Goal: Transaction & Acquisition: Obtain resource

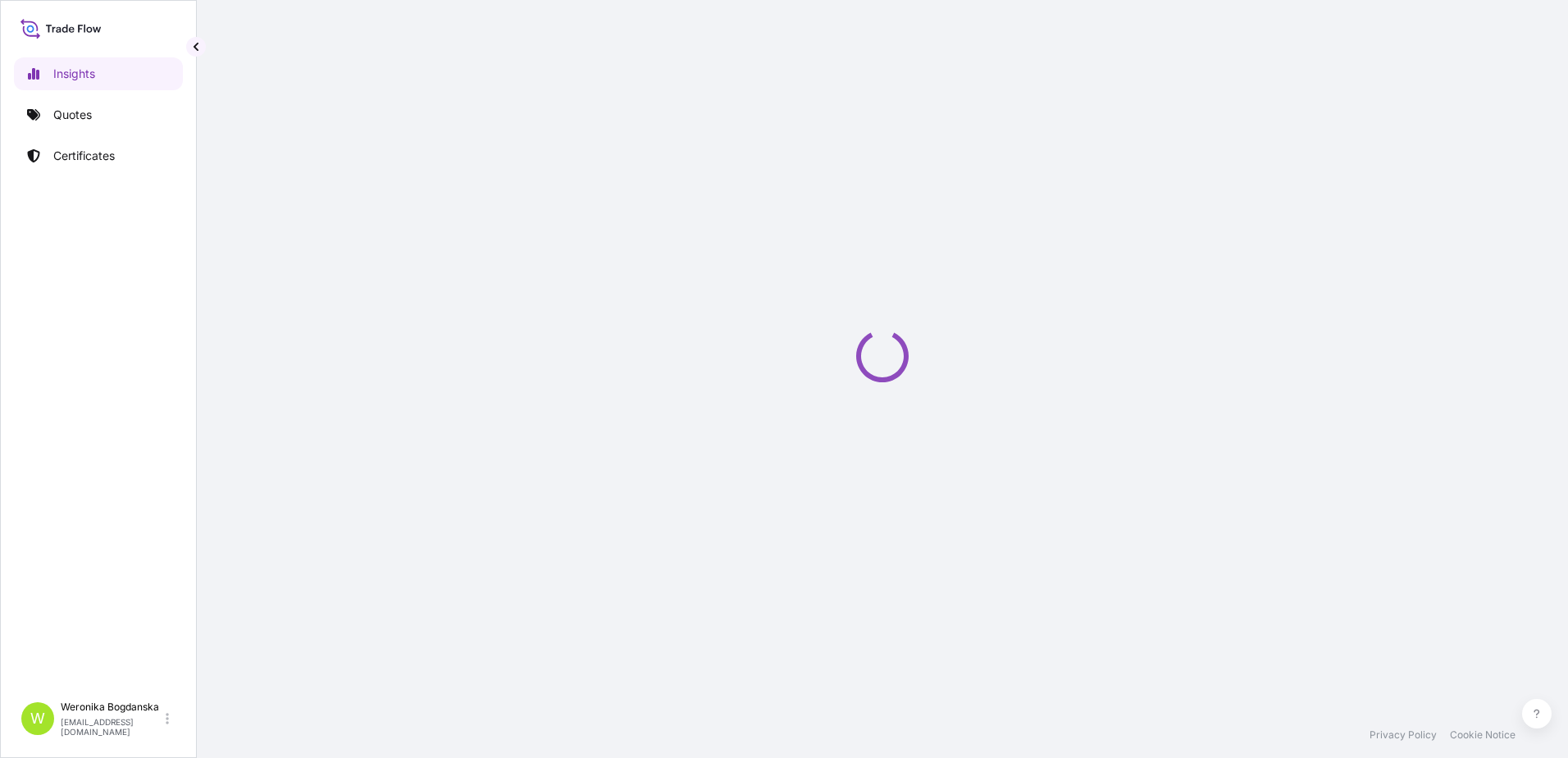
select select "2025"
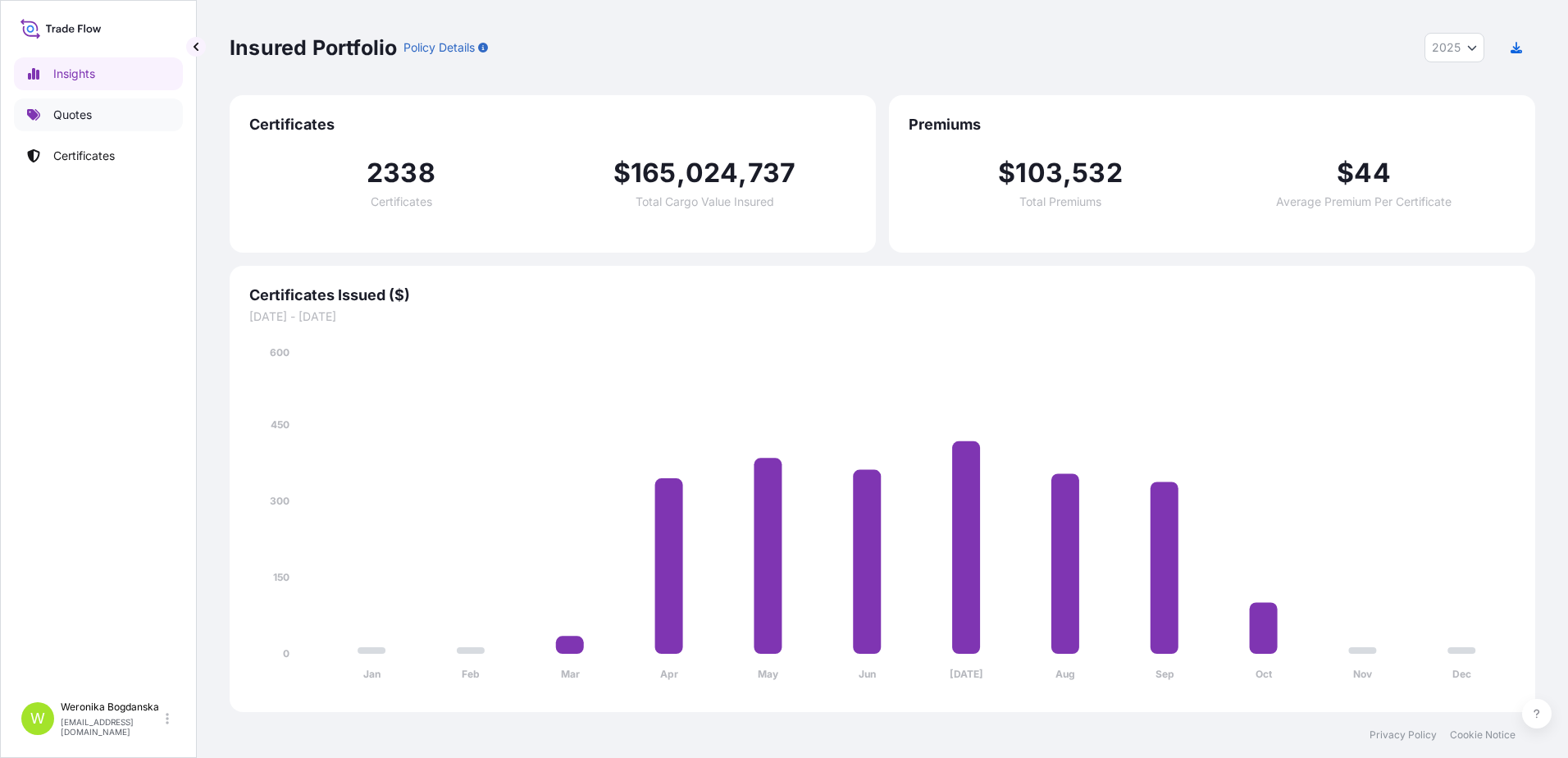
click at [107, 110] on link "Quotes" at bounding box center [98, 114] width 169 height 32
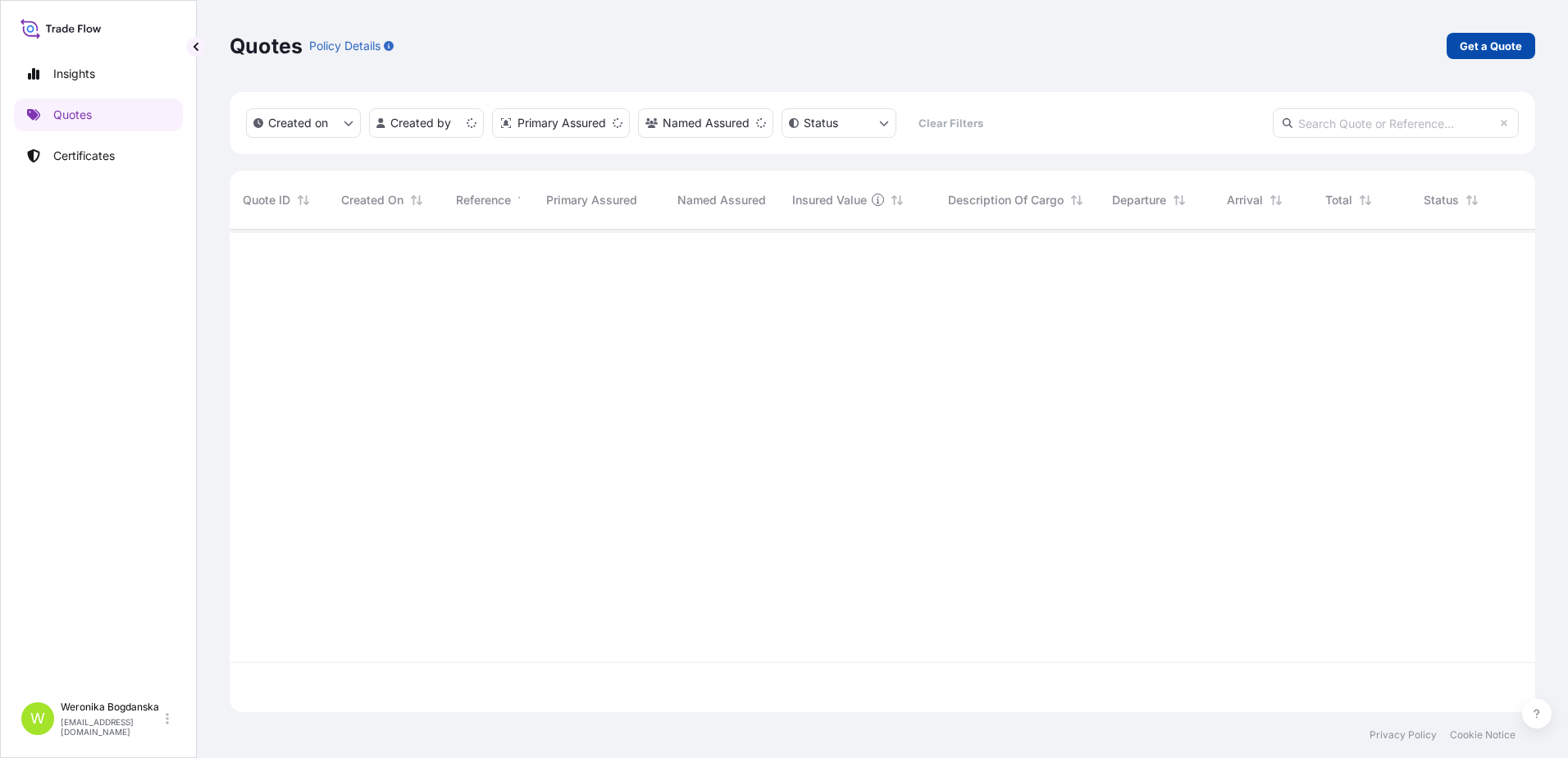
scroll to position [479, 1293]
click at [1477, 48] on p "Get a Quote" at bounding box center [1491, 46] width 62 height 17
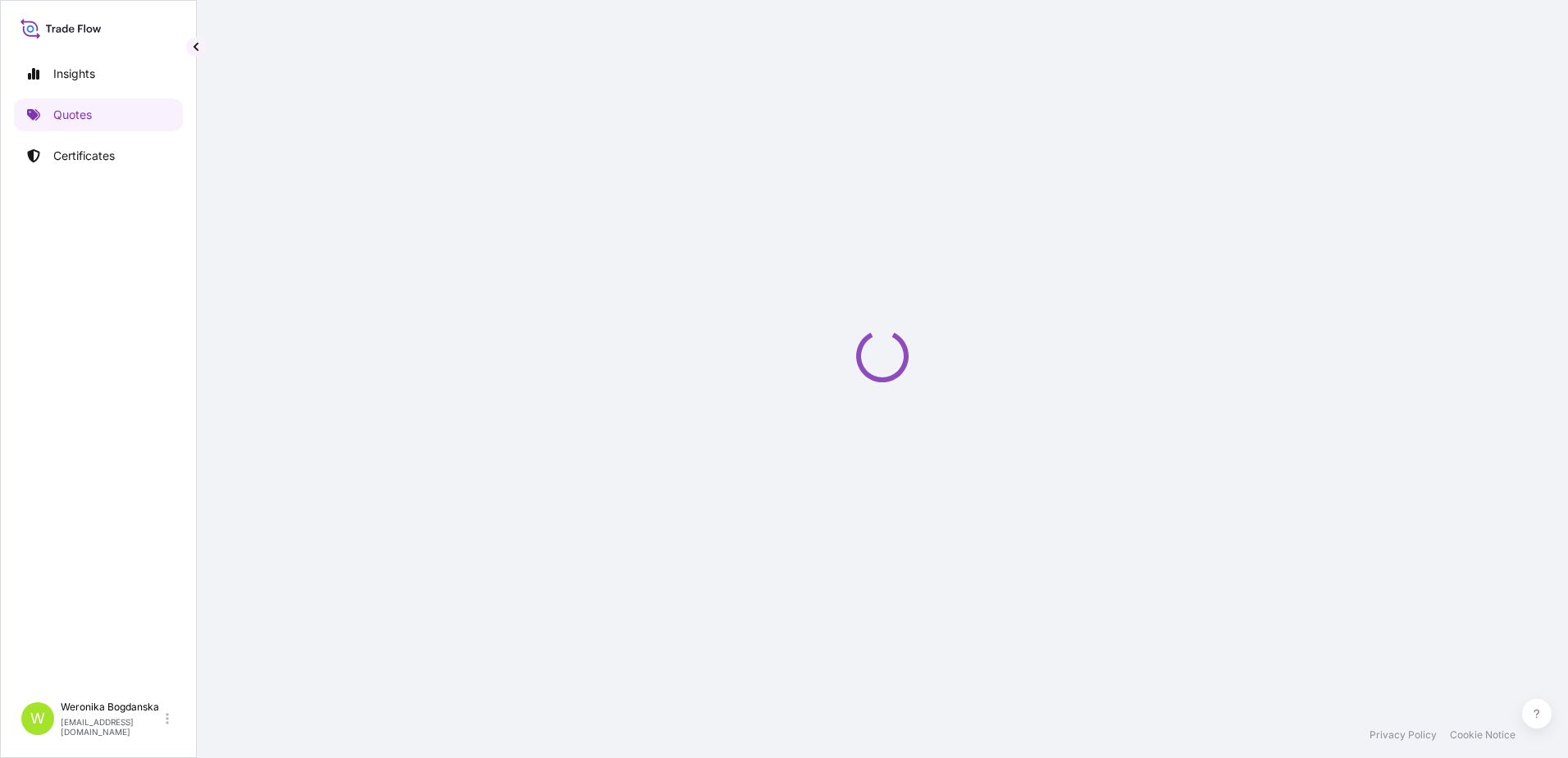
select select "Sea"
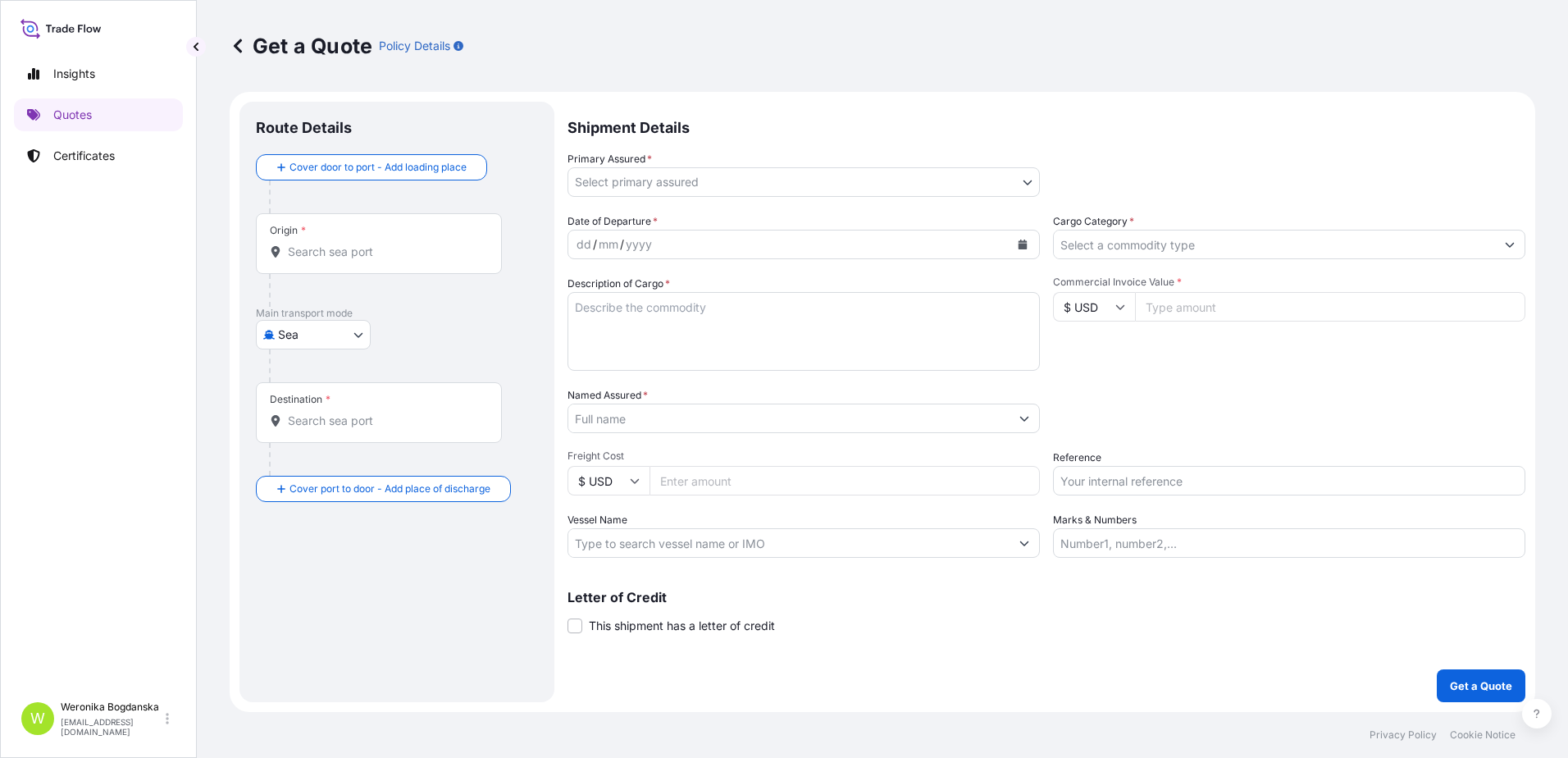
click at [361, 247] on input "Origin *" at bounding box center [385, 251] width 193 height 17
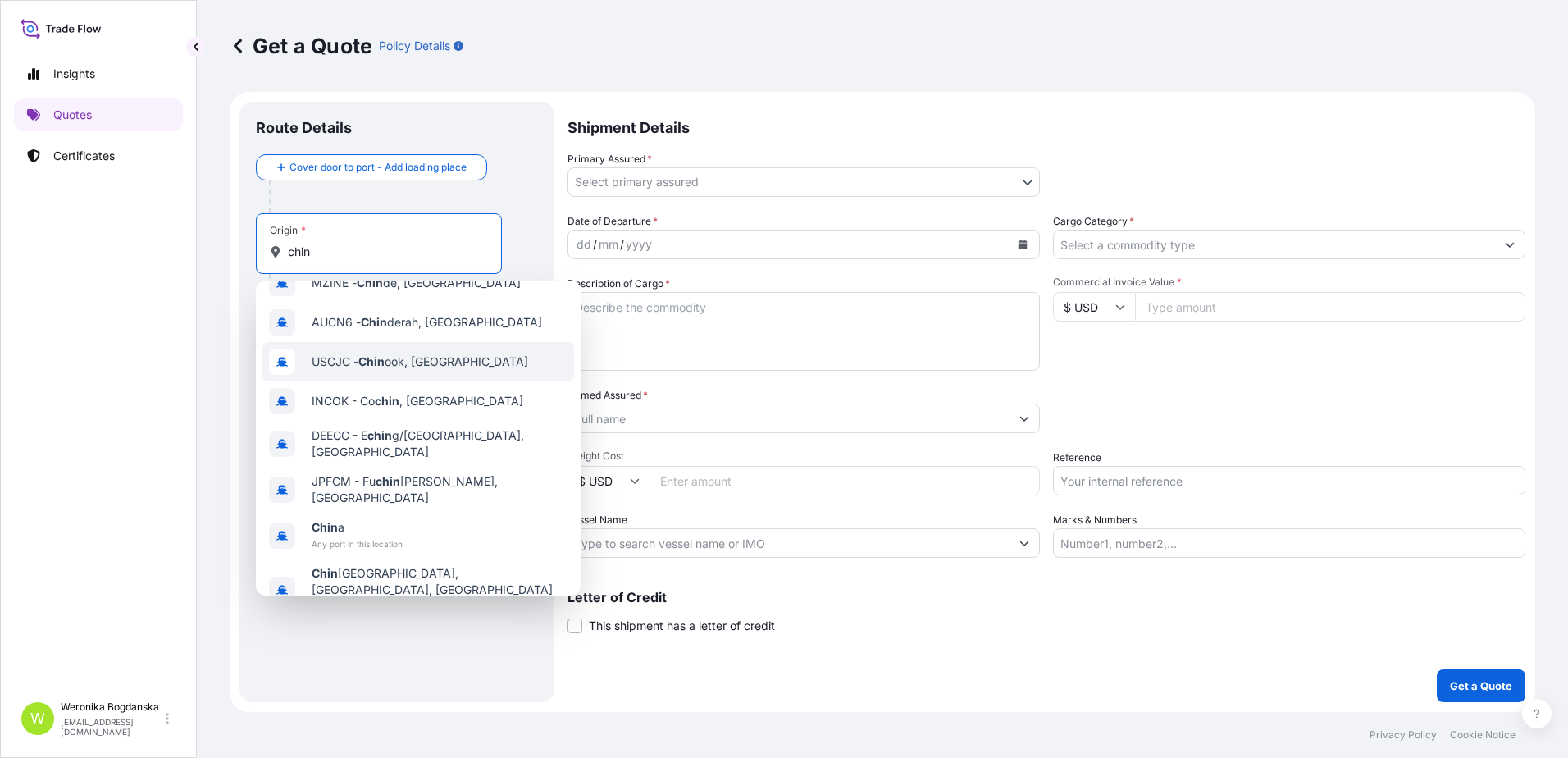
scroll to position [105, 0]
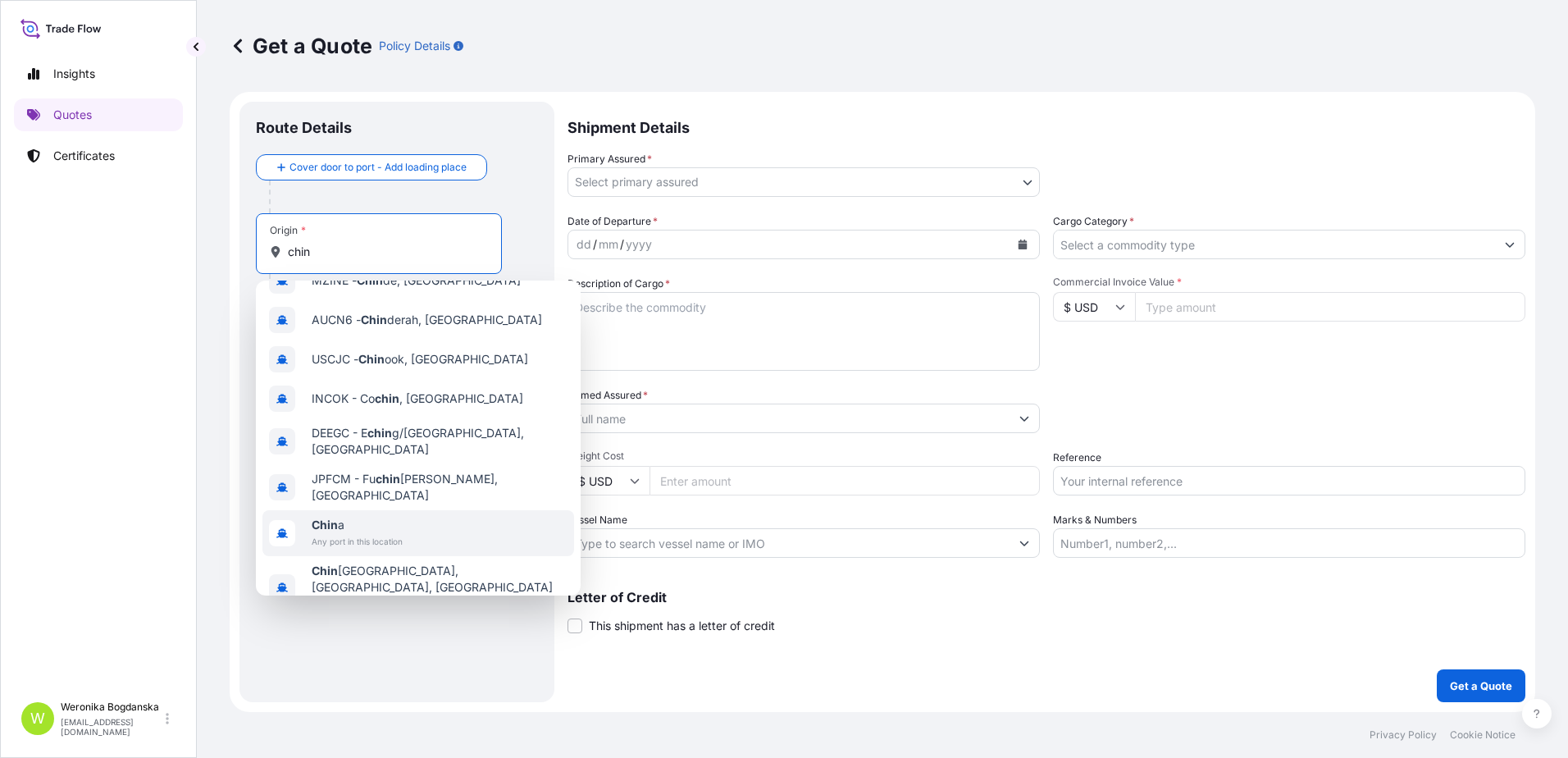
click at [367, 516] on span "Chin a" at bounding box center [358, 524] width 91 height 17
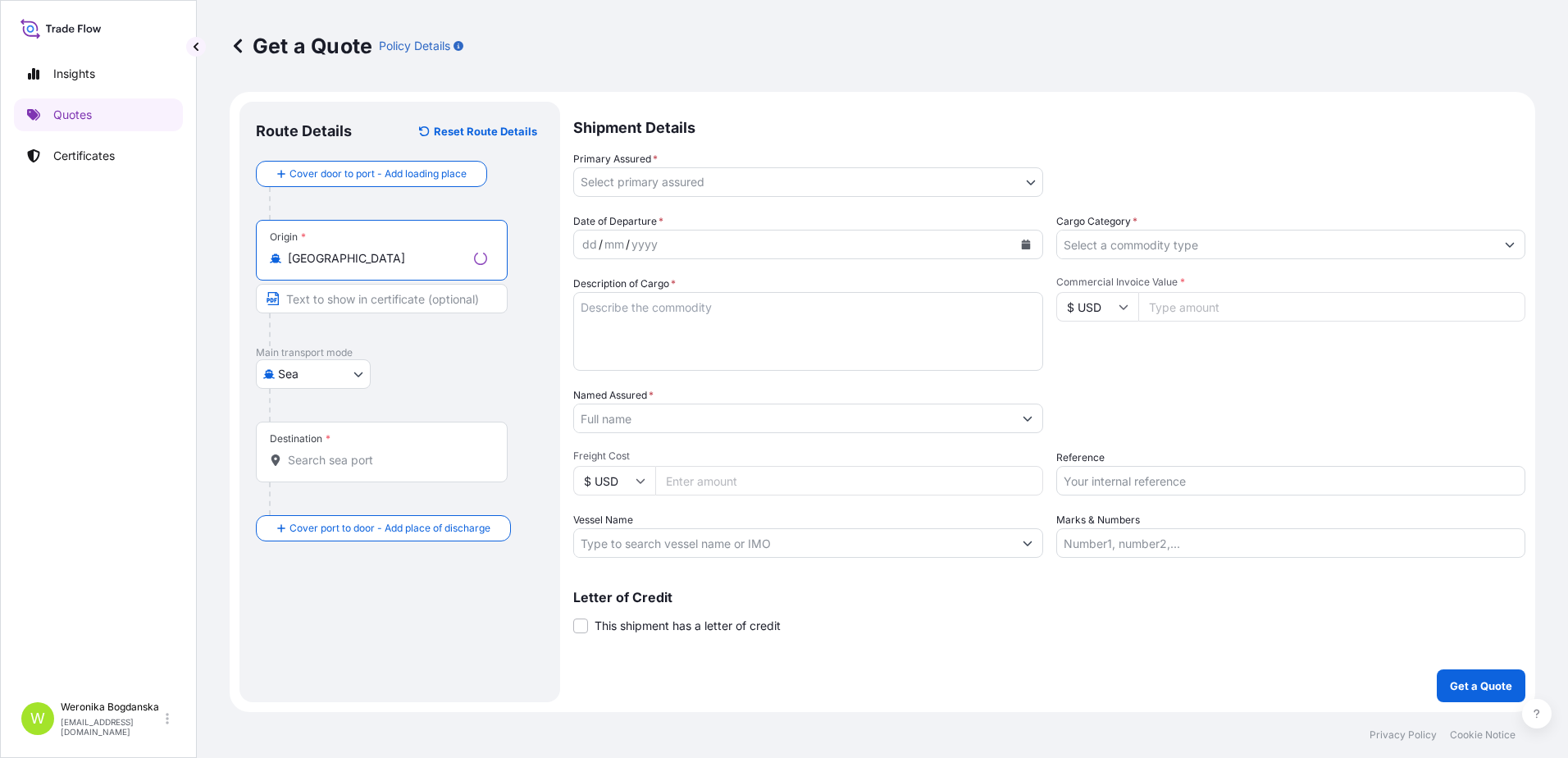
type input "[GEOGRAPHIC_DATA]"
click at [338, 474] on div "Destination *" at bounding box center [381, 451] width 252 height 61
click at [338, 468] on input "Destination *" at bounding box center [387, 459] width 199 height 17
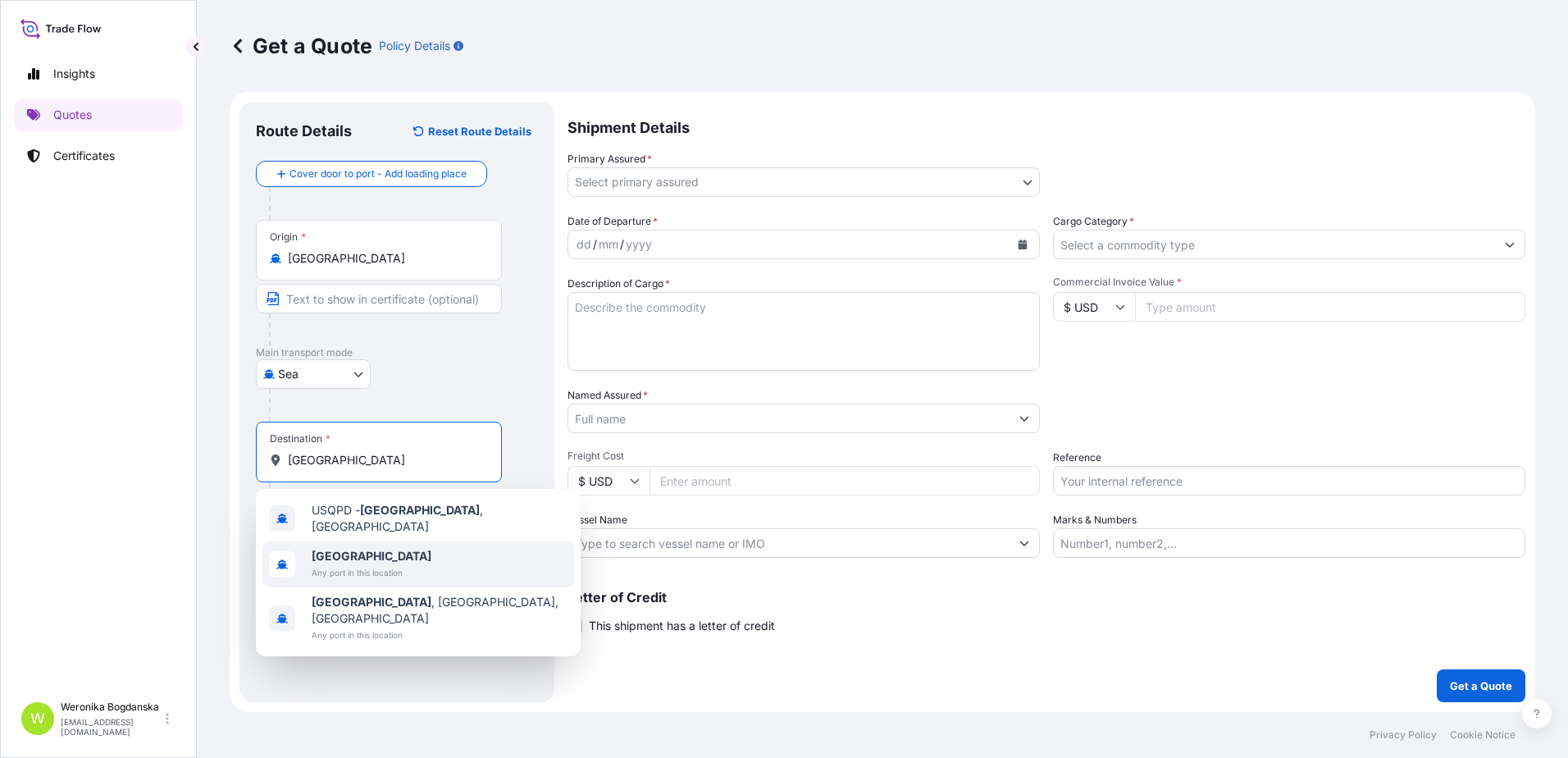
click at [339, 555] on b "[GEOGRAPHIC_DATA]" at bounding box center [372, 555] width 119 height 14
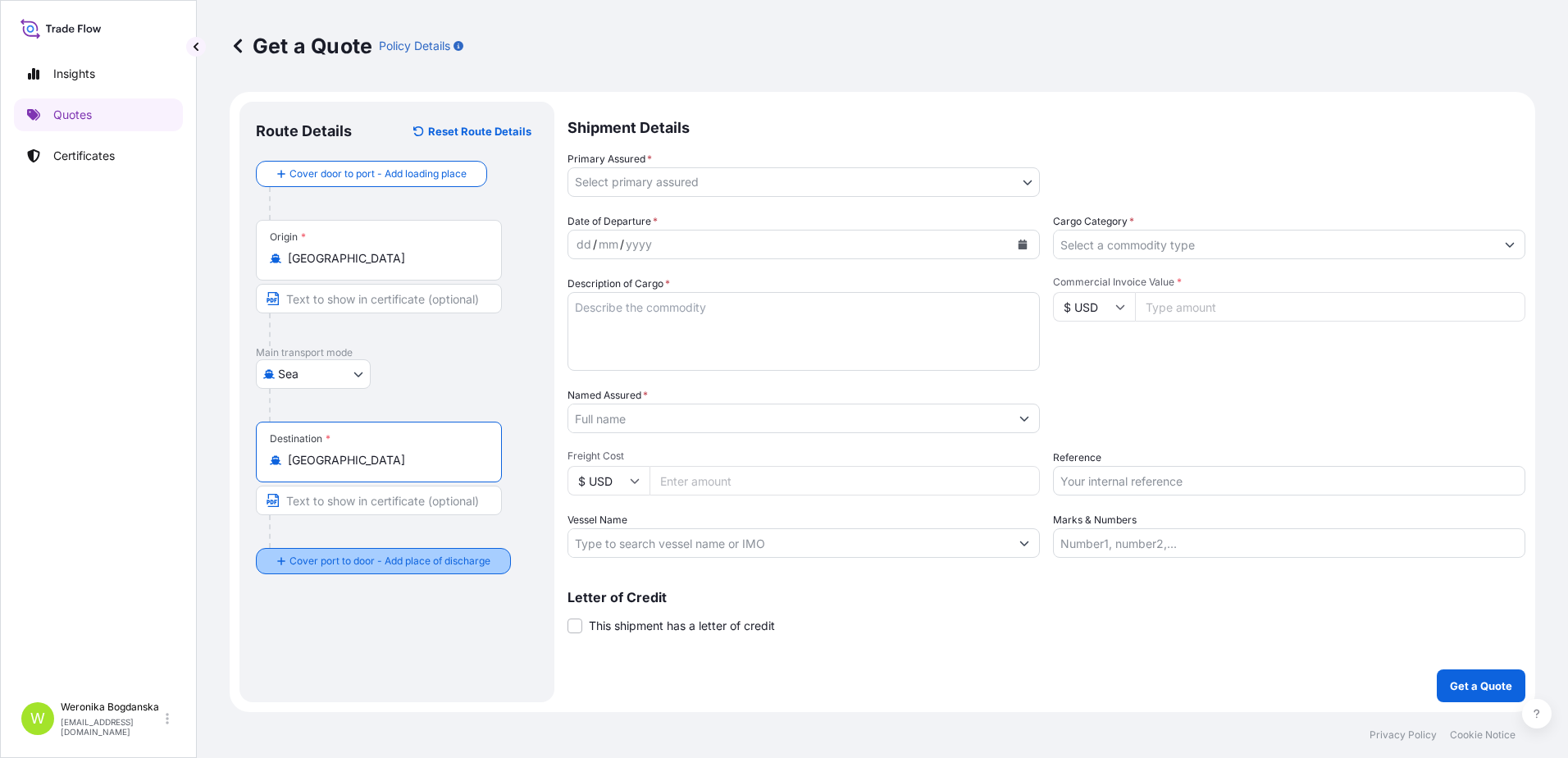
type input "[GEOGRAPHIC_DATA]"
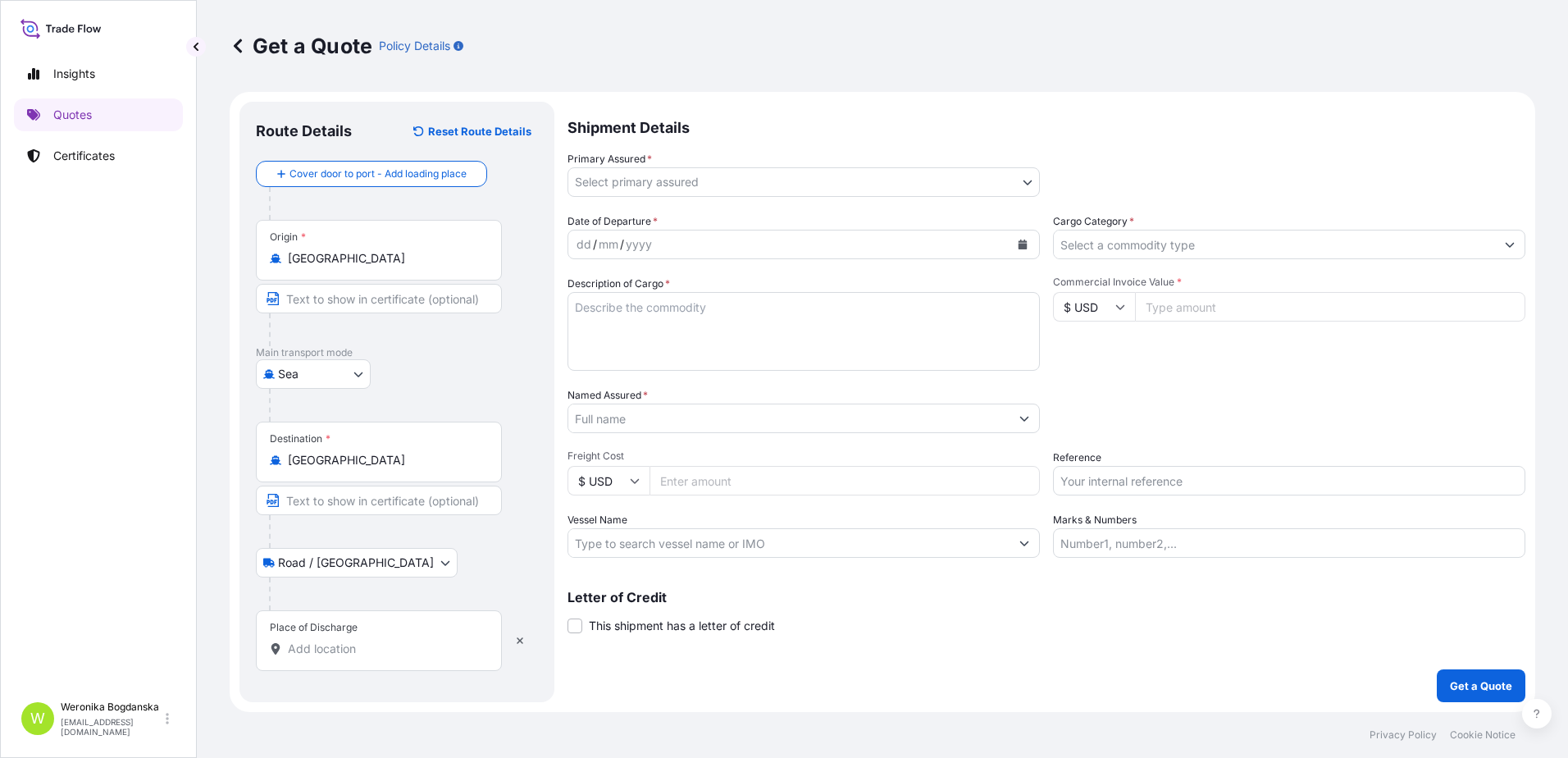
click at [361, 652] on input "Place of Discharge" at bounding box center [385, 648] width 193 height 17
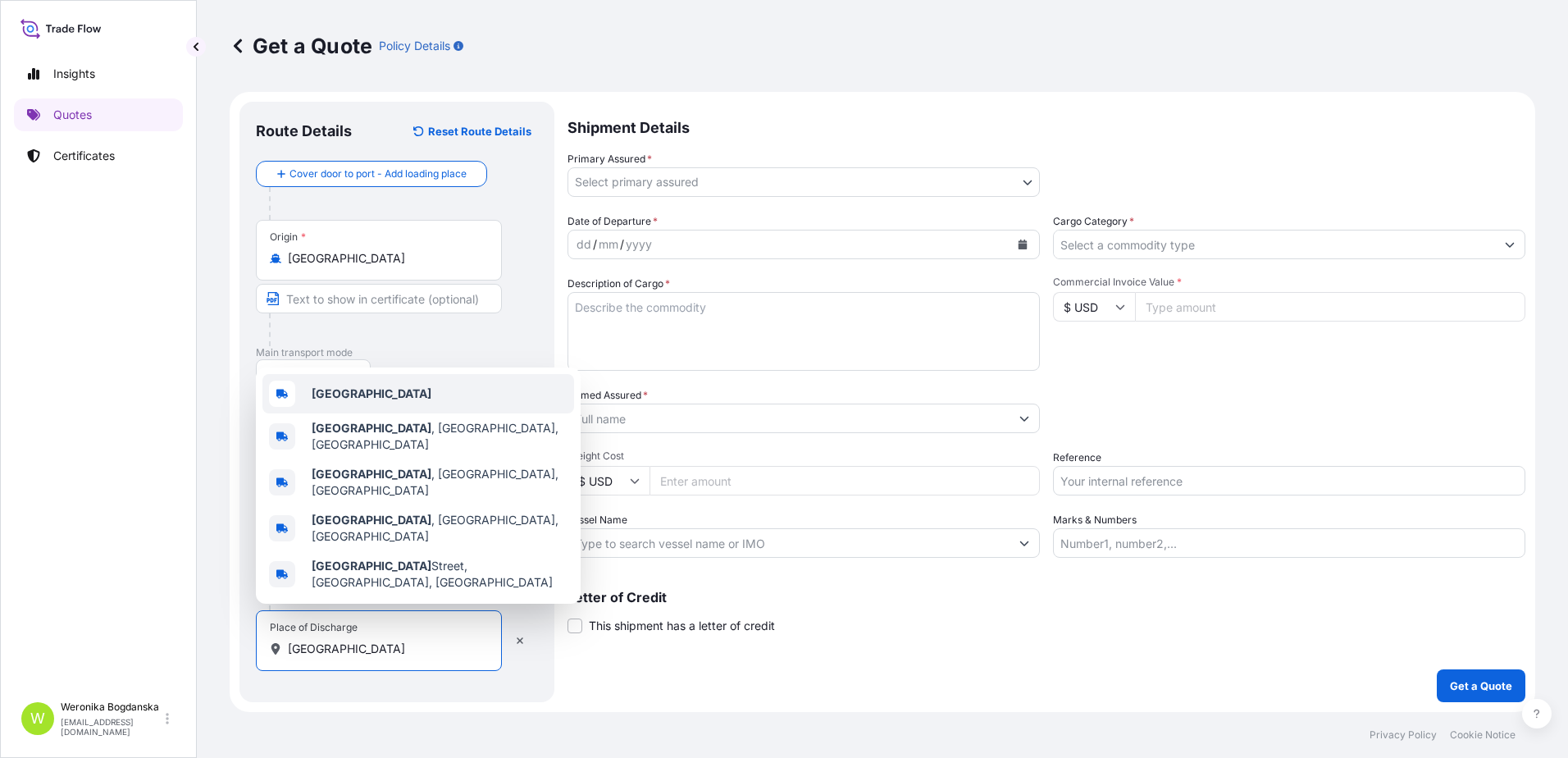
click at [346, 401] on b "[GEOGRAPHIC_DATA]" at bounding box center [372, 393] width 119 height 14
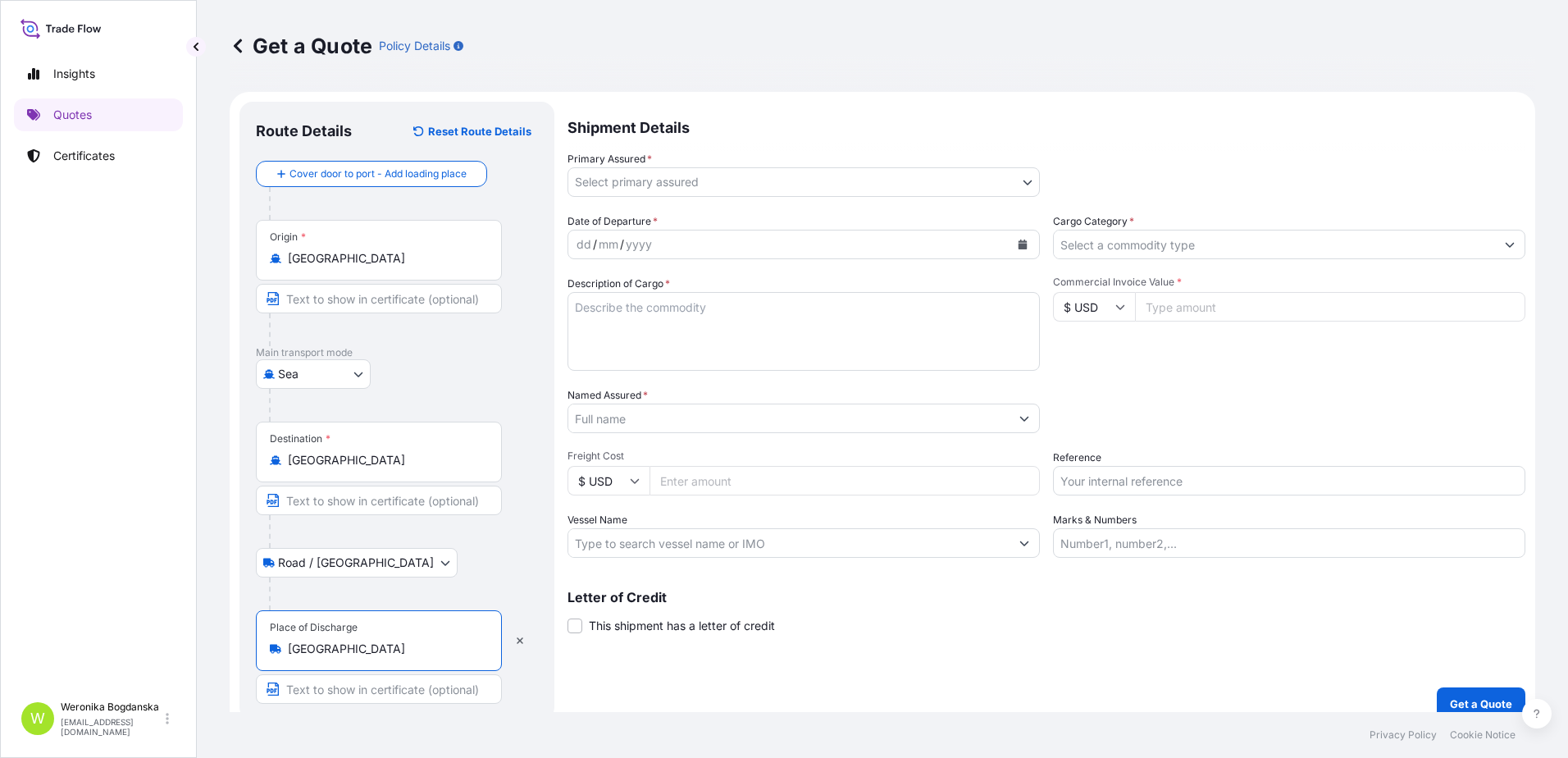
type input "[GEOGRAPHIC_DATA]"
click at [832, 183] on body "3 options available. 0 options available. 3 options available. 0 options availa…" at bounding box center [784, 379] width 1568 height 758
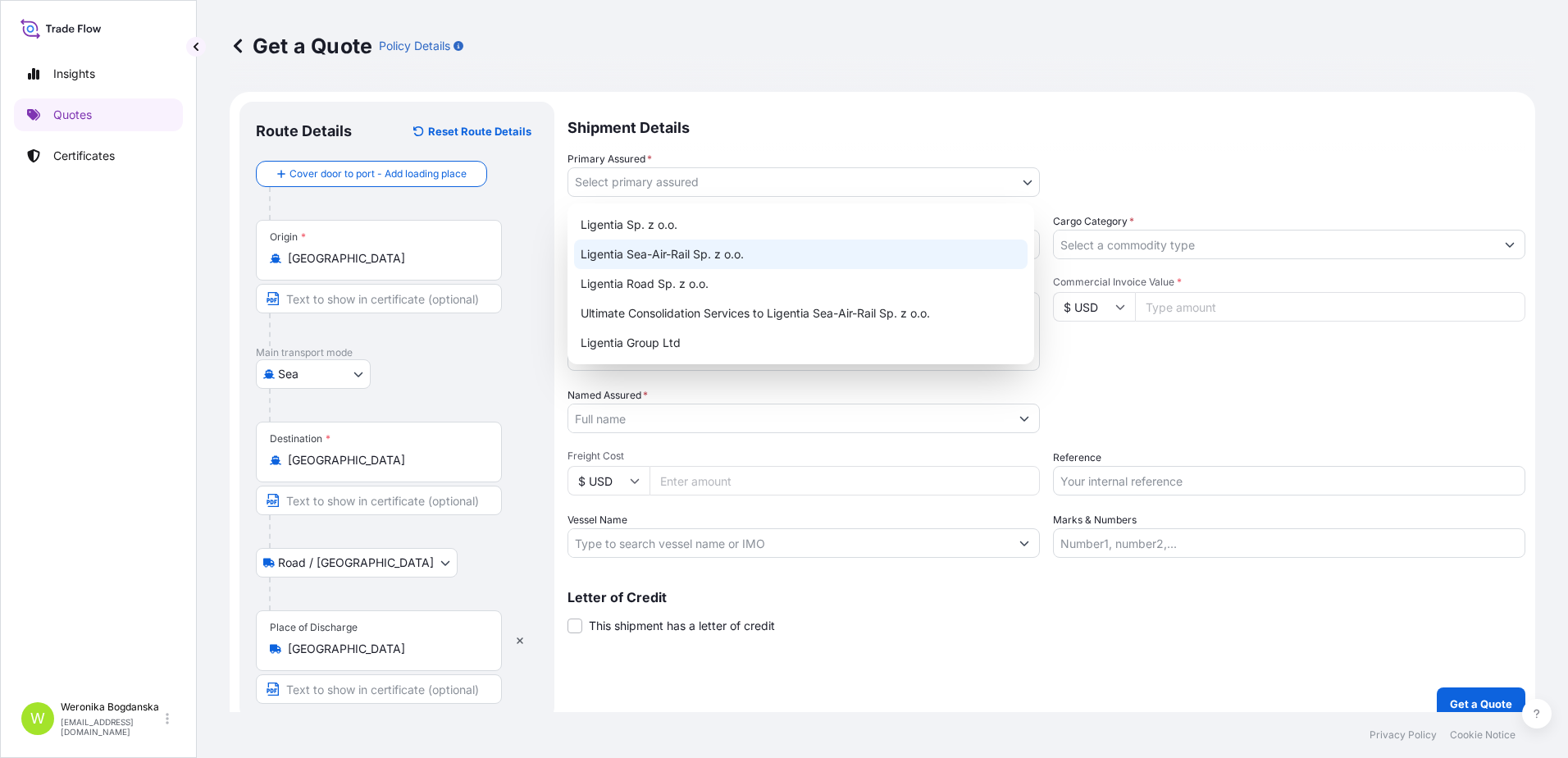
click at [768, 252] on div "Ligentia Sea-Air-Rail Sp. z o.o." at bounding box center [800, 255] width 453 height 30
select select "31440"
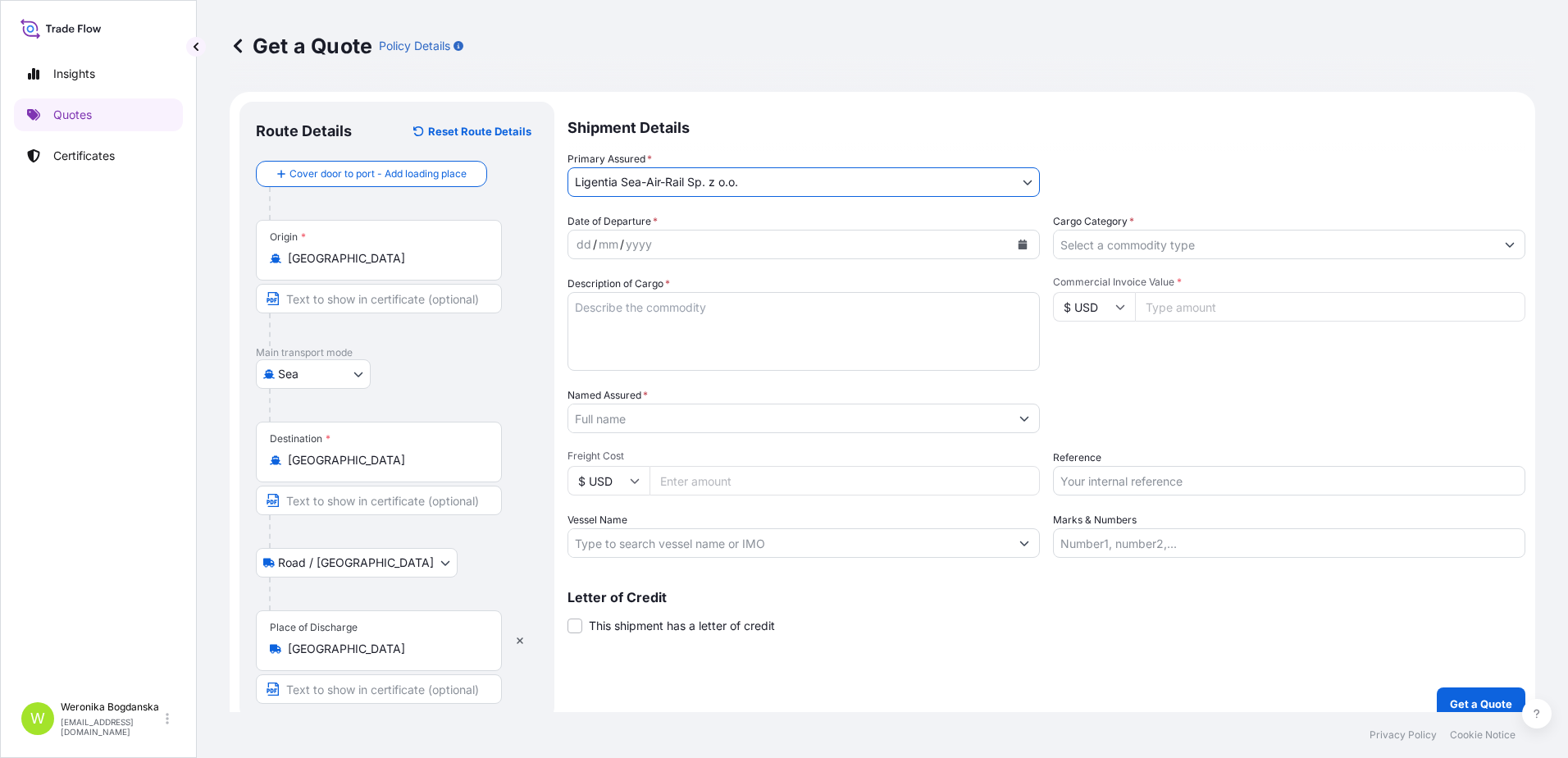
click at [1017, 248] on icon "Calendar" at bounding box center [1022, 244] width 10 height 10
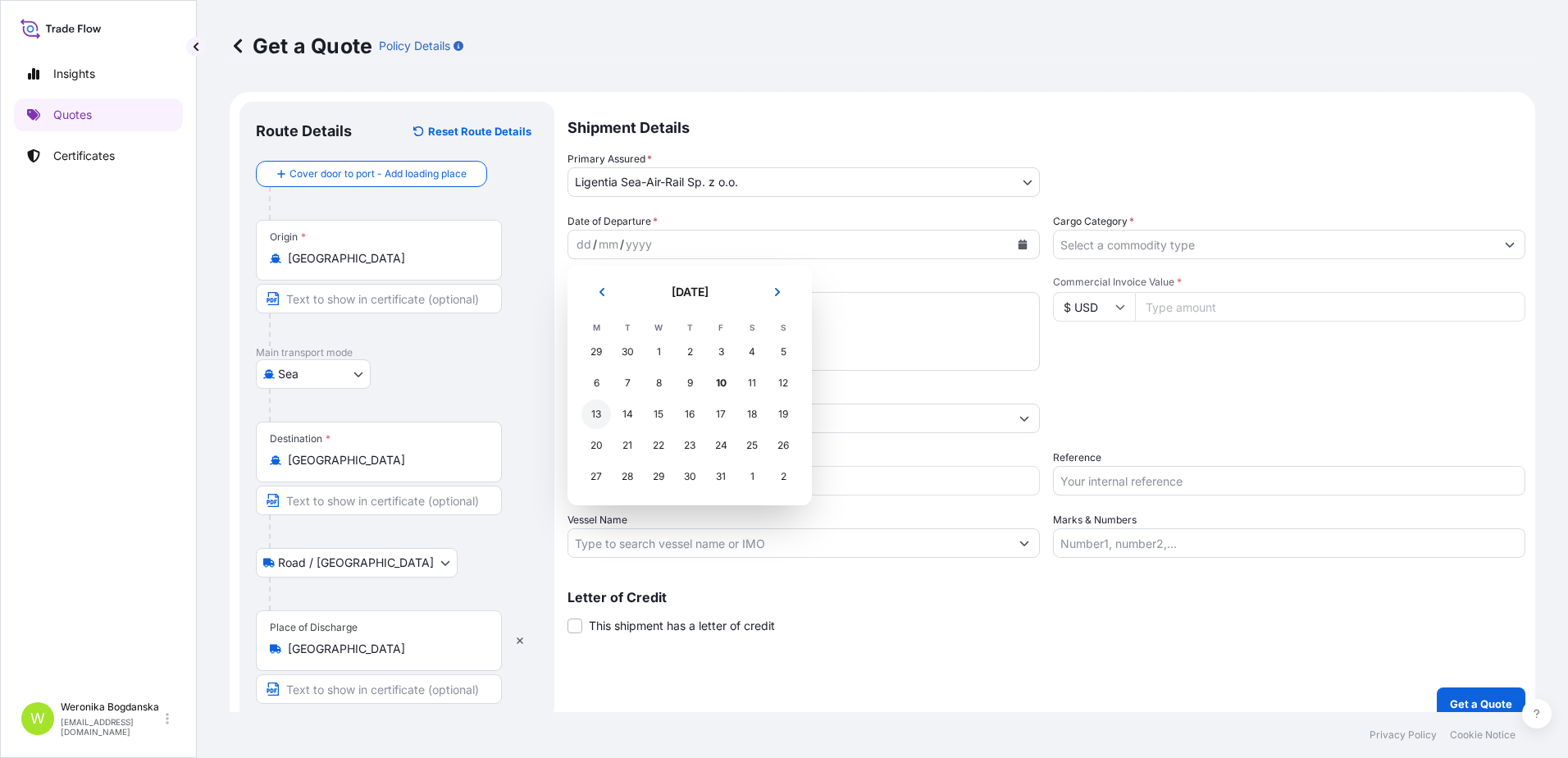
click at [599, 416] on div "13" at bounding box center [596, 415] width 30 height 30
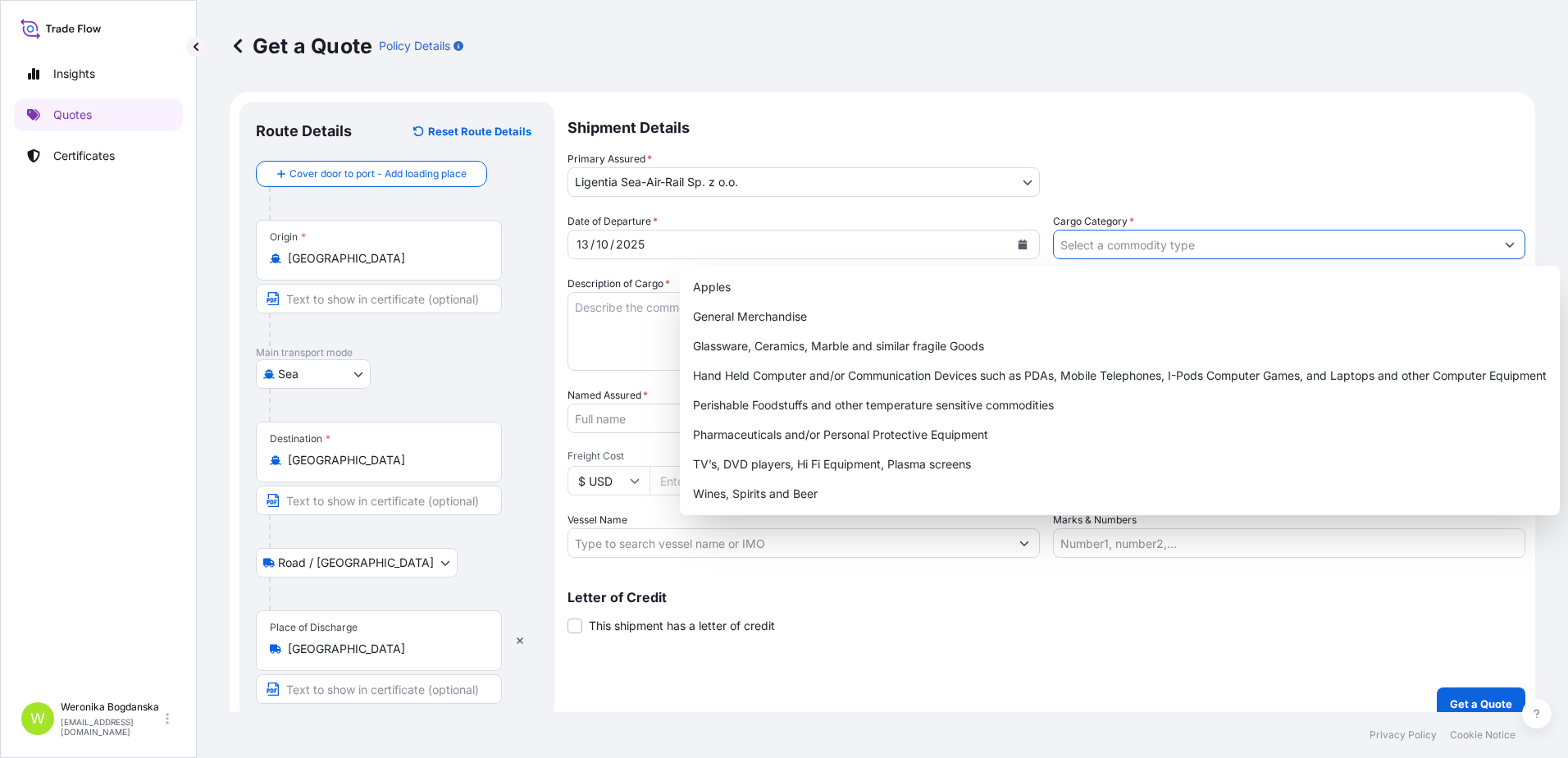
click at [1116, 252] on input "Cargo Category *" at bounding box center [1275, 244] width 441 height 30
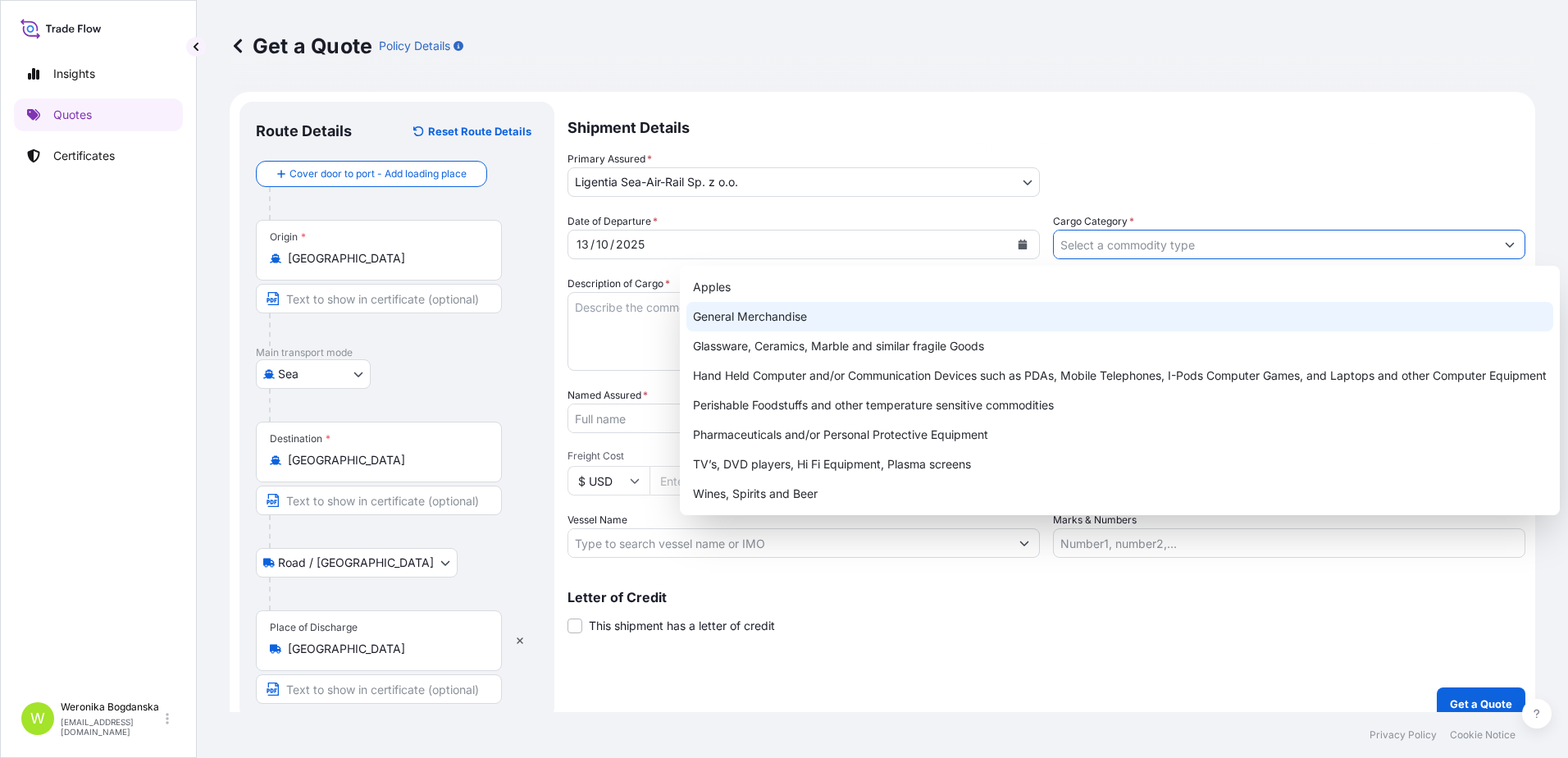
click at [886, 316] on div "General Merchandise" at bounding box center [1119, 317] width 867 height 30
type input "General Merchandise"
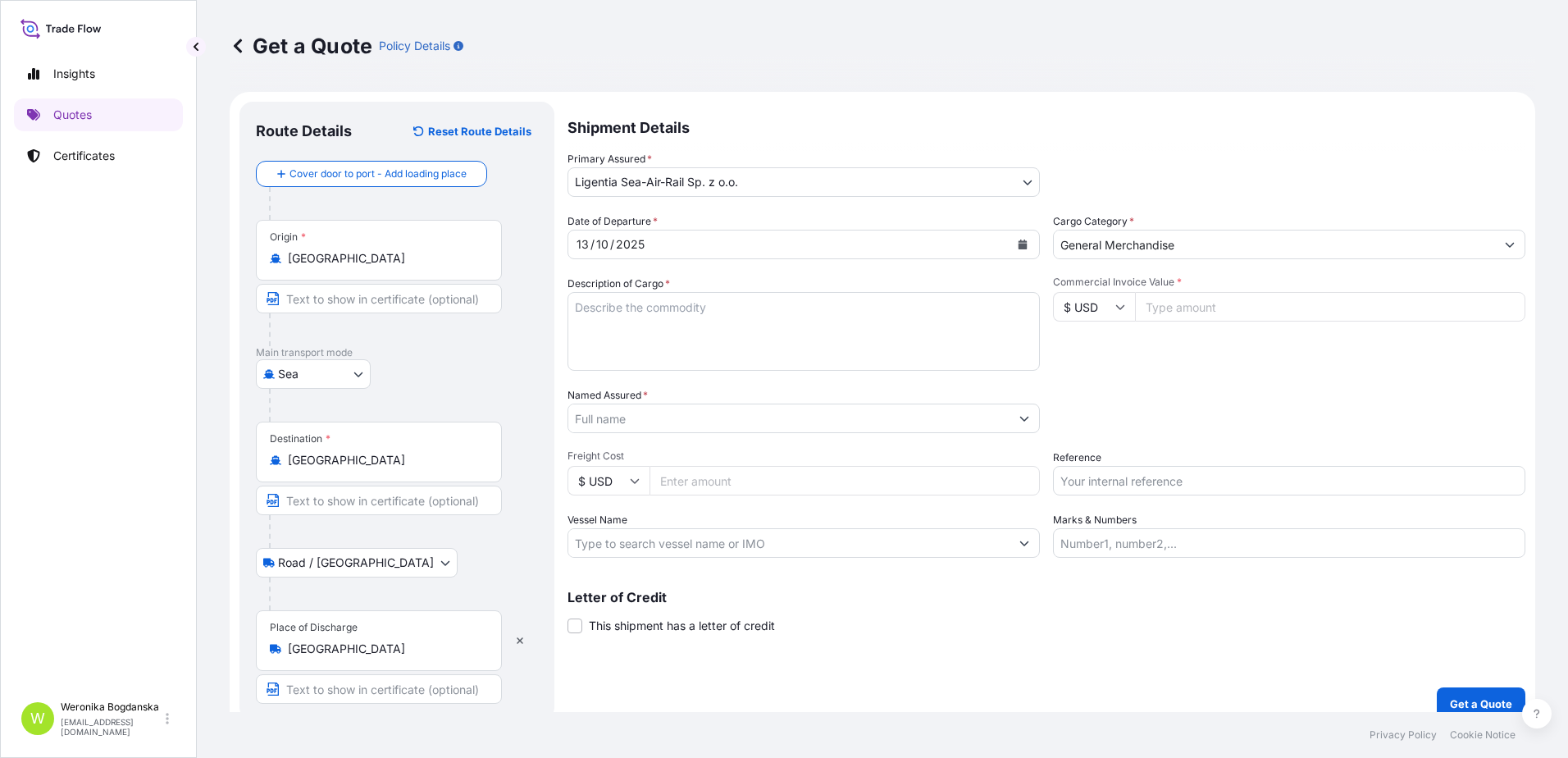
click at [600, 315] on textarea "Description of Cargo *" at bounding box center [804, 331] width 473 height 79
paste textarea "3 x 40'HC + 20'"
click at [588, 336] on textarea "3 x 40'HC + 20'" at bounding box center [804, 331] width 473 height 79
paste textarea "WPC profile"
type textarea "3 x 40'HC + 20' WPC profile"
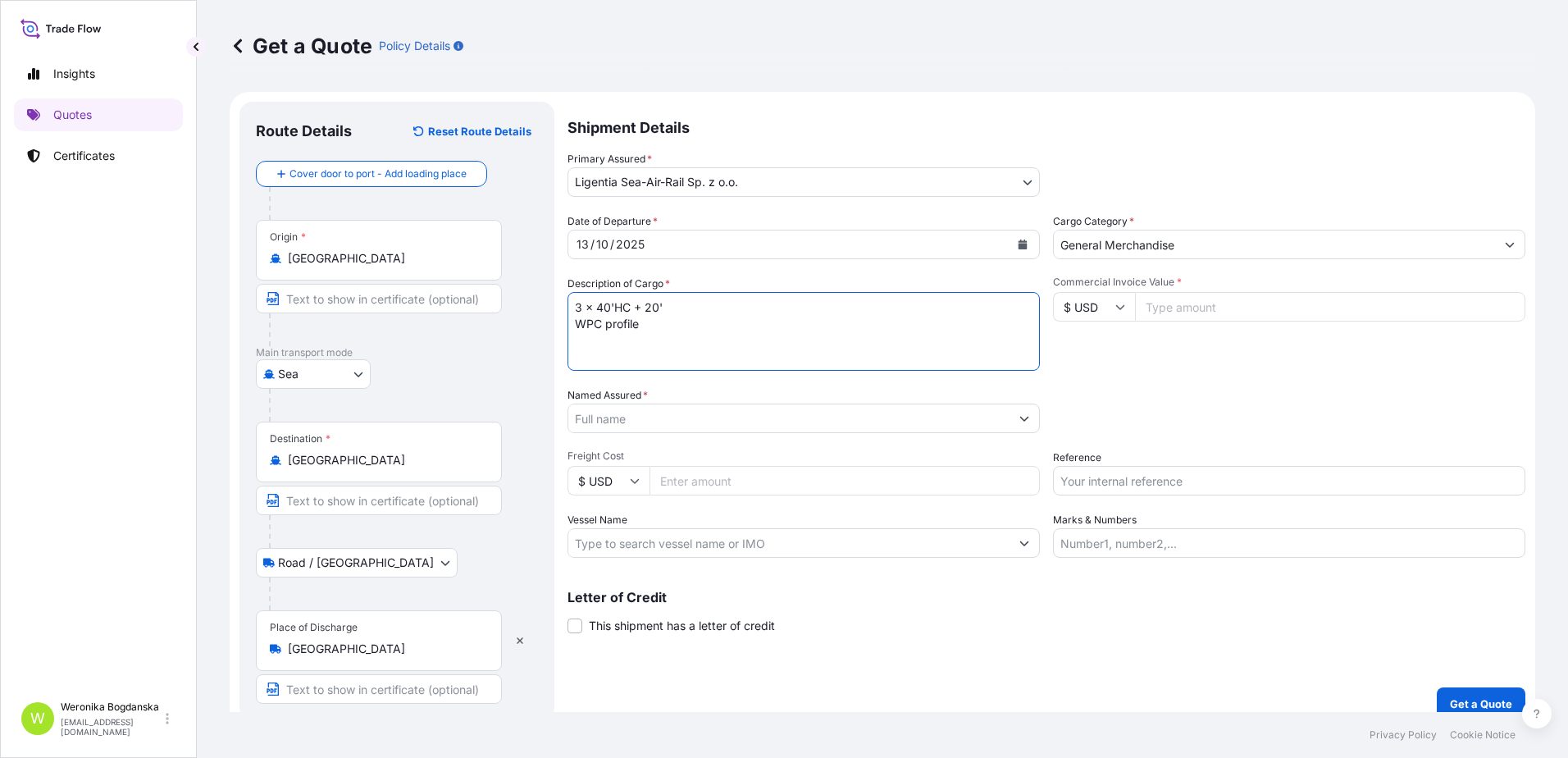
click at [1254, 310] on input "Commercial Invoice Value *" at bounding box center [1330, 307] width 390 height 30
click at [1155, 312] on input "Commercial Invoice Value *" at bounding box center [1330, 307] width 390 height 30
type input "60000"
click at [743, 424] on input "Named Assured *" at bounding box center [789, 418] width 441 height 30
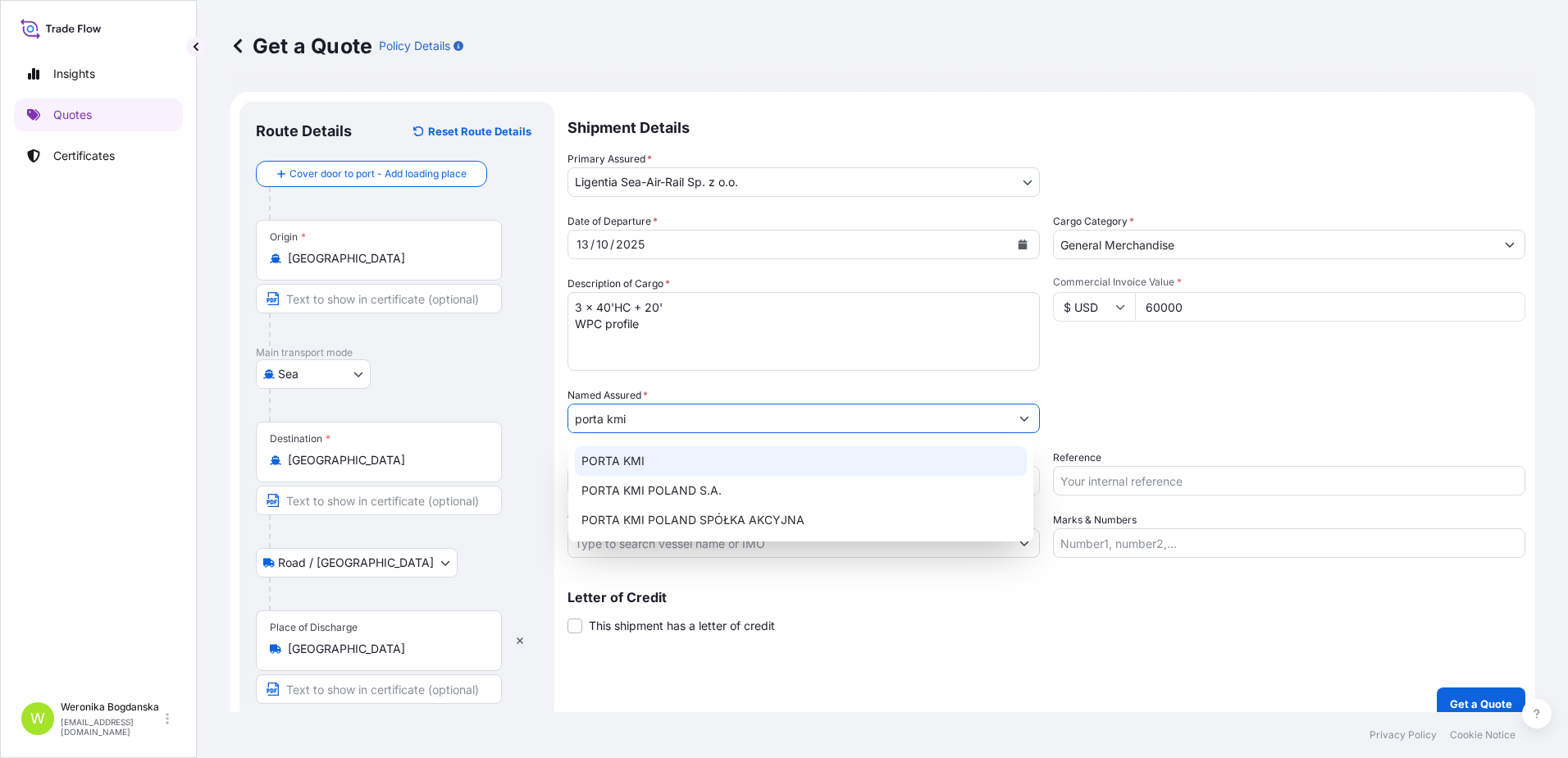
click at [709, 457] on div "PORTA KMI" at bounding box center [800, 461] width 452 height 30
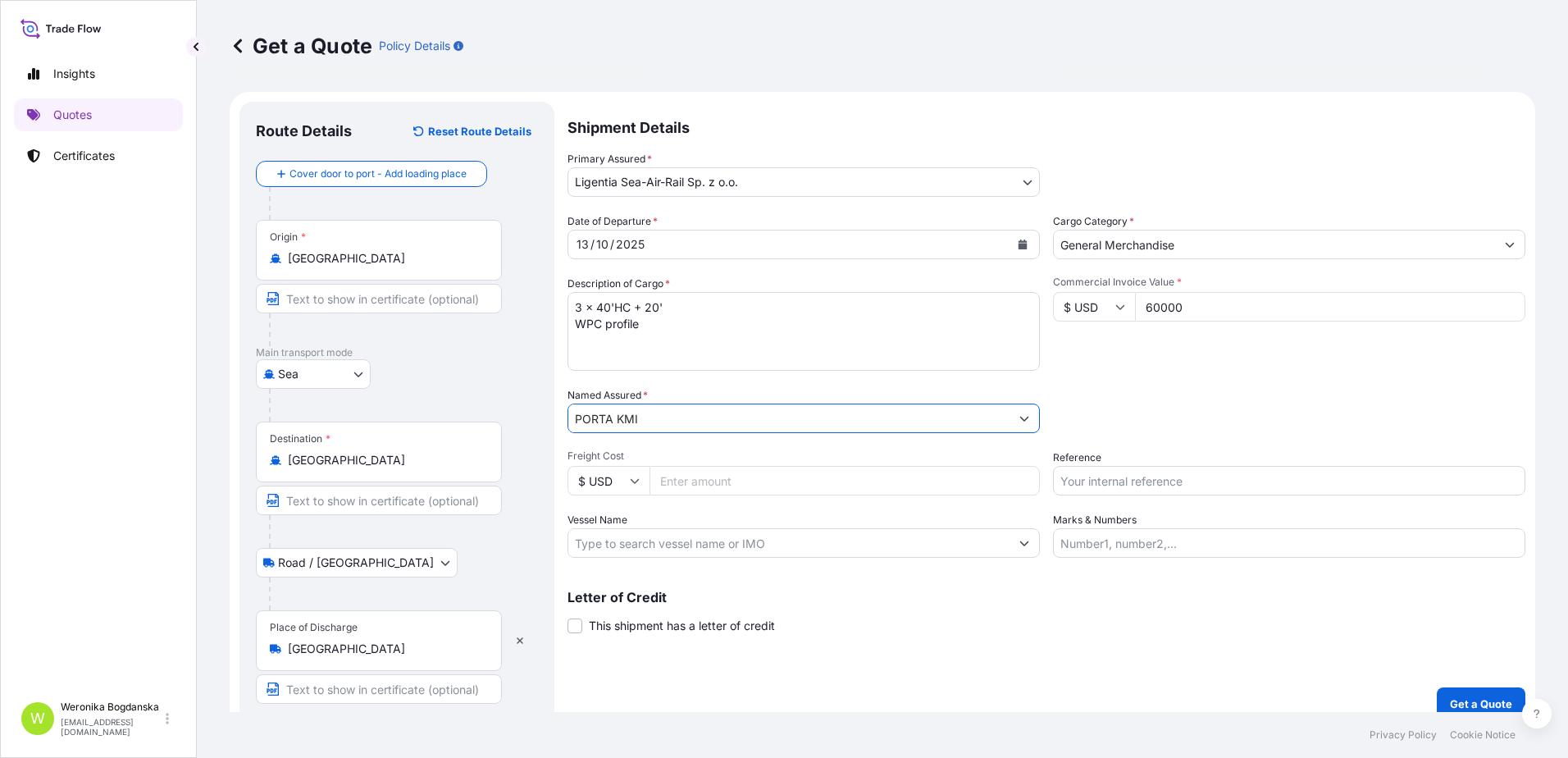
click at [682, 413] on input "PORTA KMI" at bounding box center [789, 418] width 441 height 30
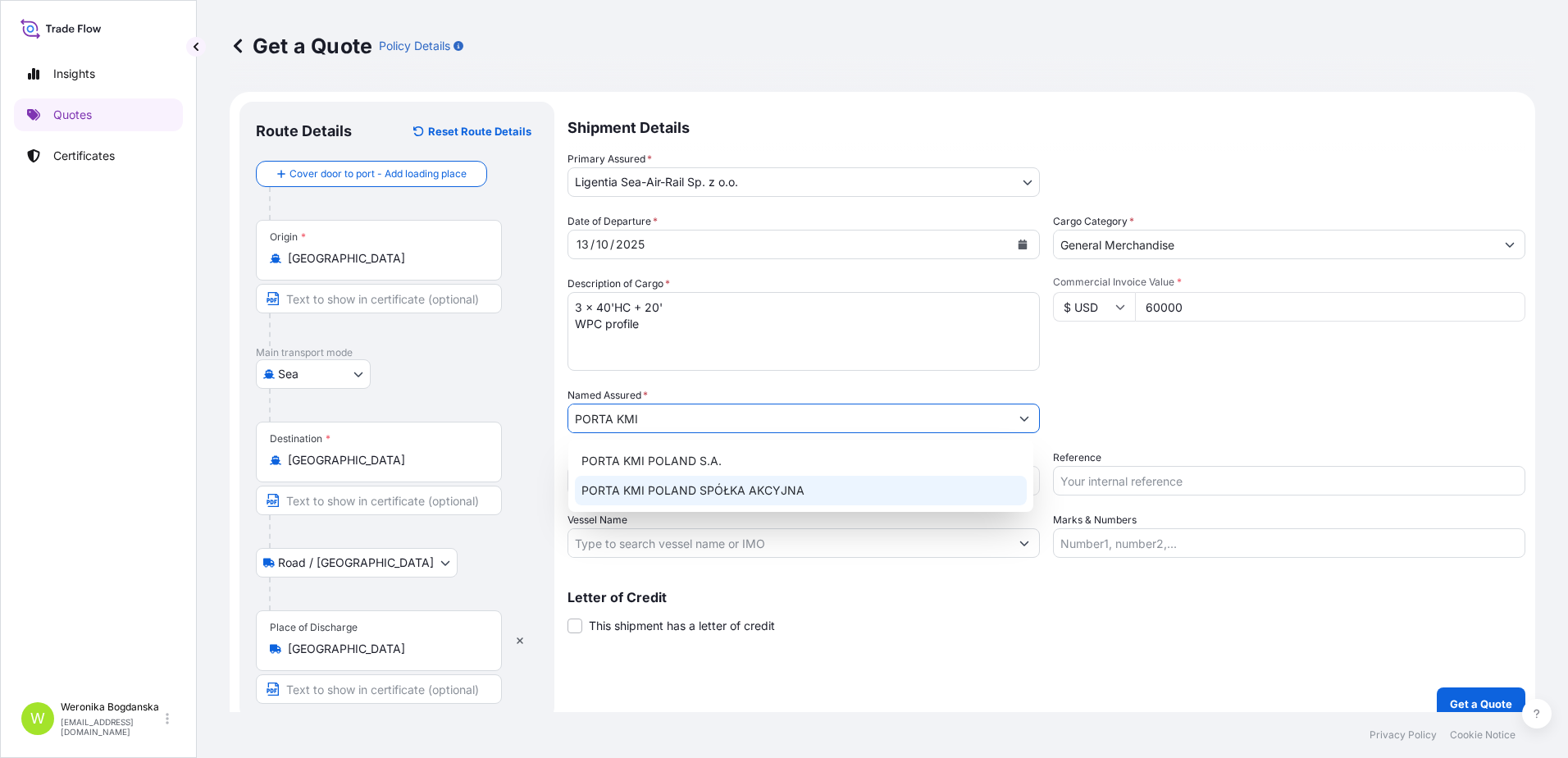
click at [713, 480] on div "PORTA KMI POLAND SPÓŁKA AKCYJNA" at bounding box center [800, 490] width 452 height 30
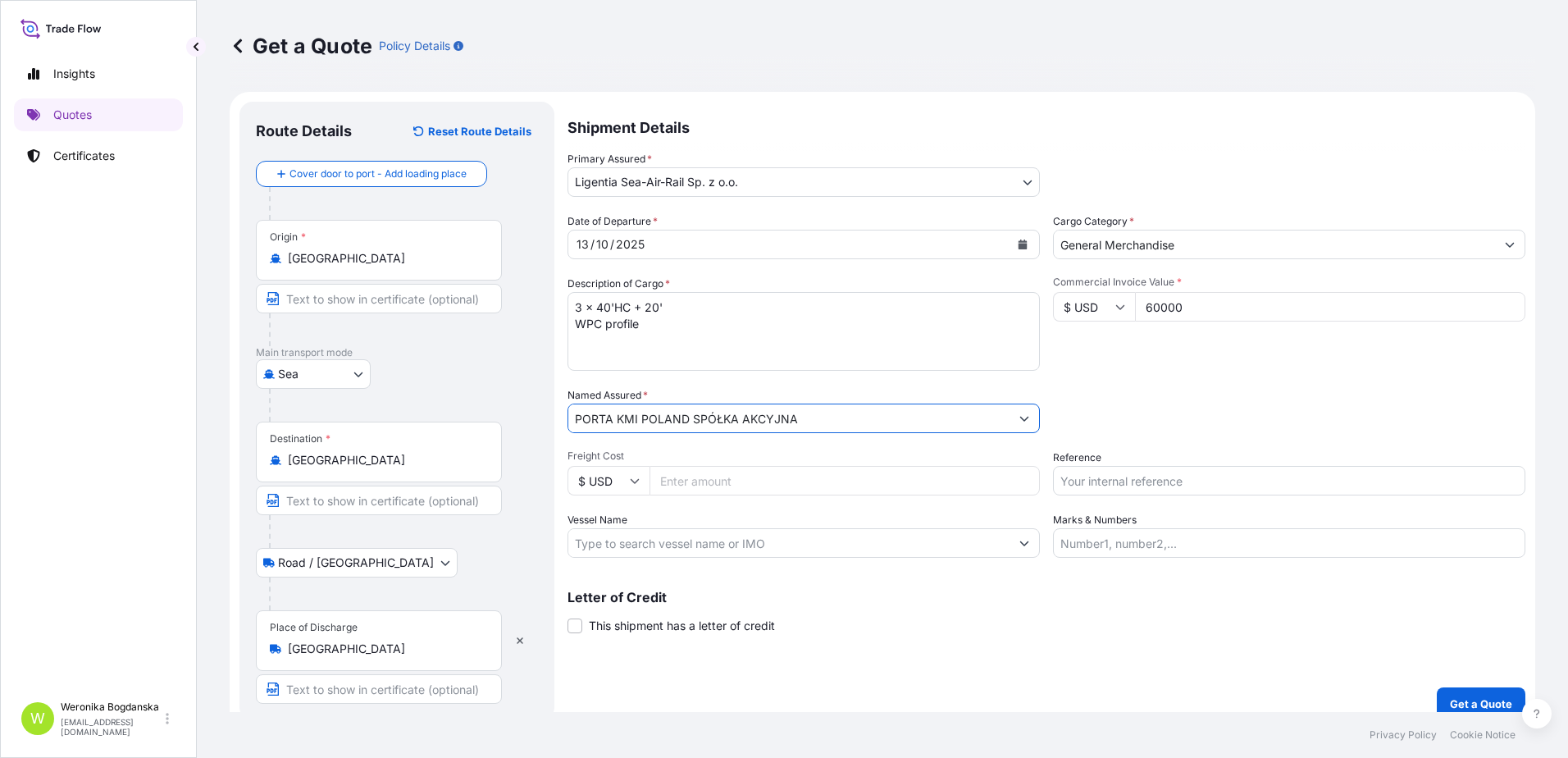
type input "PORTA KMI POLAND SPÓŁKA AKCYJNA"
click at [1142, 483] on input "Reference" at bounding box center [1290, 480] width 473 height 30
paste input "S02068247"
type input "S02068247"
click at [1449, 696] on p "Get a Quote" at bounding box center [1480, 704] width 62 height 17
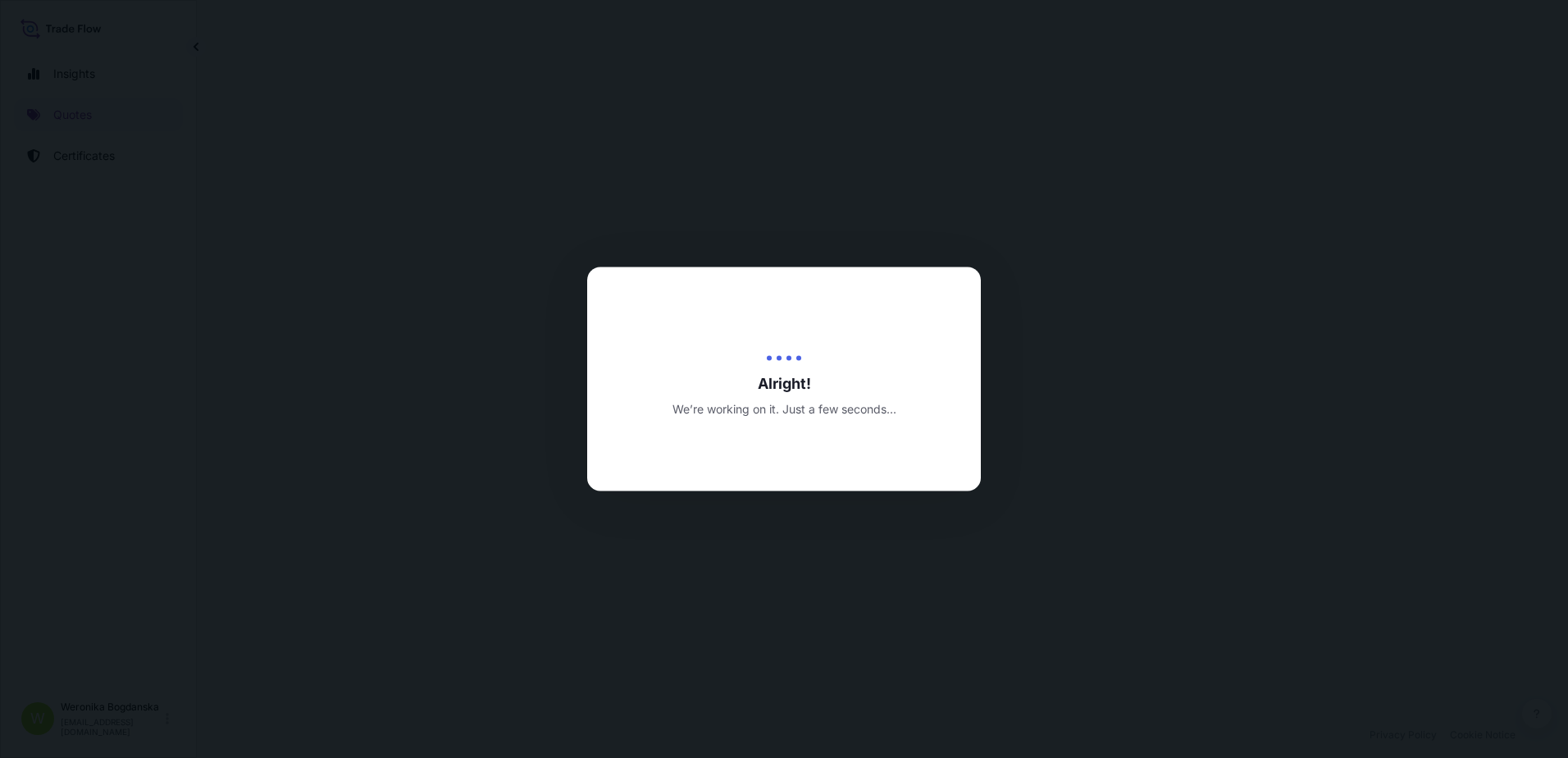
select select "Sea"
select select "Road / [GEOGRAPHIC_DATA]"
select select "31440"
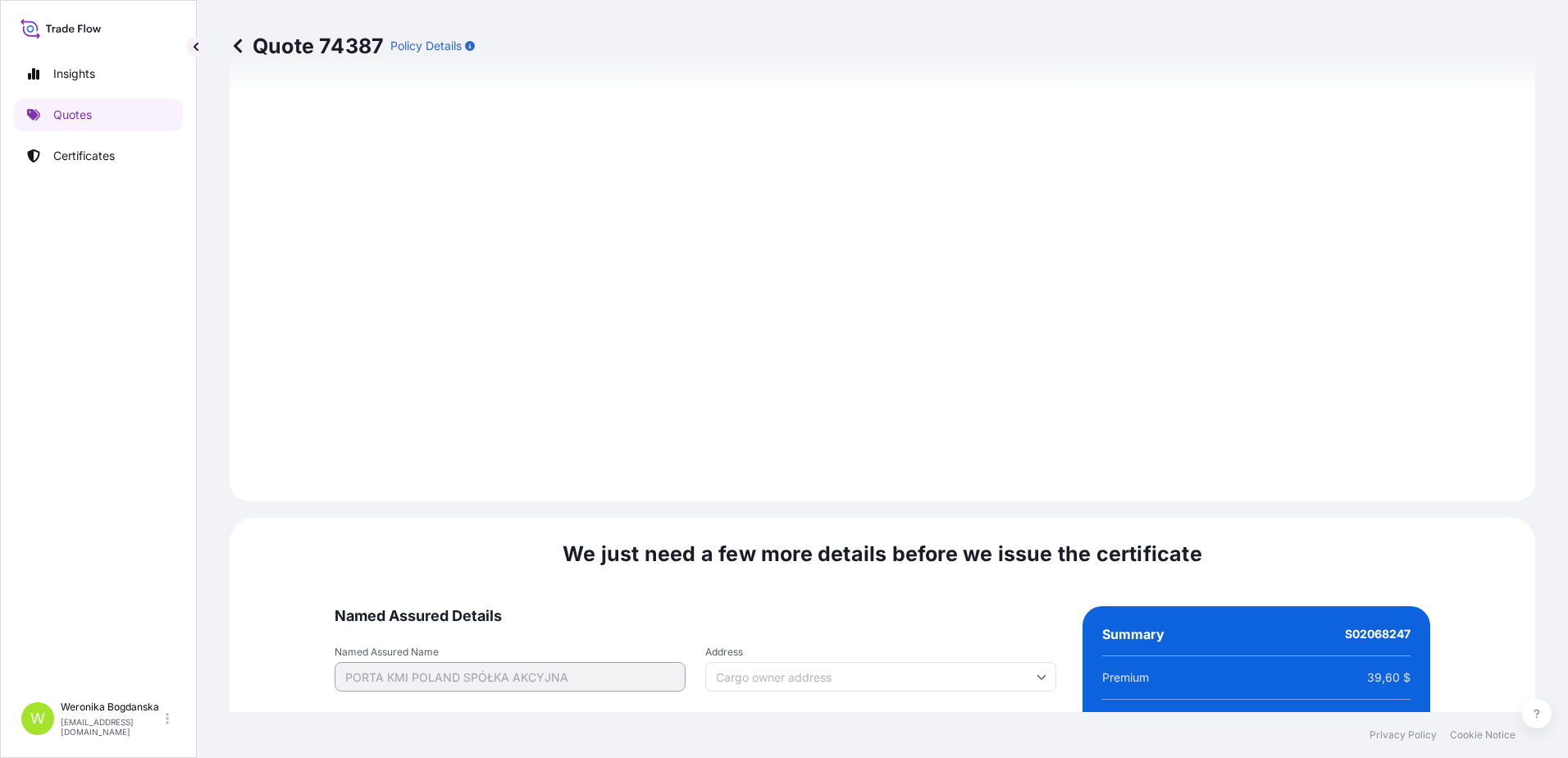
scroll to position [2003, 0]
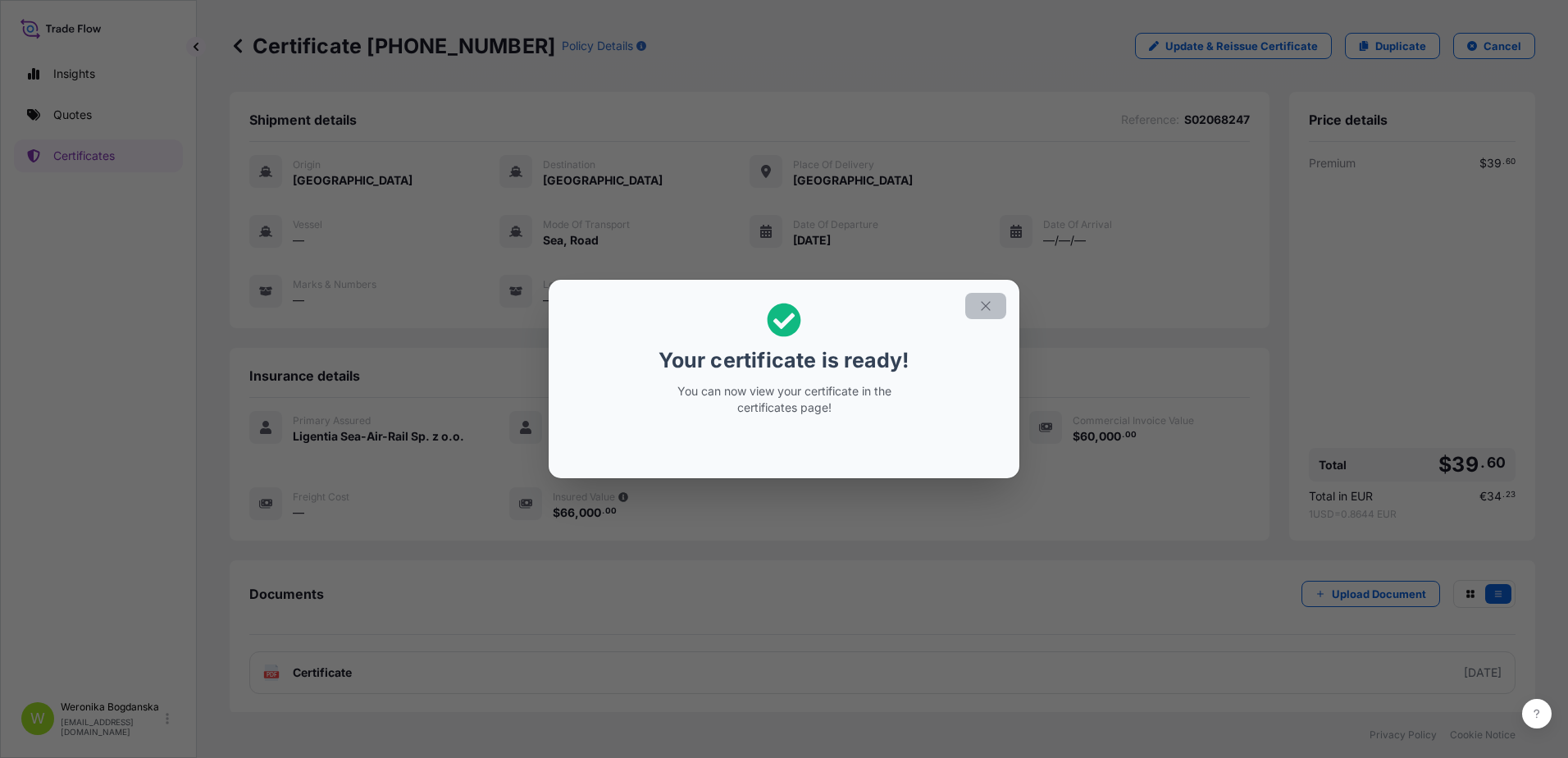
click at [986, 308] on icon "button" at bounding box center [986, 306] width 15 height 15
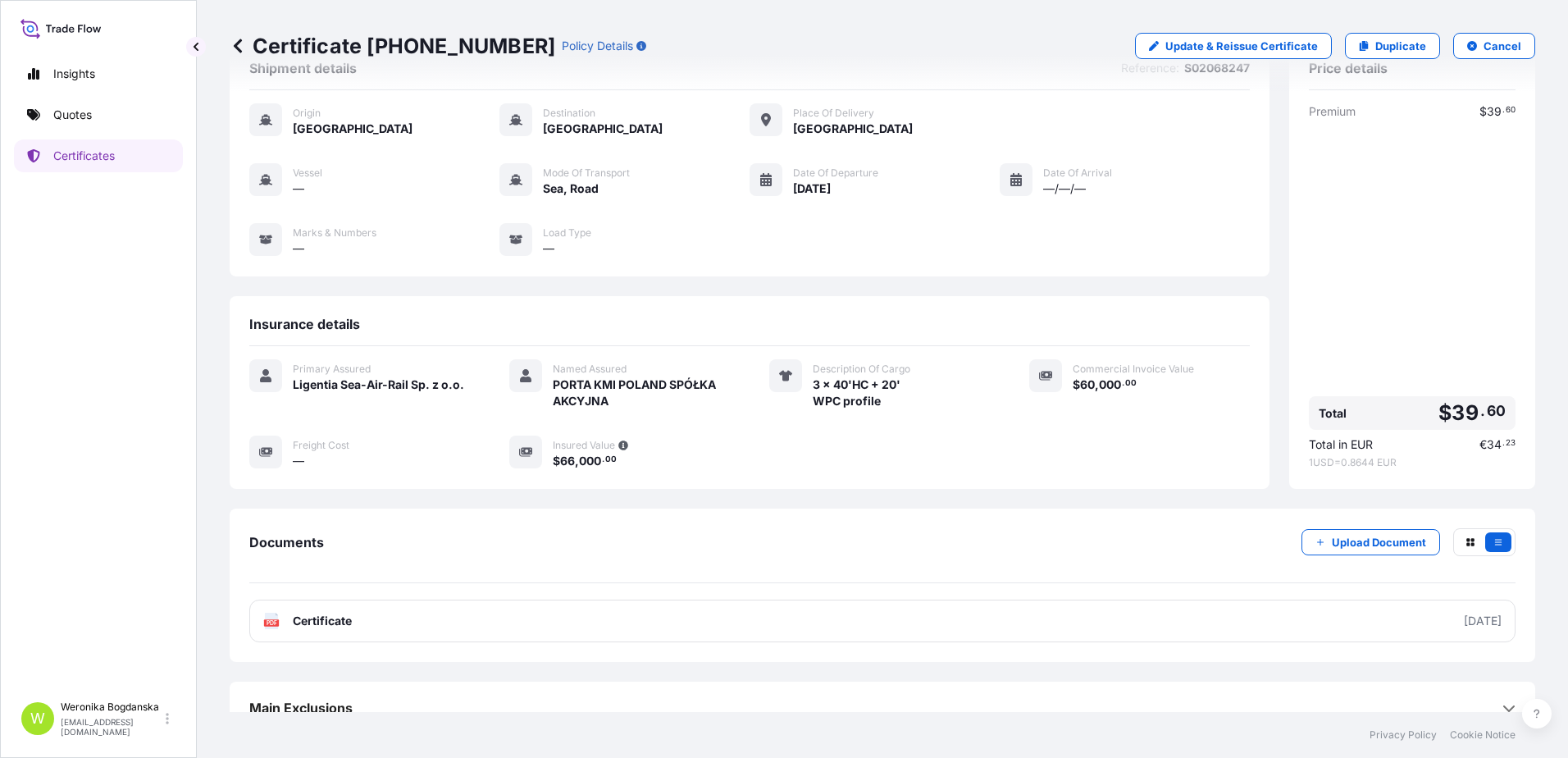
scroll to position [74, 0]
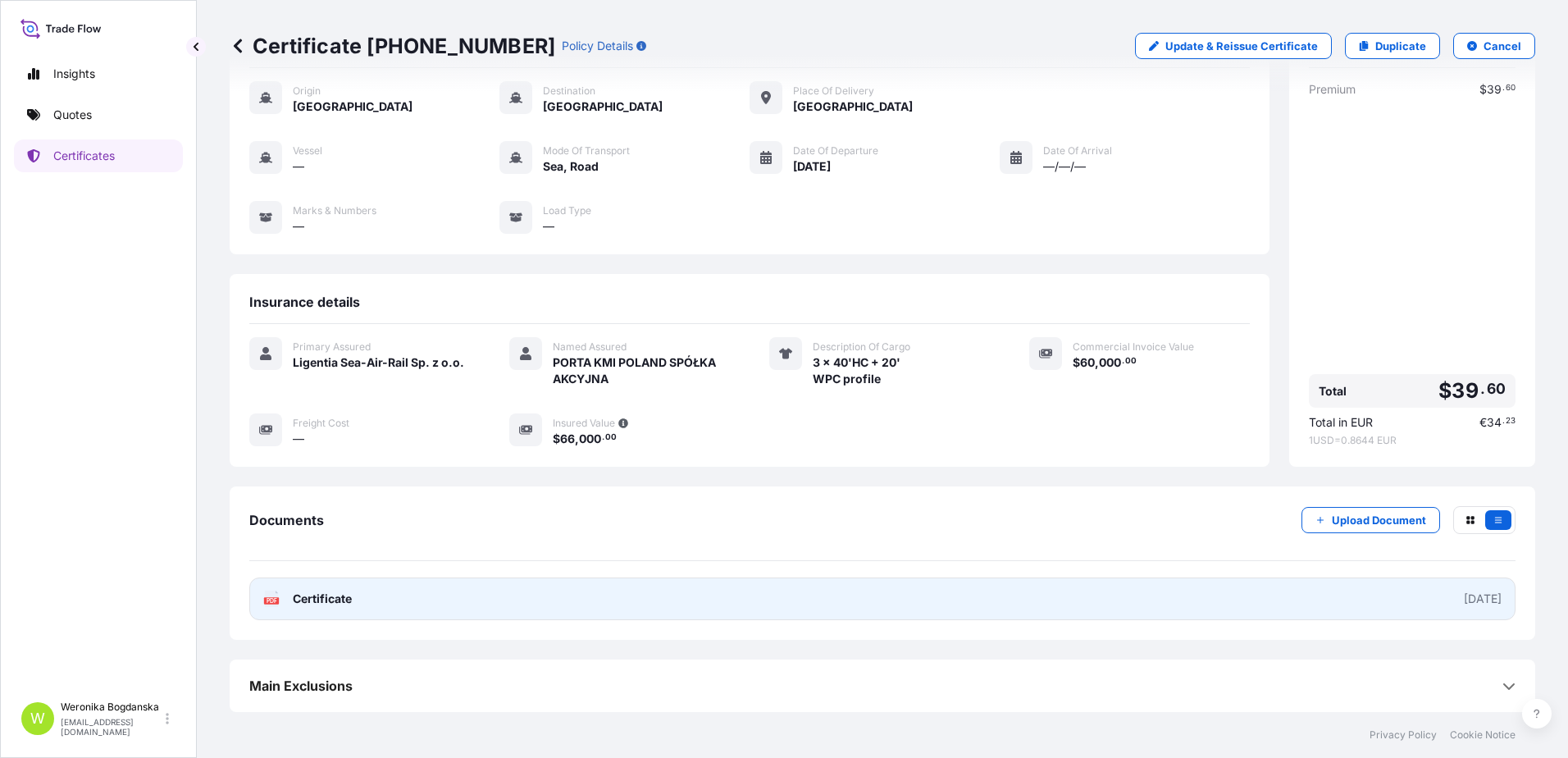
click at [994, 606] on link "PDF Certificate [DATE]" at bounding box center [882, 598] width 1266 height 43
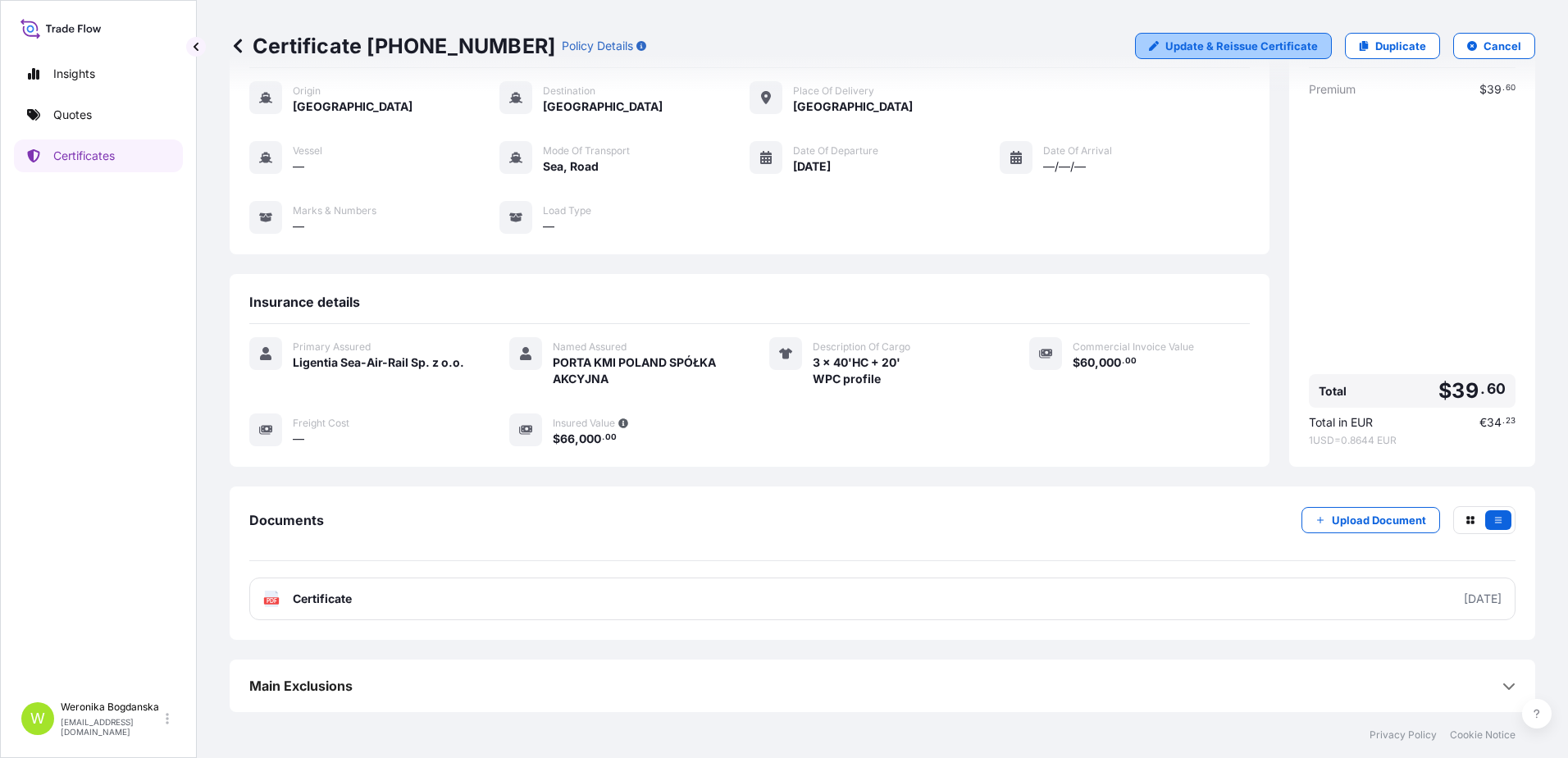
click at [1216, 55] on link "Update & Reissue Certificate" at bounding box center [1233, 46] width 197 height 26
select select "Sea"
select select "Road / [GEOGRAPHIC_DATA]"
select select "31440"
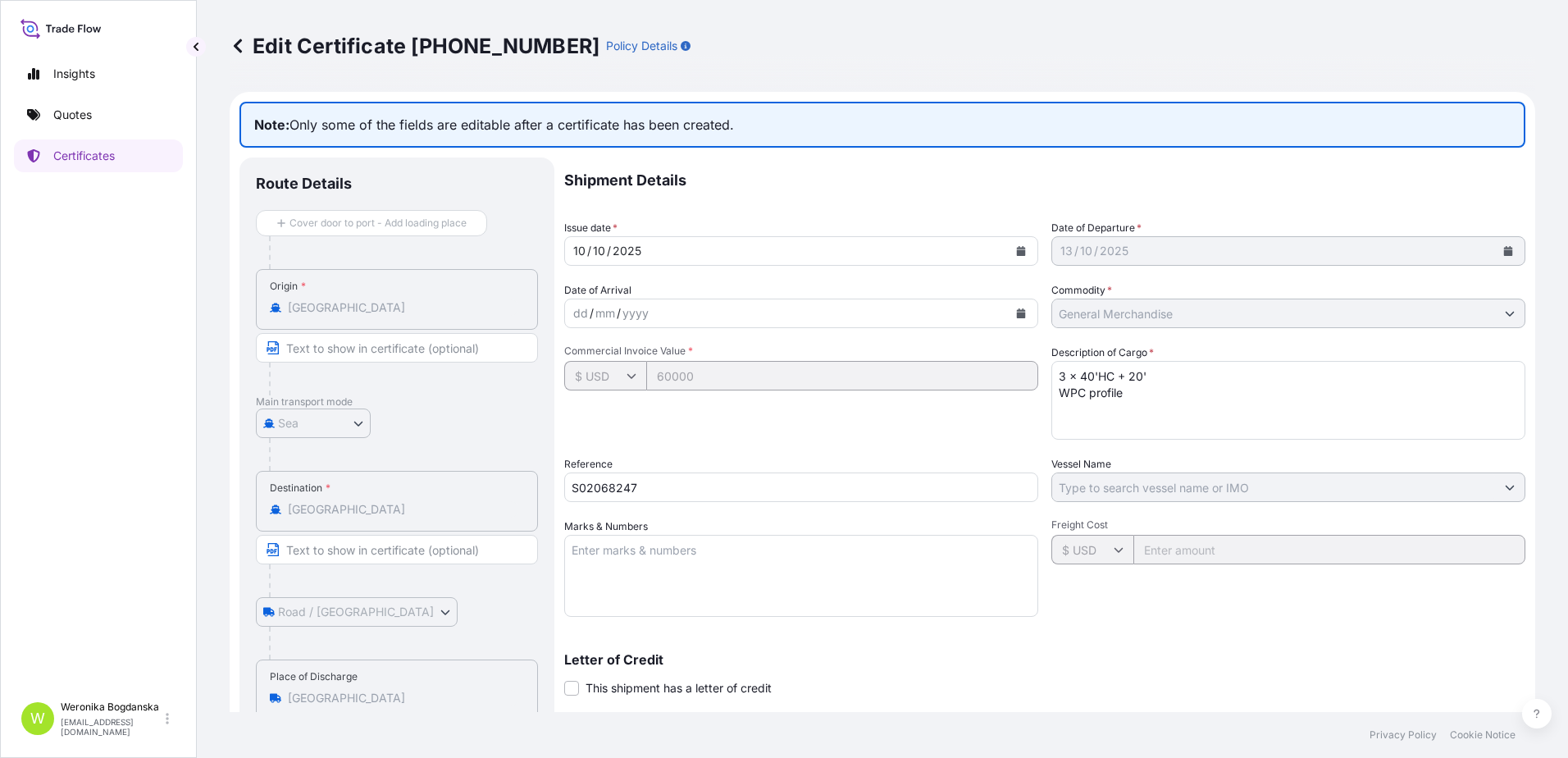
click at [1057, 415] on textarea "3 x 40'HC + 20' WPC profile" at bounding box center [1289, 401] width 474 height 79
click at [1133, 407] on textarea "3 x 40'HC + 20' WPC profile" at bounding box center [1289, 401] width 474 height 79
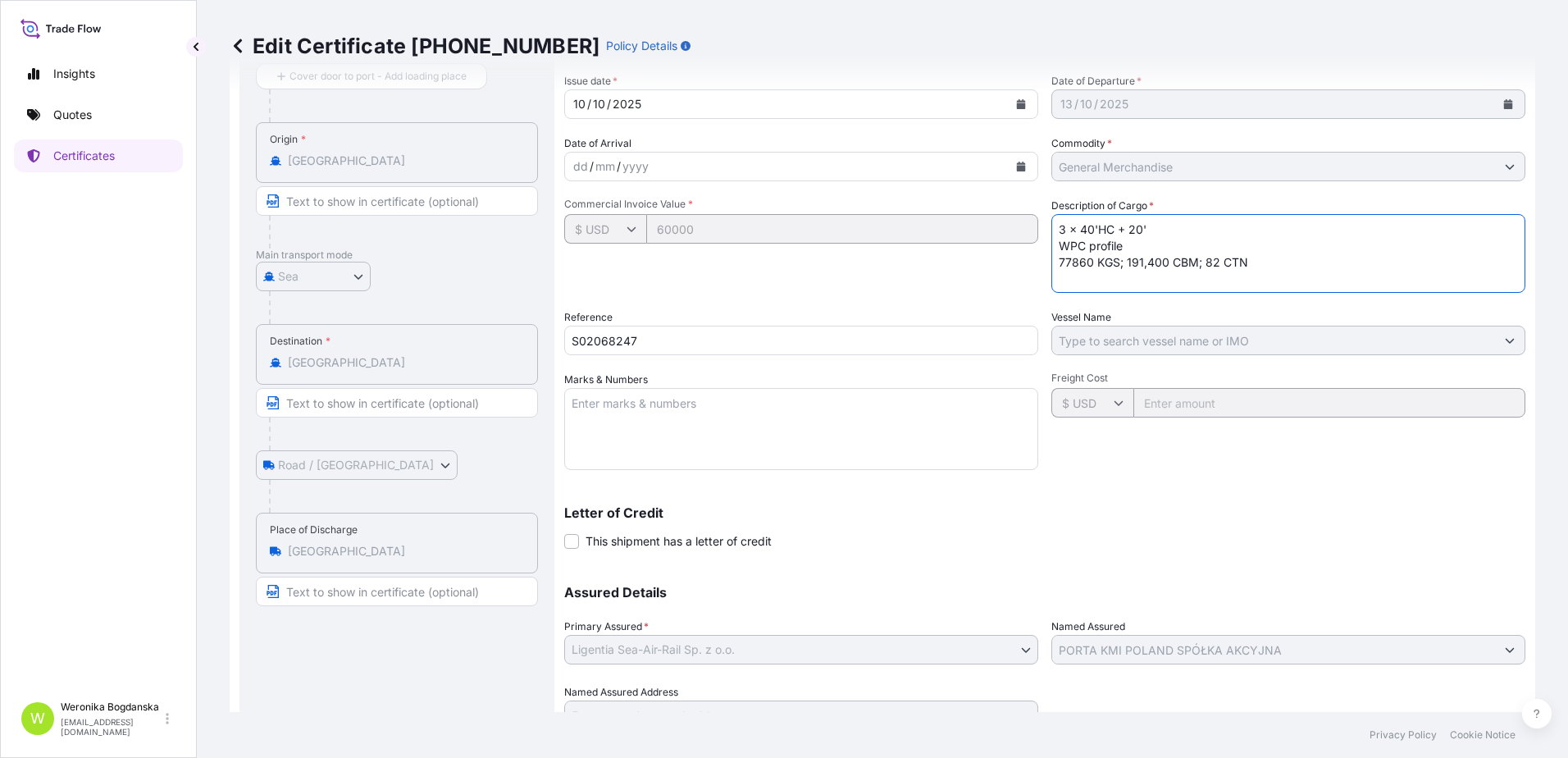
scroll to position [220, 0]
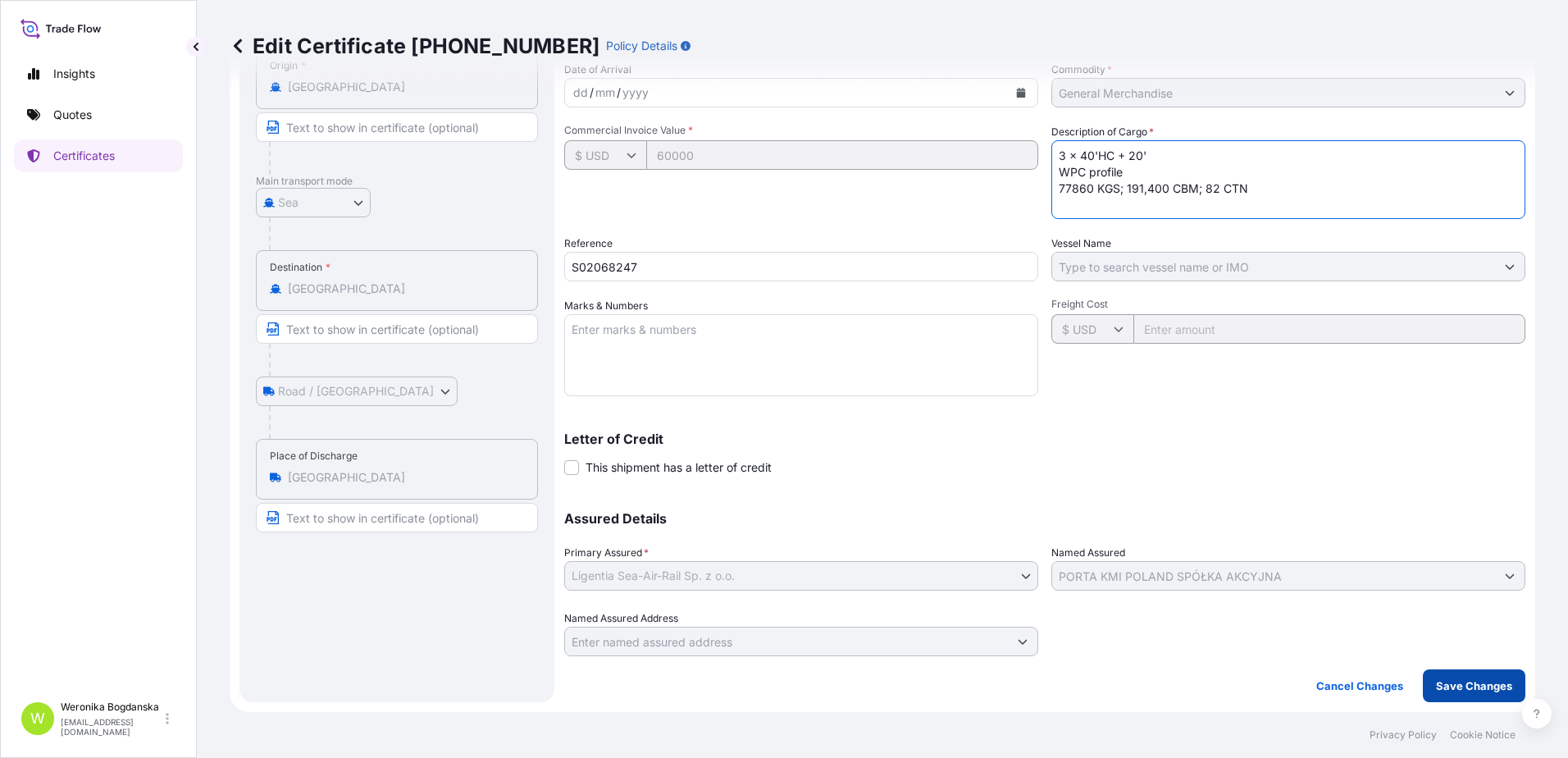
type textarea "3 x 40'HC + 20' WPC profile 77860 KGS; 191,400 CBM; 82 CTN"
click at [1436, 693] on p "Save Changes" at bounding box center [1474, 685] width 76 height 17
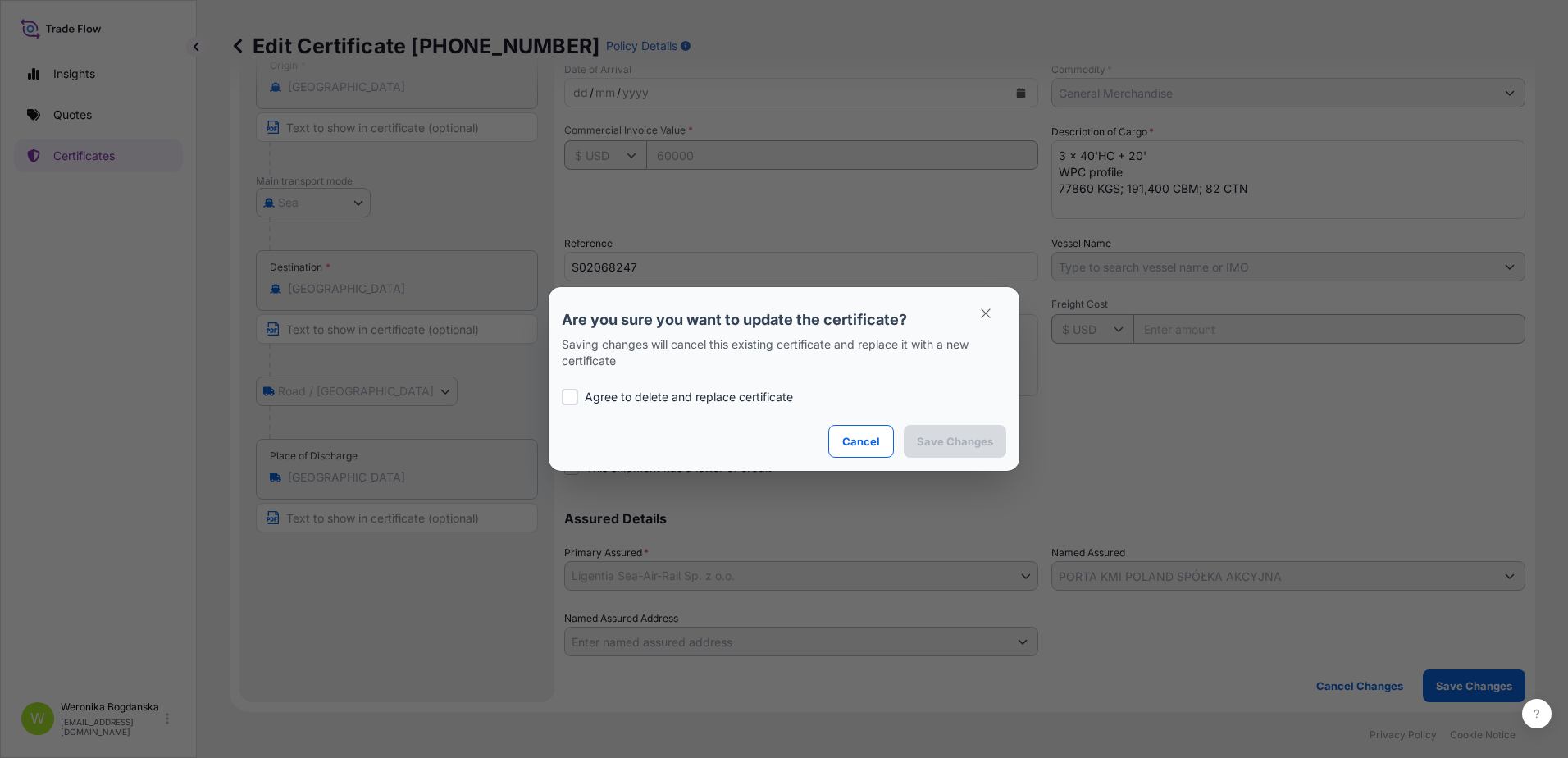
click at [756, 398] on p "Agree to delete and replace certificate" at bounding box center [689, 396] width 208 height 17
checkbox input "true"
click at [965, 444] on p "Save Changes" at bounding box center [955, 441] width 76 height 17
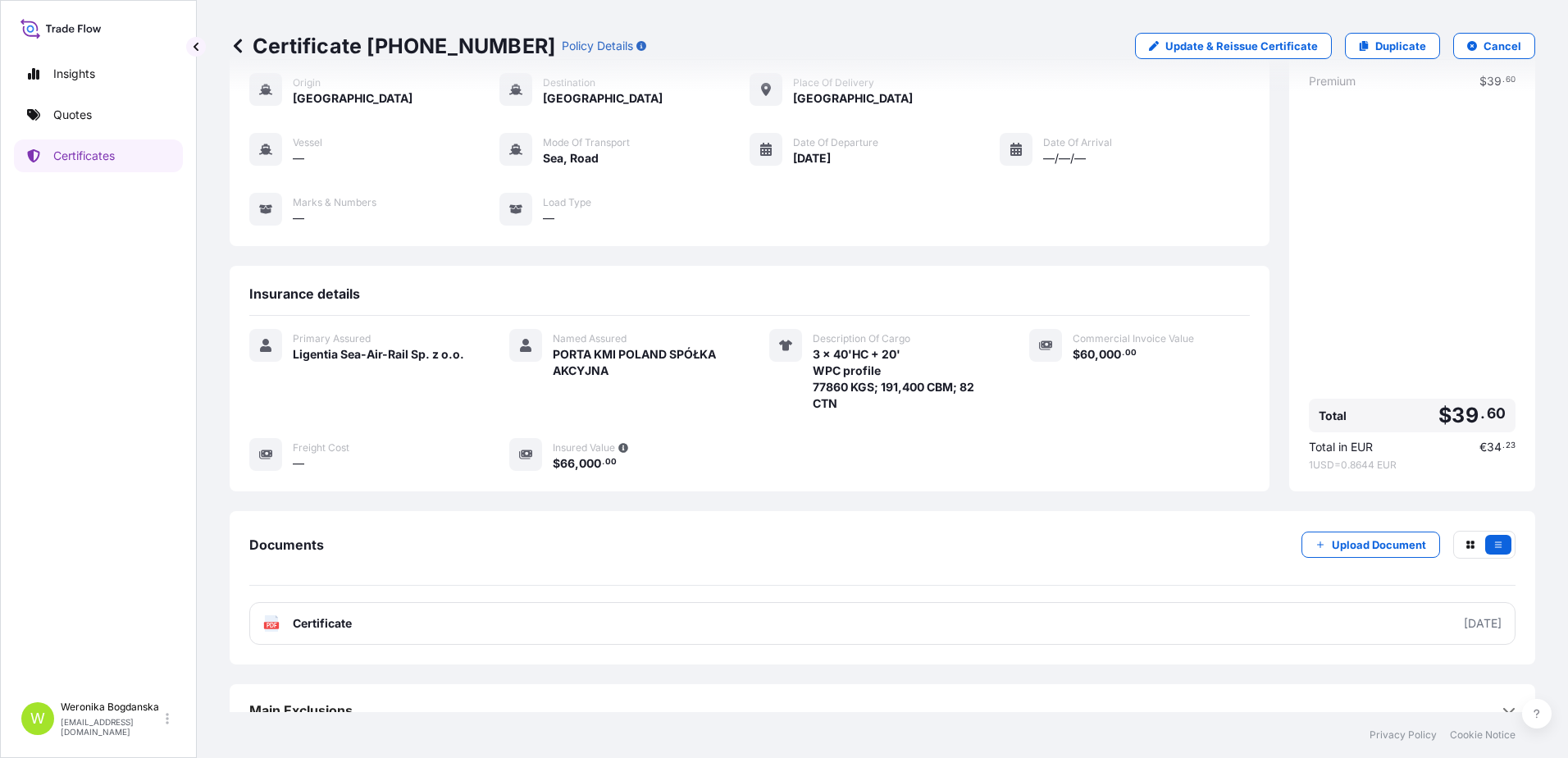
scroll to position [106, 0]
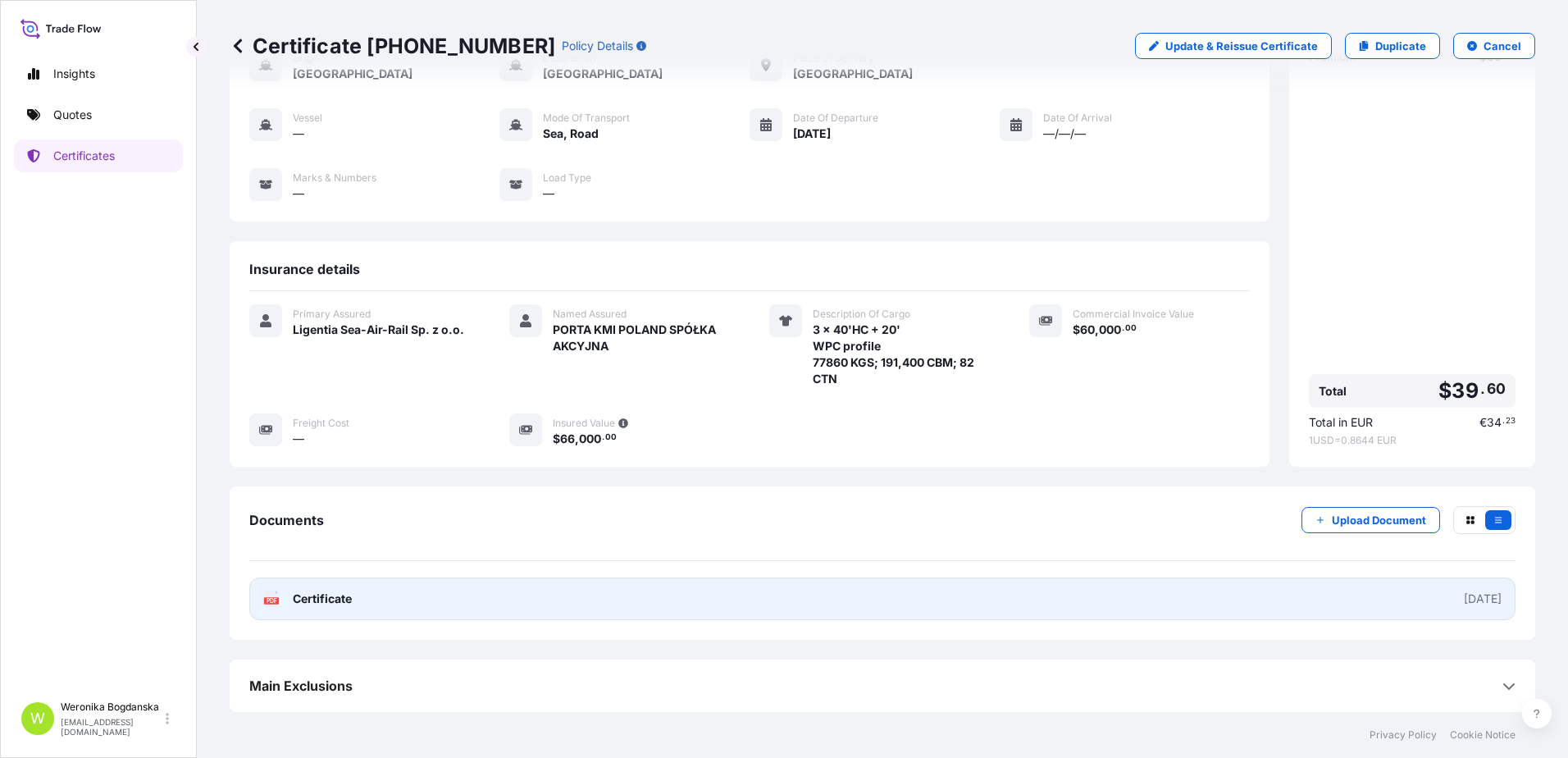
click at [950, 598] on link "PDF Certificate [DATE]" at bounding box center [882, 598] width 1266 height 43
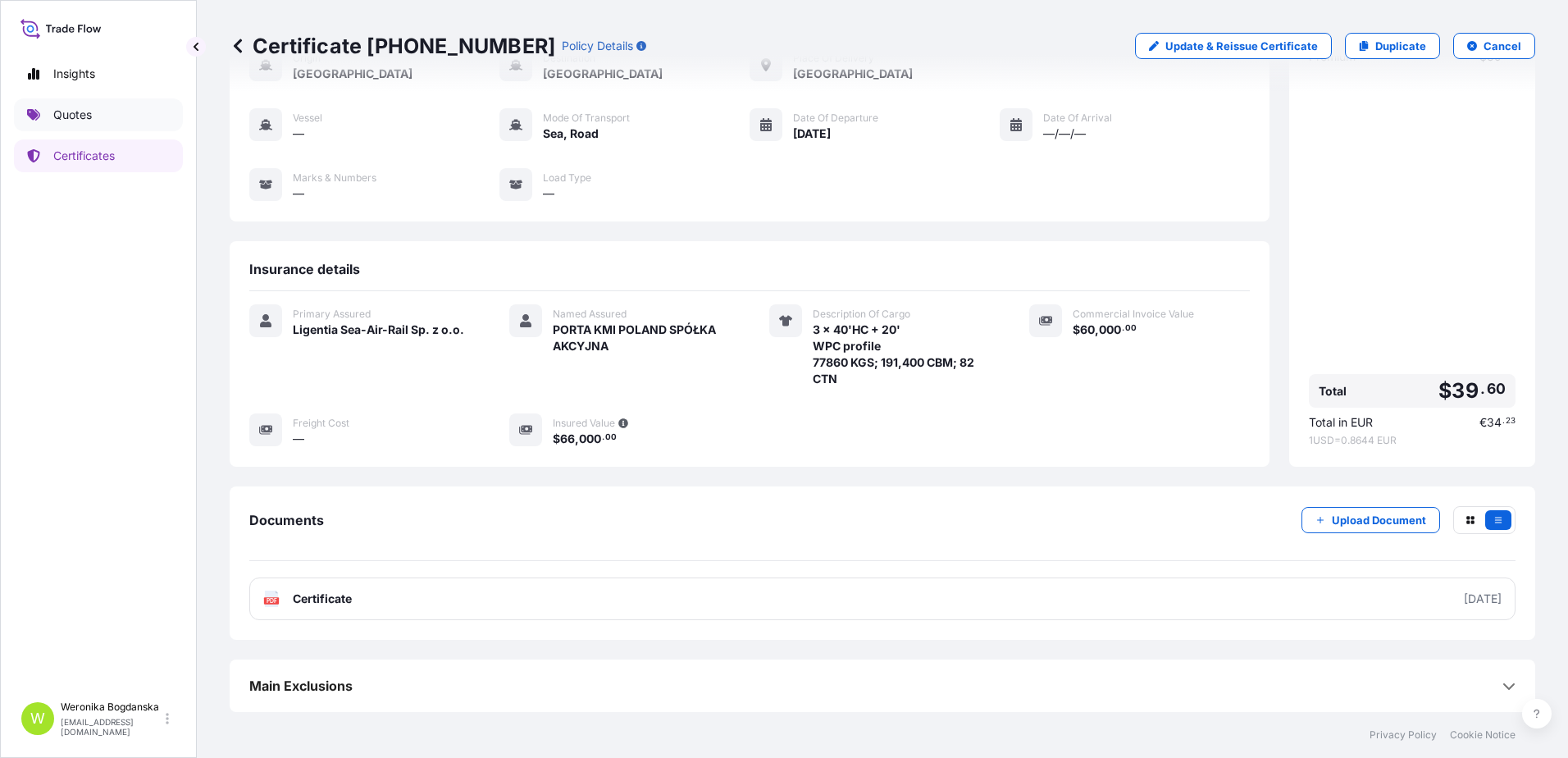
click at [128, 113] on link "Quotes" at bounding box center [98, 114] width 169 height 32
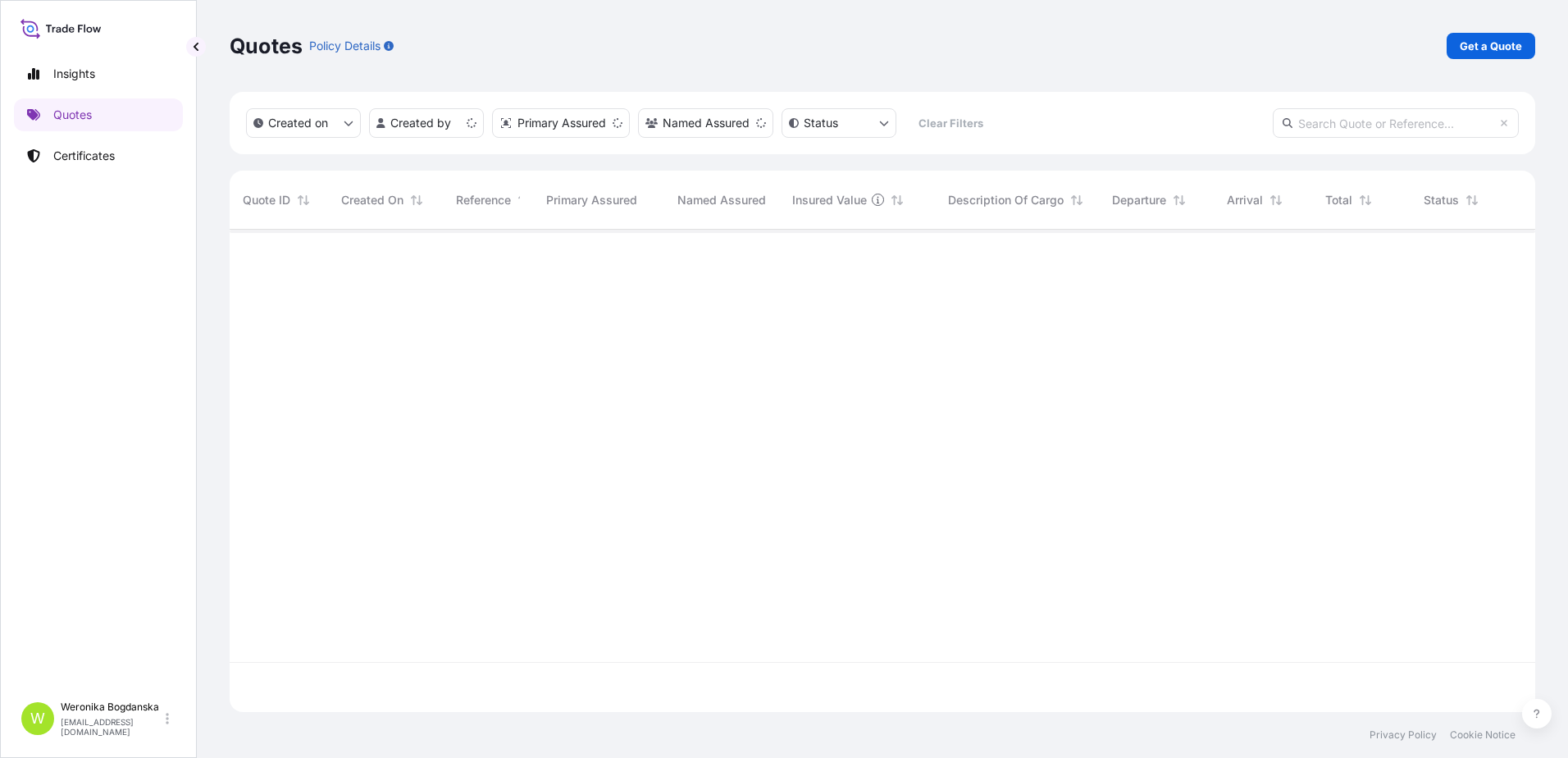
scroll to position [479, 1293]
click at [1451, 52] on link "Get a Quote" at bounding box center [1491, 46] width 89 height 26
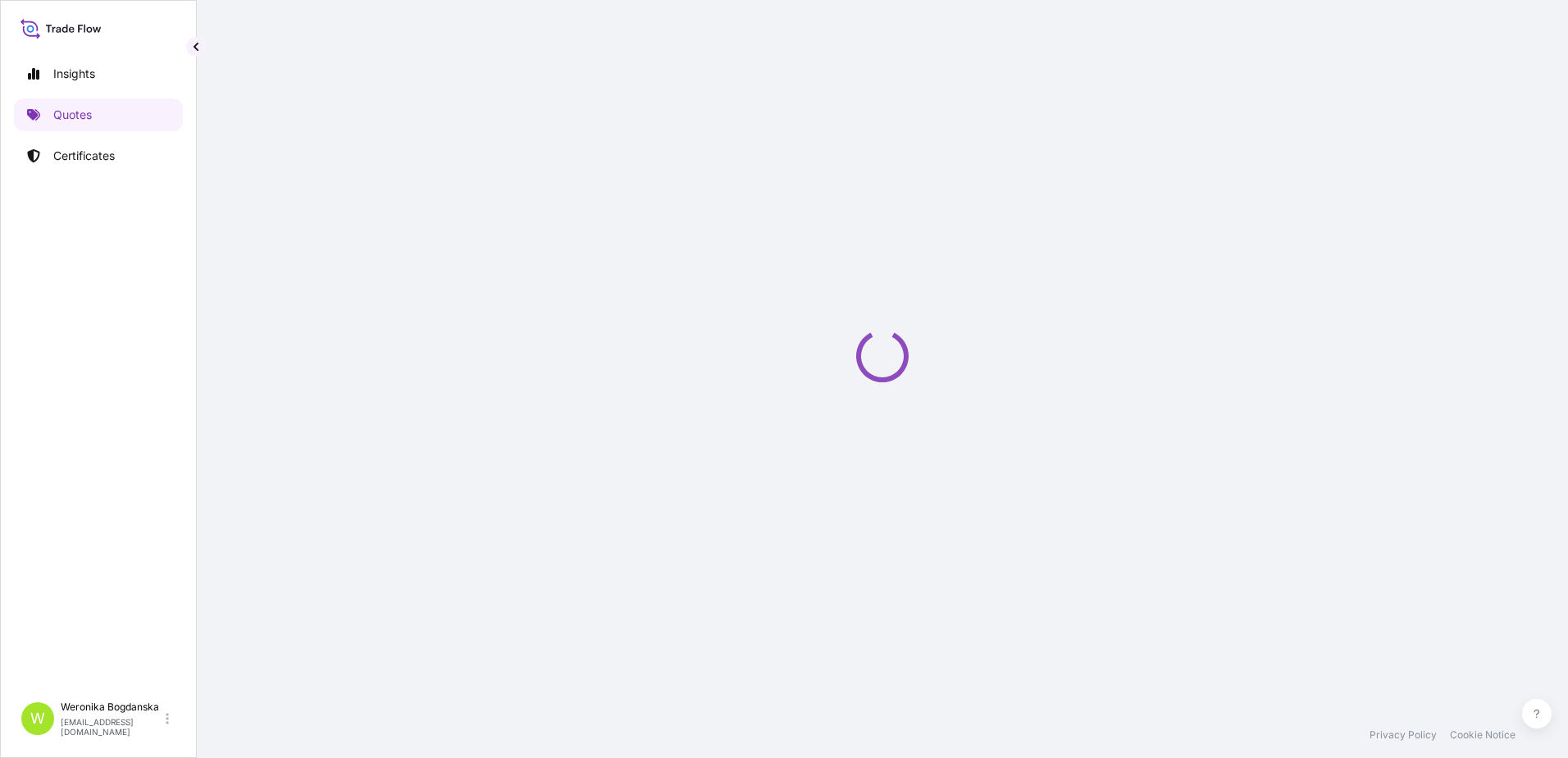
select select "Sea"
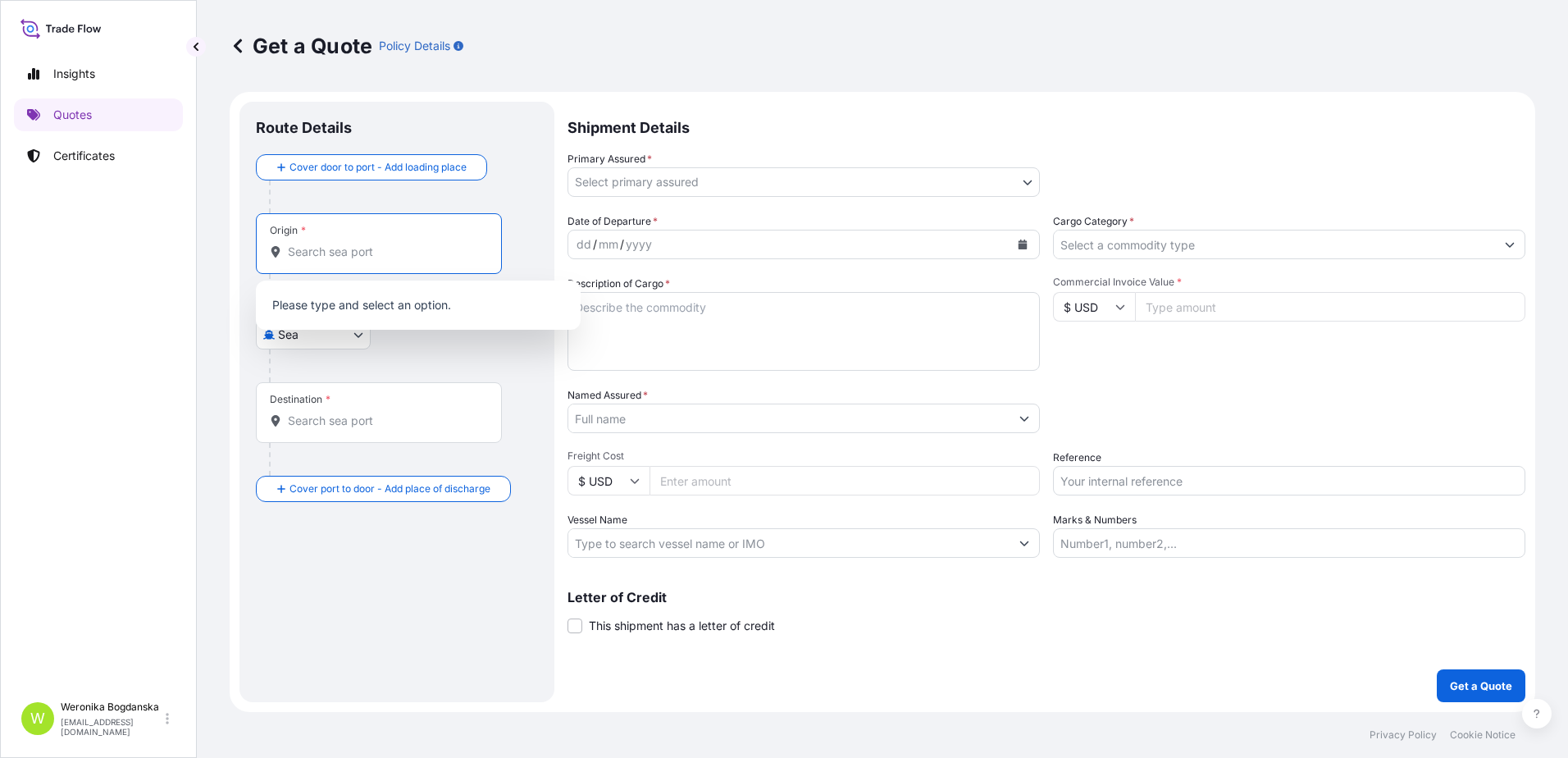
click at [348, 250] on input "Origin *" at bounding box center [385, 251] width 193 height 17
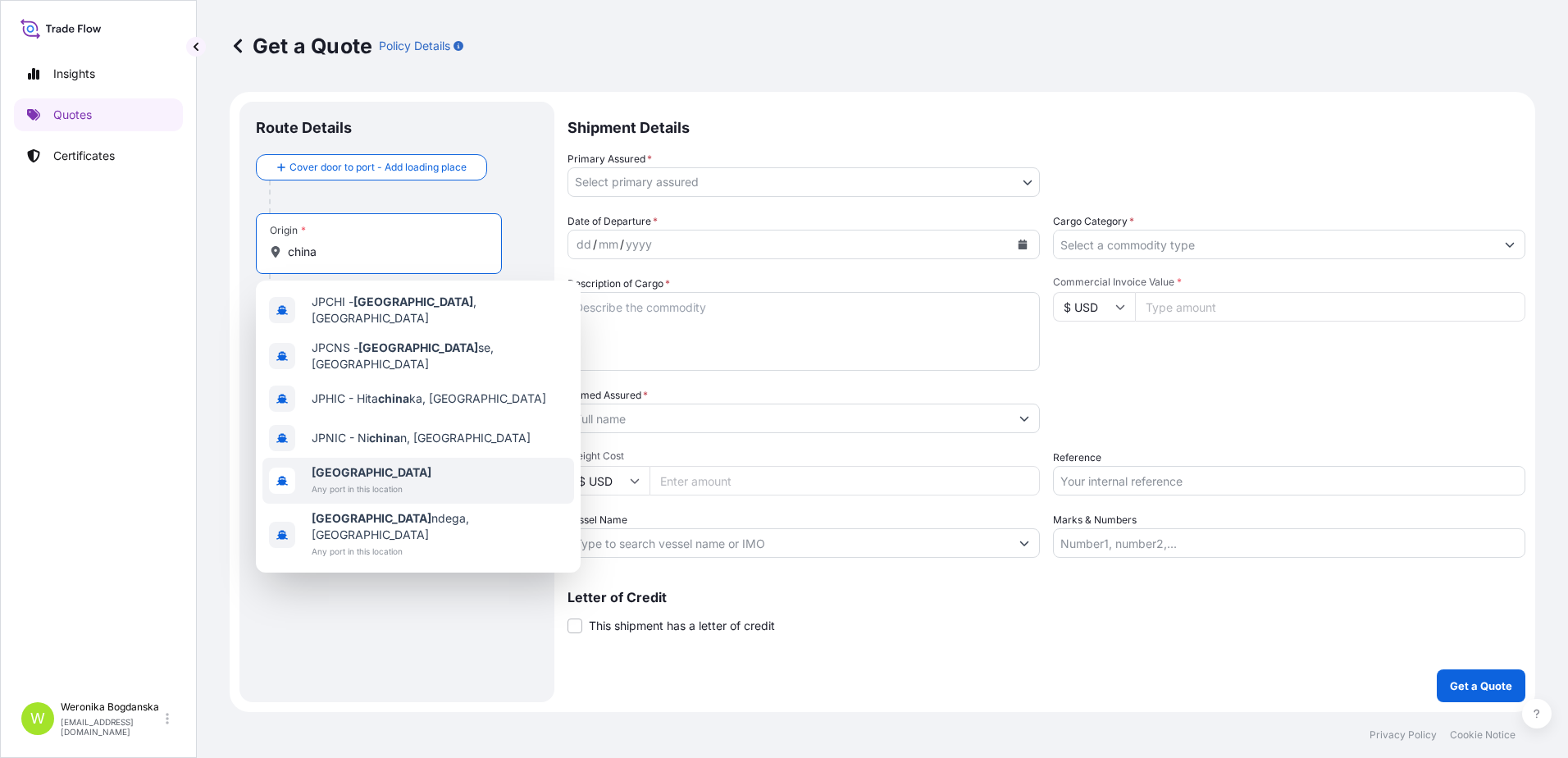
click at [376, 464] on span "[GEOGRAPHIC_DATA]" at bounding box center [372, 472] width 119 height 17
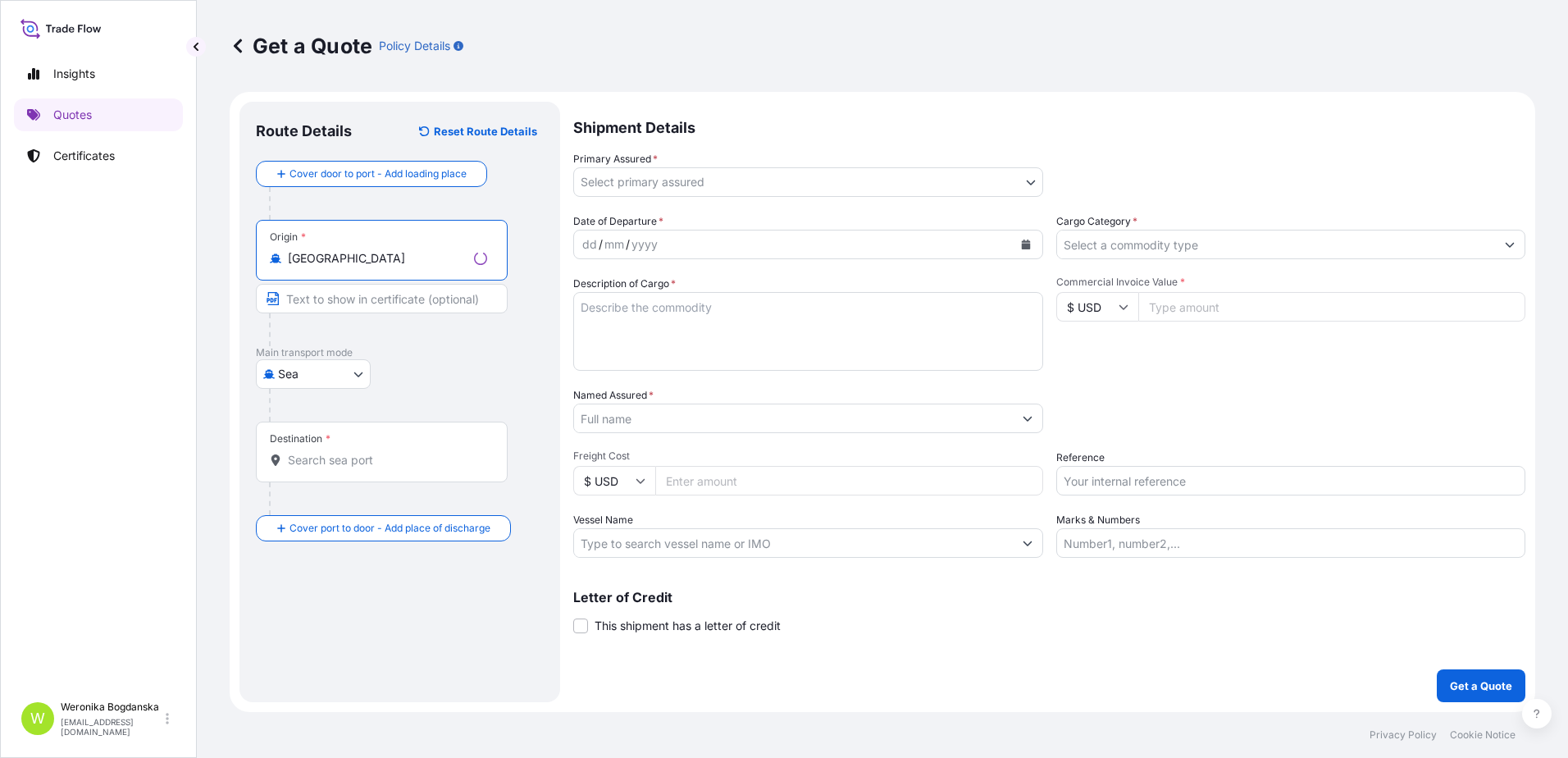
type input "[GEOGRAPHIC_DATA]"
click at [371, 435] on div "Destination *" at bounding box center [381, 451] width 252 height 61
click at [371, 451] on input "Destination *" at bounding box center [387, 459] width 199 height 17
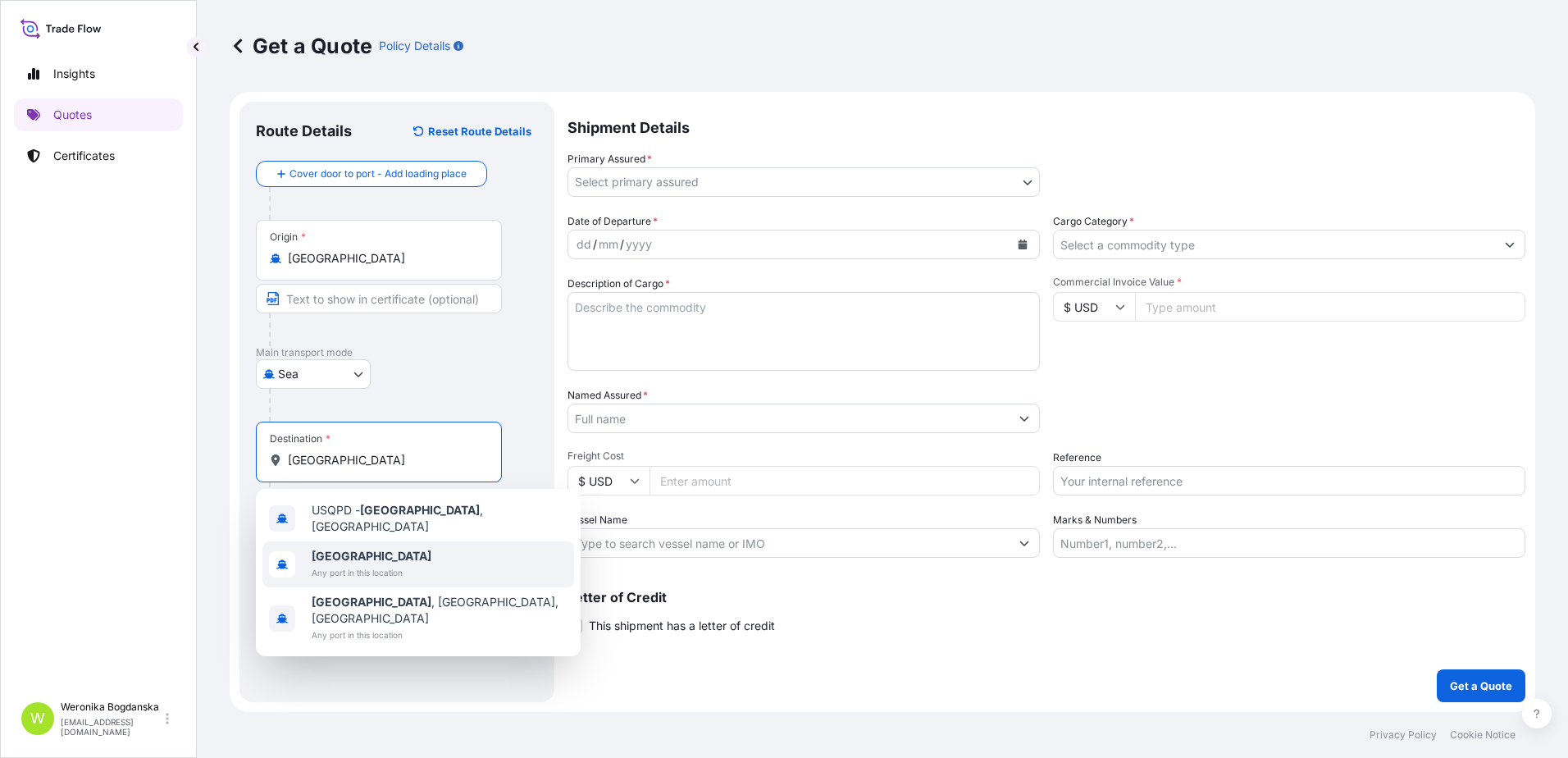
click at [375, 567] on span "Any port in this location" at bounding box center [372, 572] width 119 height 17
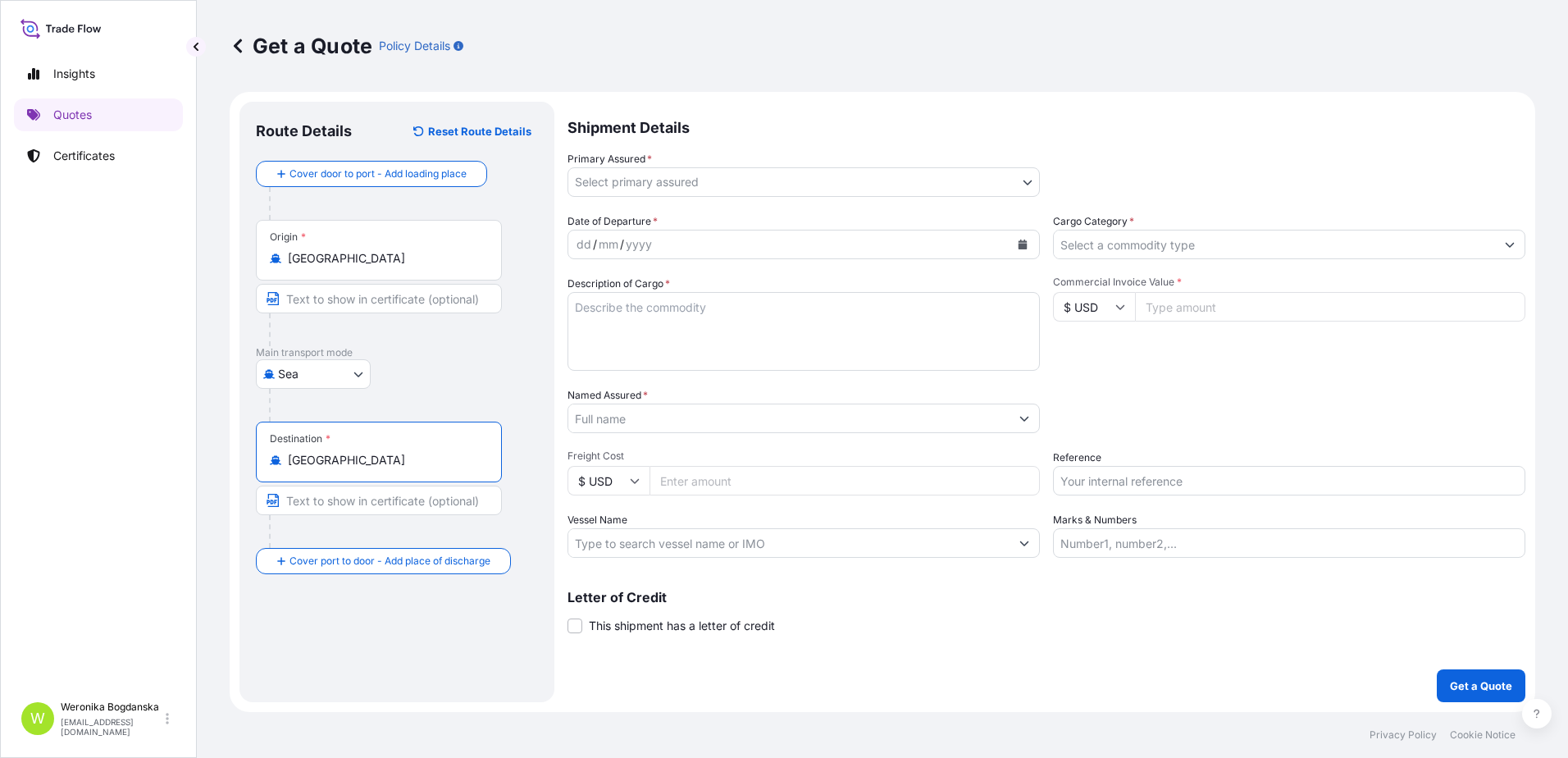
type input "[GEOGRAPHIC_DATA]"
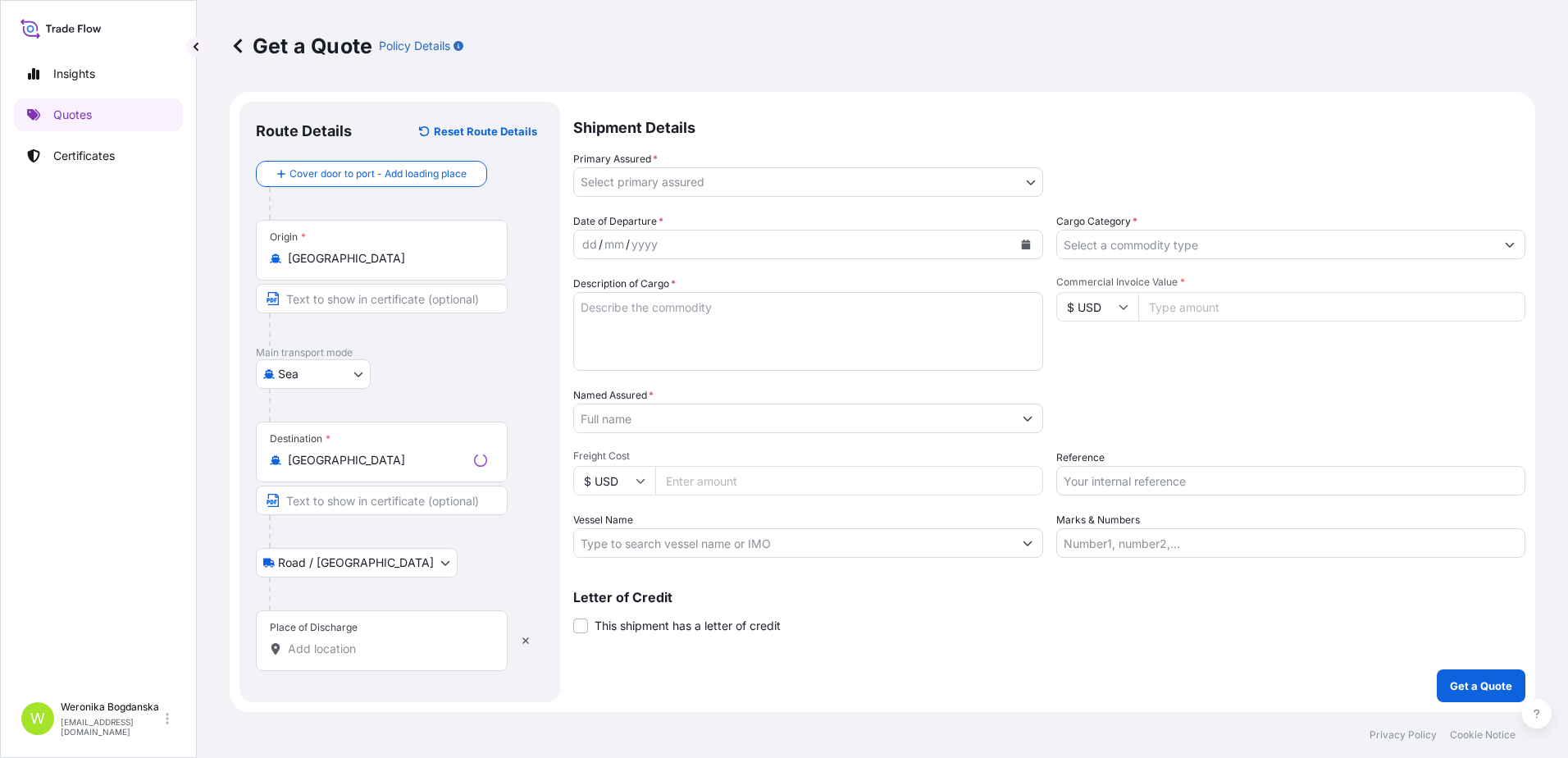
click at [380, 649] on input "Place of Discharge" at bounding box center [387, 648] width 199 height 17
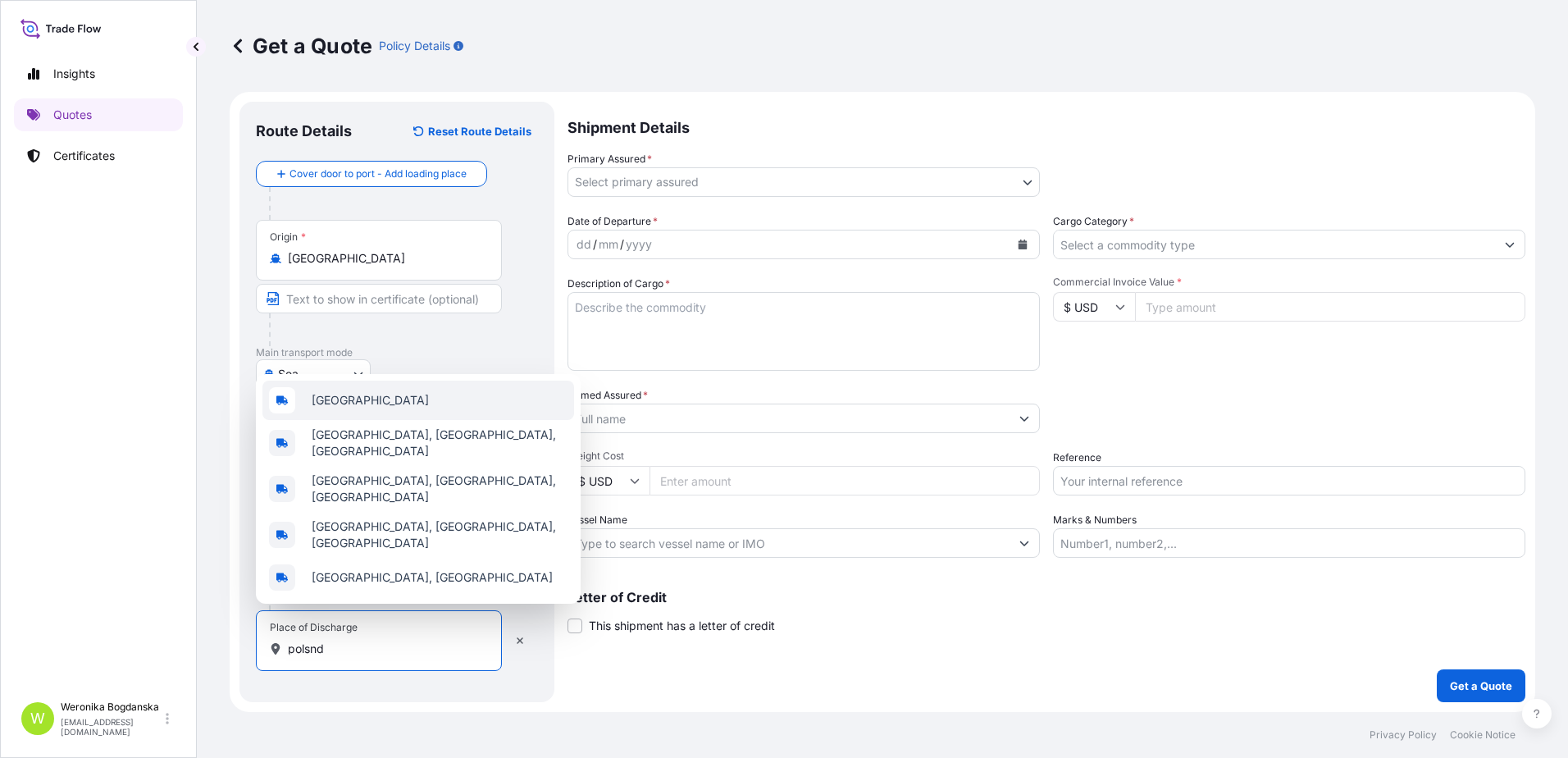
click at [332, 408] on span "[GEOGRAPHIC_DATA]" at bounding box center [370, 400] width 117 height 17
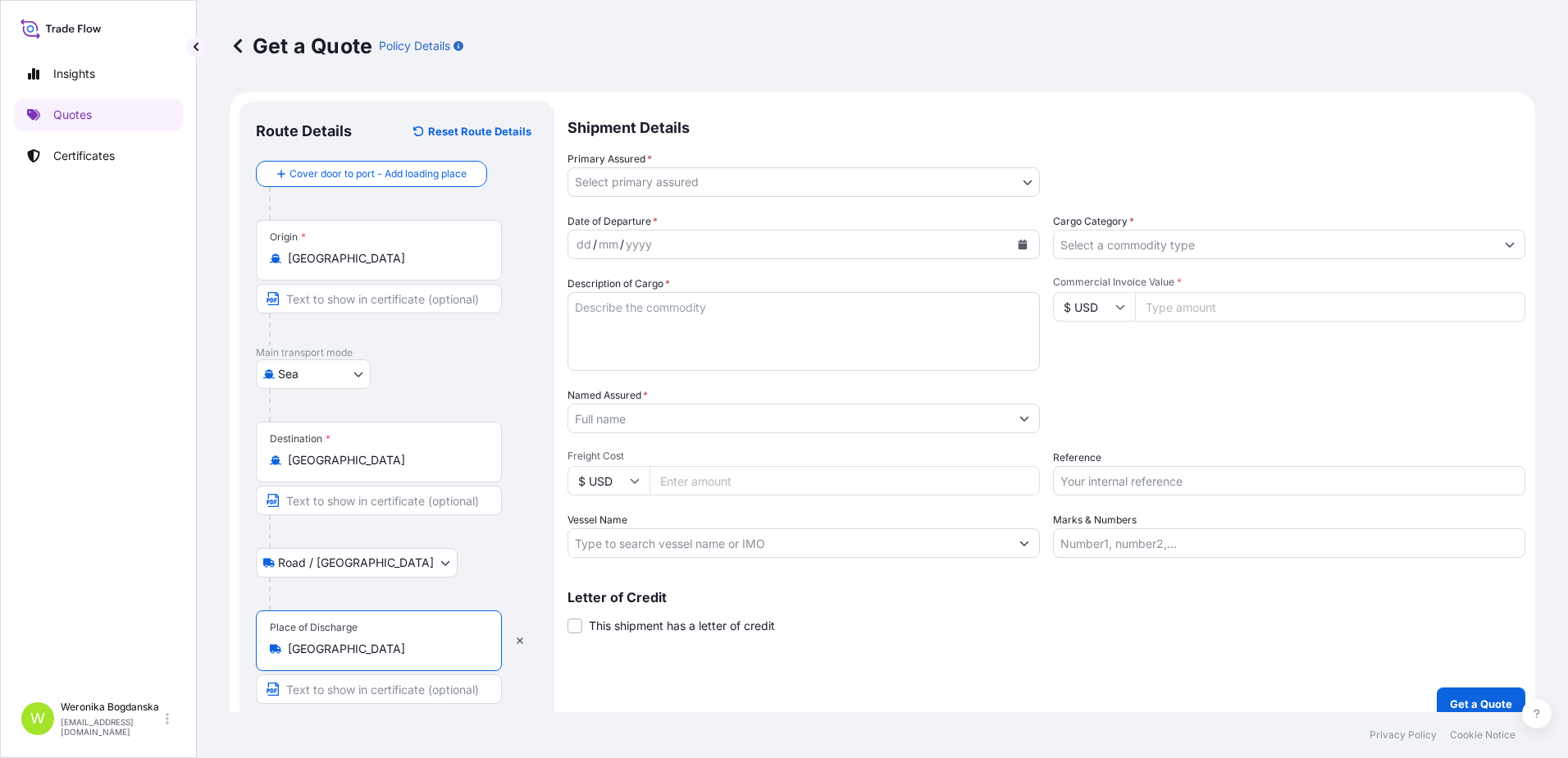
type input "[GEOGRAPHIC_DATA]"
click at [681, 186] on body "3 options available. 0 options available. 5 options available. Insights Quotes …" at bounding box center [784, 379] width 1568 height 758
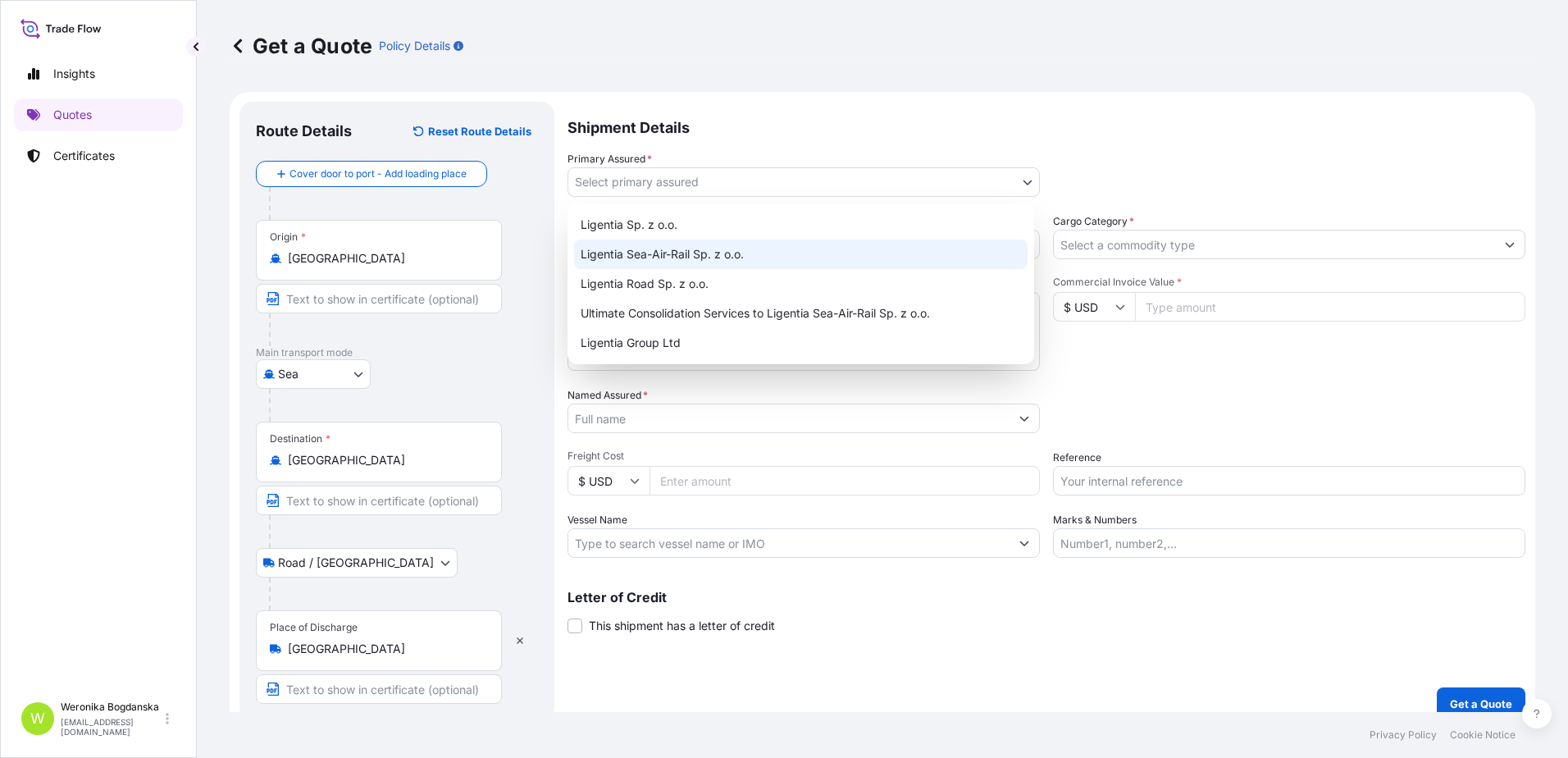
click at [646, 253] on div "Ligentia Sea-Air-Rail Sp. z o.o." at bounding box center [800, 255] width 453 height 30
select select "31440"
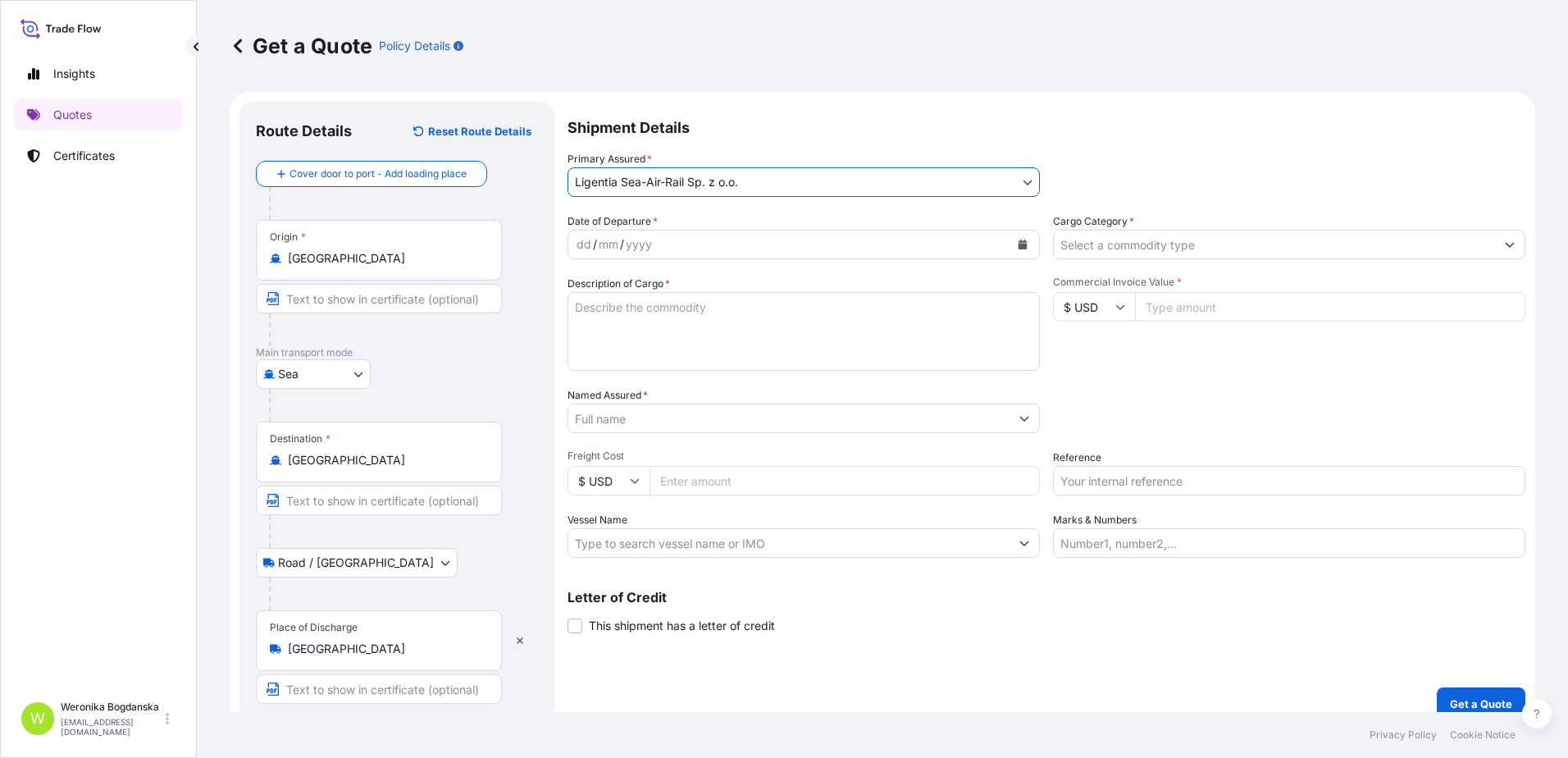
click at [647, 249] on div "yyyy" at bounding box center [639, 244] width 30 height 19
click at [1019, 245] on icon "Calendar" at bounding box center [1022, 244] width 9 height 10
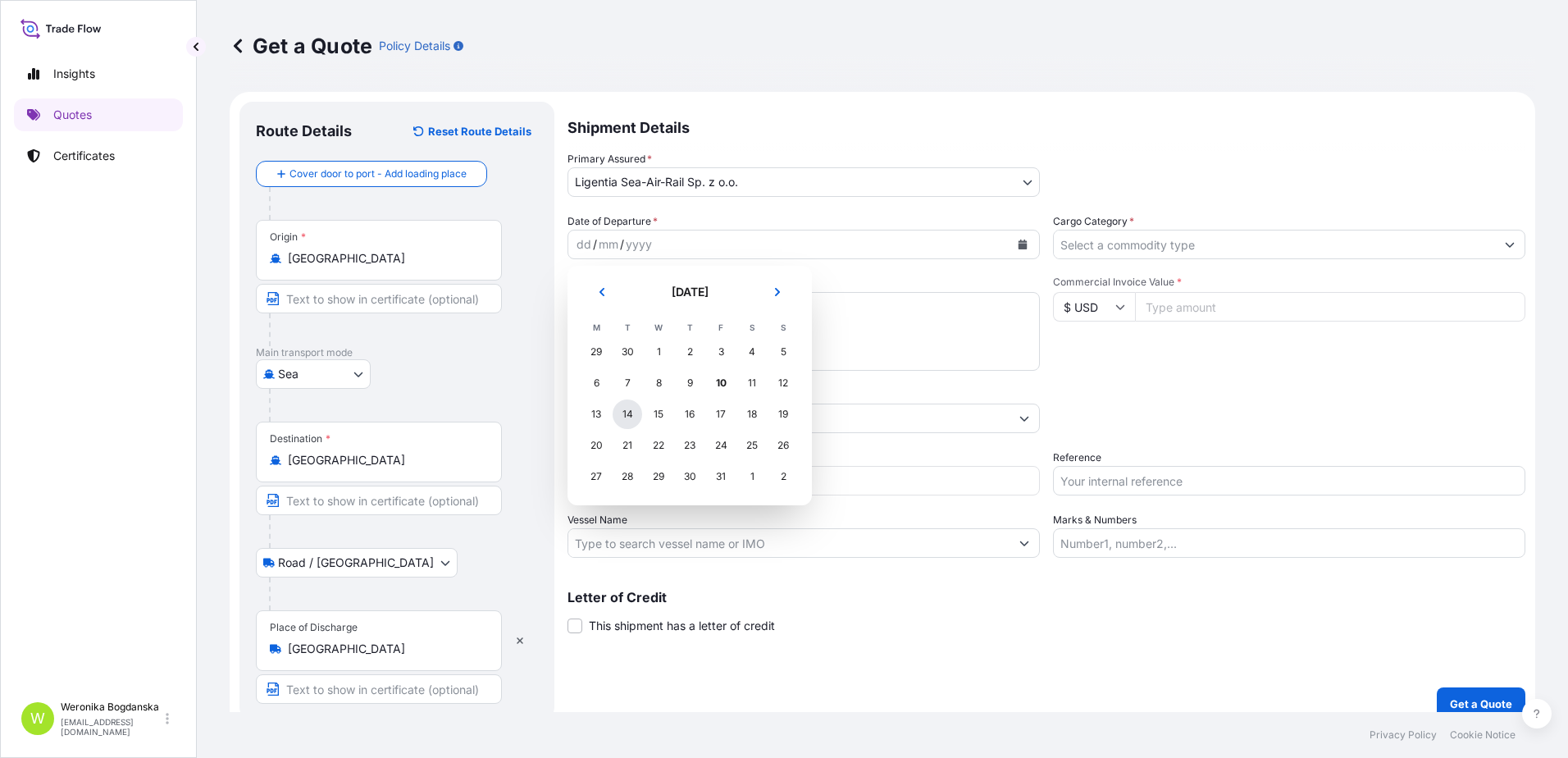
click at [632, 413] on div "14" at bounding box center [627, 415] width 30 height 30
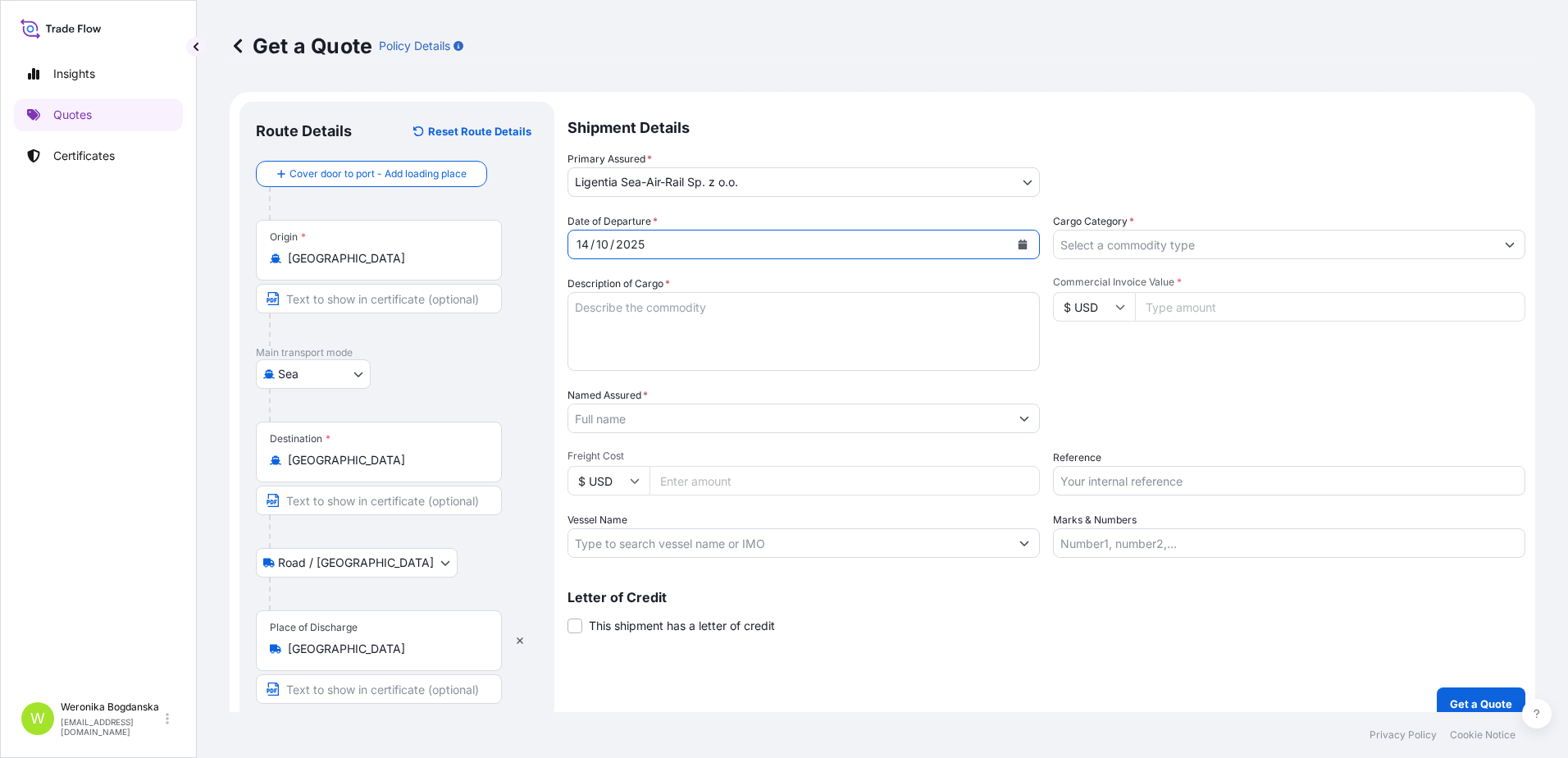
click at [1300, 249] on input "Cargo Category *" at bounding box center [1275, 244] width 441 height 30
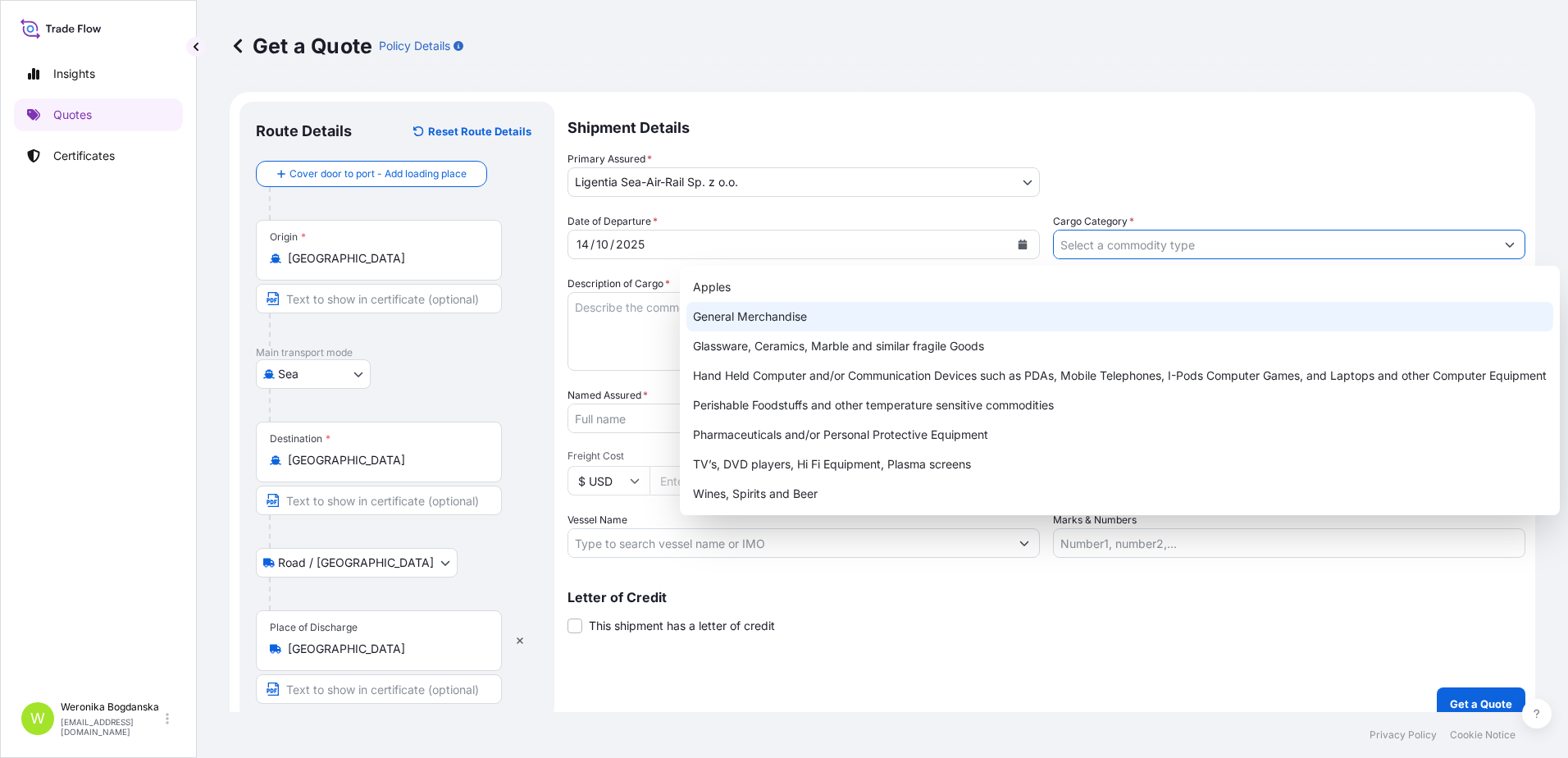
click at [777, 314] on div "General Merchandise" at bounding box center [1119, 317] width 867 height 30
type input "General Merchandise"
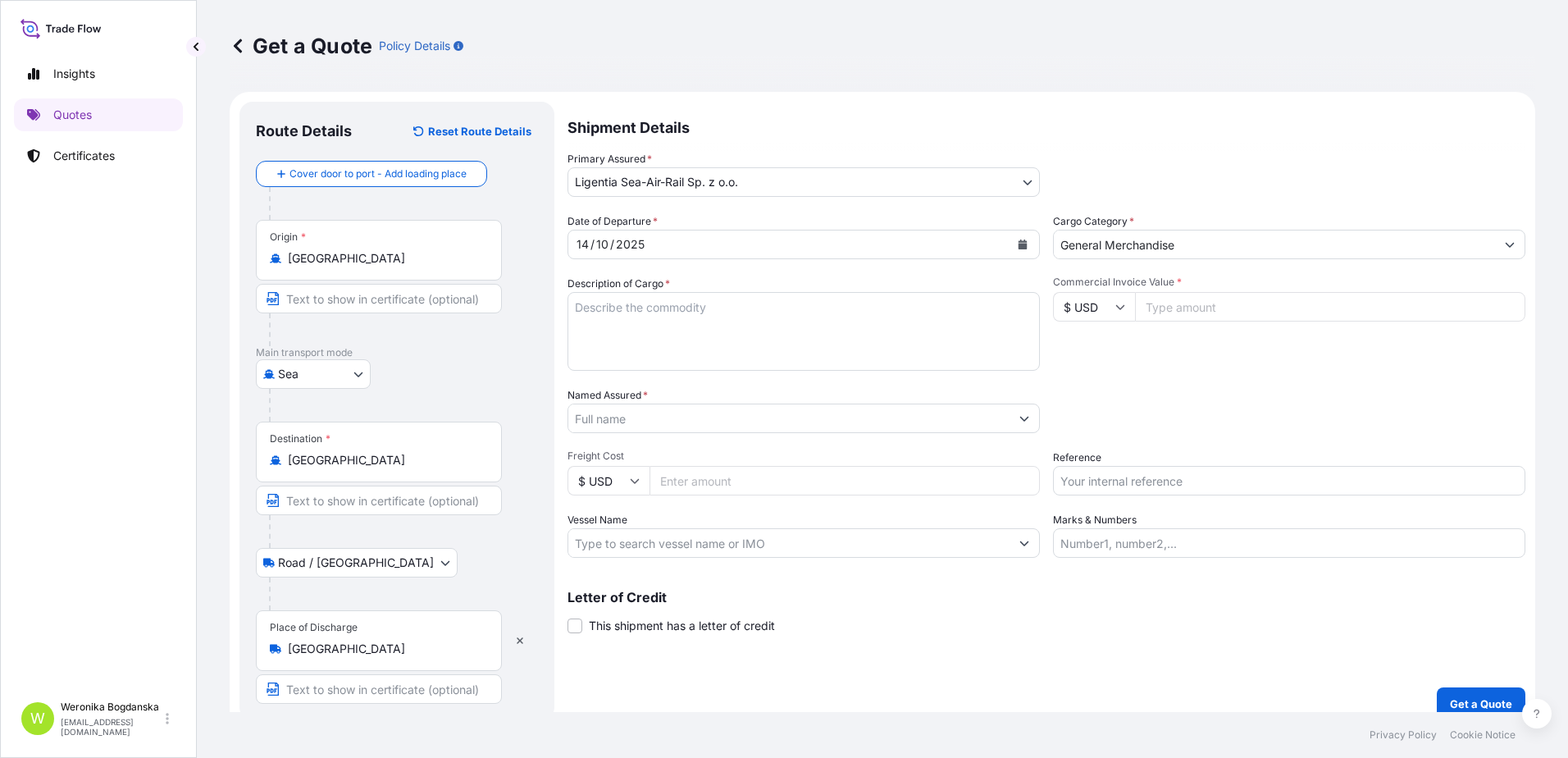
click at [530, 330] on div "Origin * [GEOGRAPHIC_DATA]" at bounding box center [396, 283] width 282 height 126
click at [594, 321] on textarea "Description of Cargo *" at bounding box center [804, 331] width 473 height 79
paste textarea "UNINTERRUPTIBLE POWER SUPPLY"
click at [584, 334] on textarea "UNINTERRUPTIBLE POWER SUPPLY" at bounding box center [804, 331] width 473 height 79
paste textarea "MODETIIU6805748 OOLKRB6196 40HC 23565.75 KG 66.55 M3 1136 CTN"
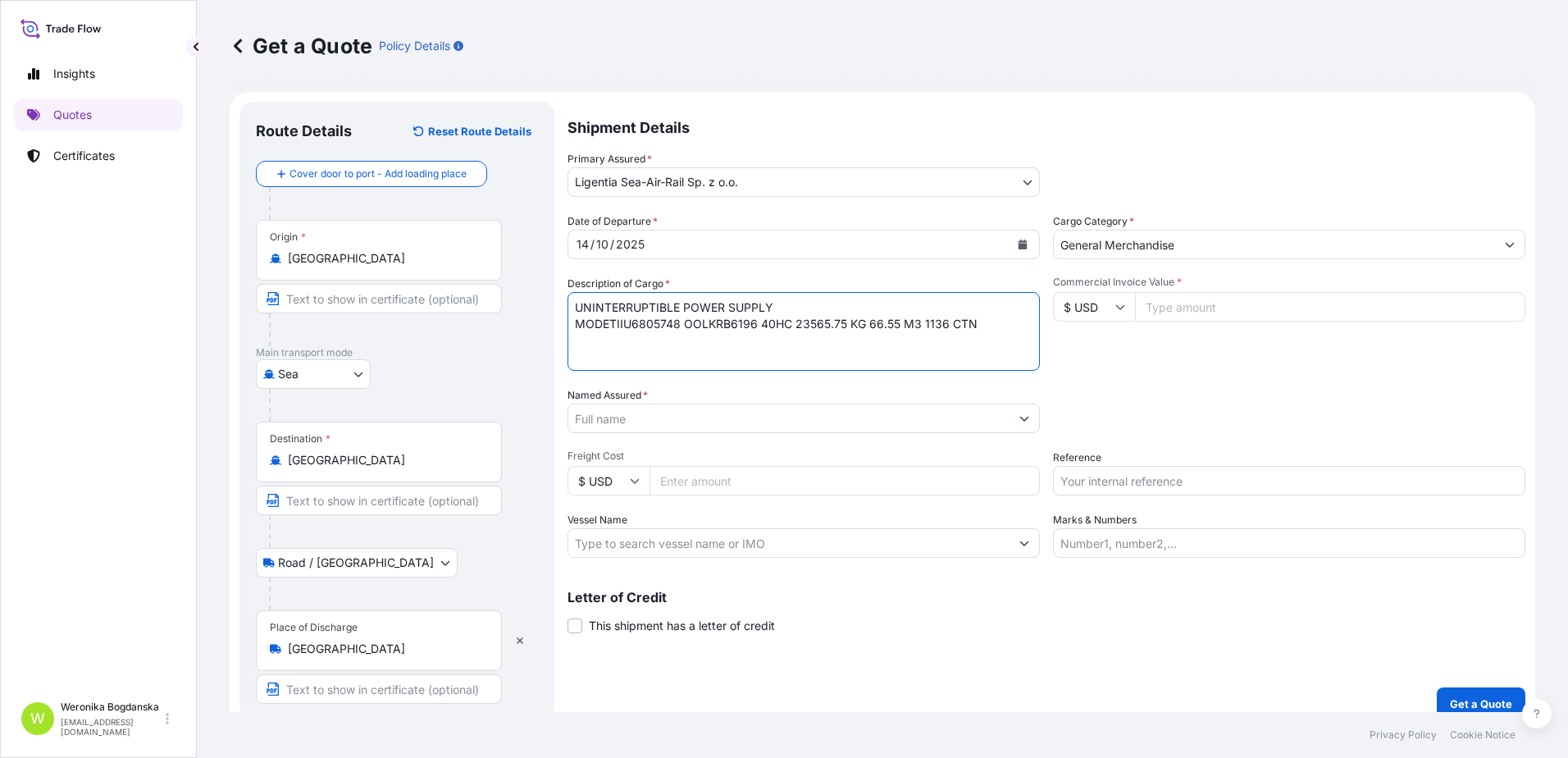
click at [608, 330] on textarea "UNINTERRUPTIBLE POWER SUPPLY MODETIIU6805748 OOLKRB6196 40HC 23565.75 KG 66.55 …" at bounding box center [804, 331] width 473 height 79
type textarea "UNINTERRUPTIBLE POWER SUPPLY TIIU6805748 OOLKRB6196 40HC 23565.75 KG 66.55 M3 1…"
click at [1226, 308] on input "Commercial Invoice Value *" at bounding box center [1330, 307] width 390 height 30
click at [1186, 304] on input "Commercial Invoice Value *" at bounding box center [1330, 307] width 390 height 30
click at [1221, 309] on input "Commercial Invoice Value *" at bounding box center [1330, 307] width 390 height 30
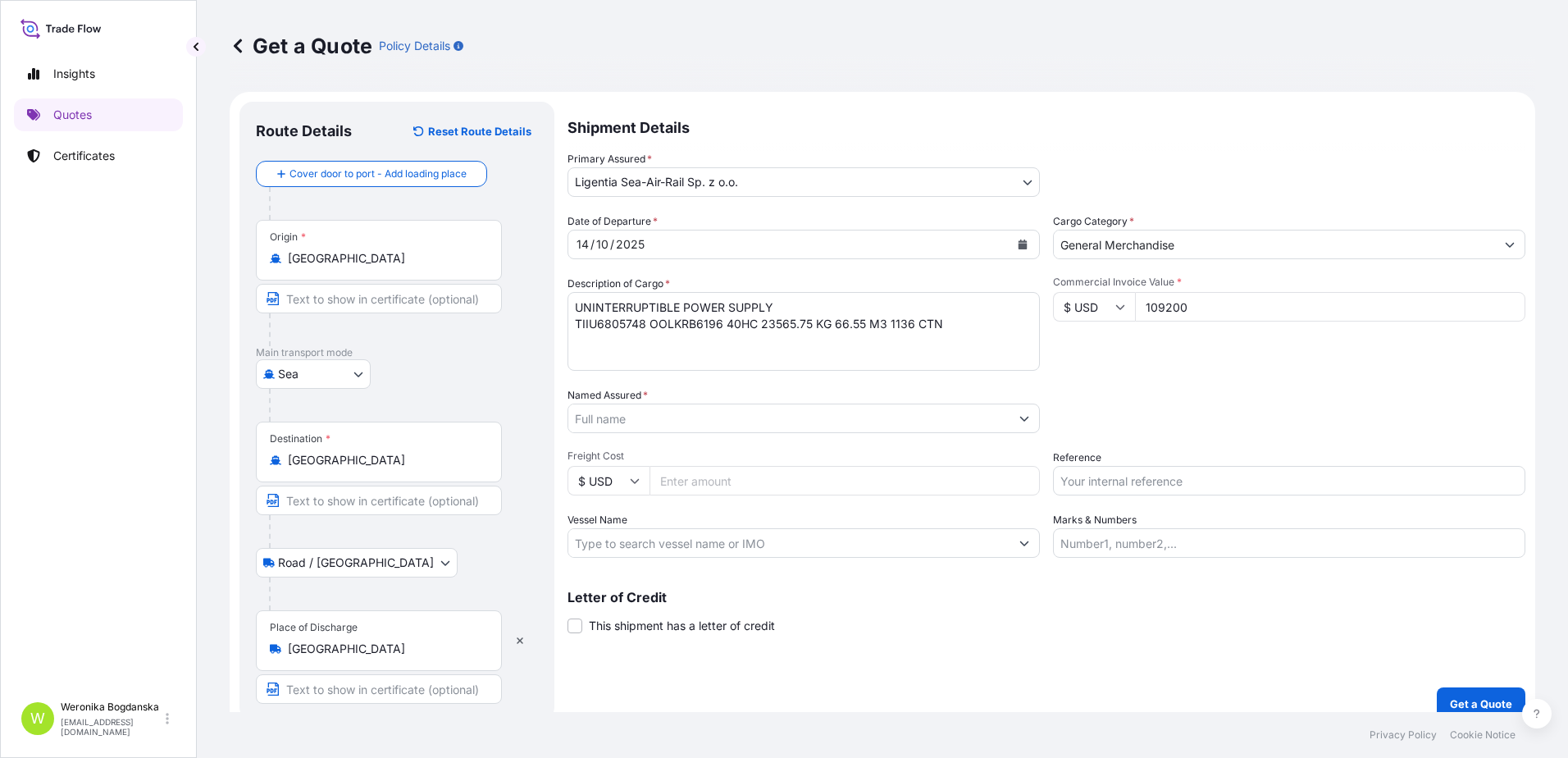
type input "109200"
click at [647, 429] on input "Named Assured *" at bounding box center [789, 418] width 441 height 30
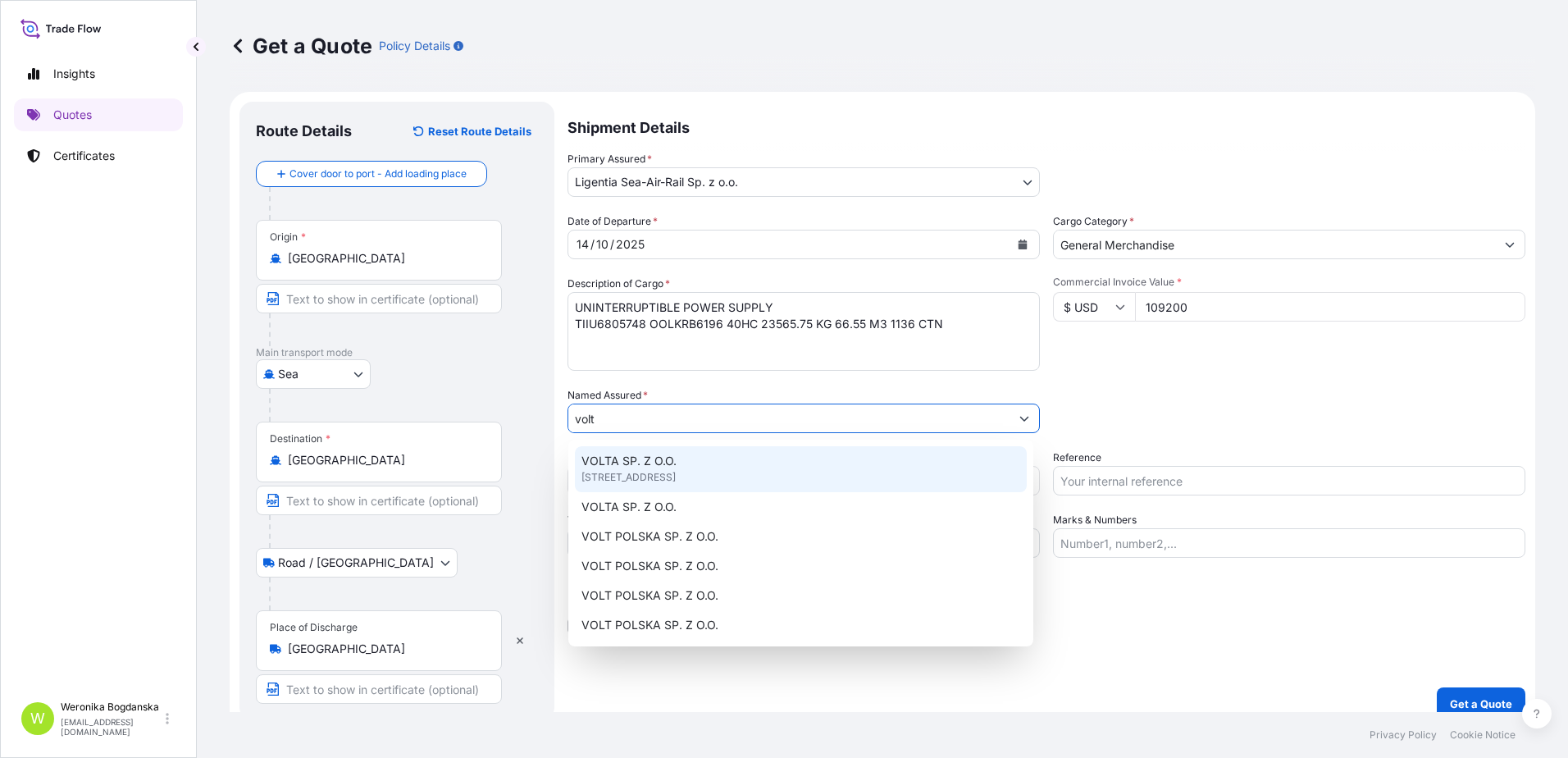
click at [641, 472] on span "[STREET_ADDRESS]" at bounding box center [628, 477] width 94 height 17
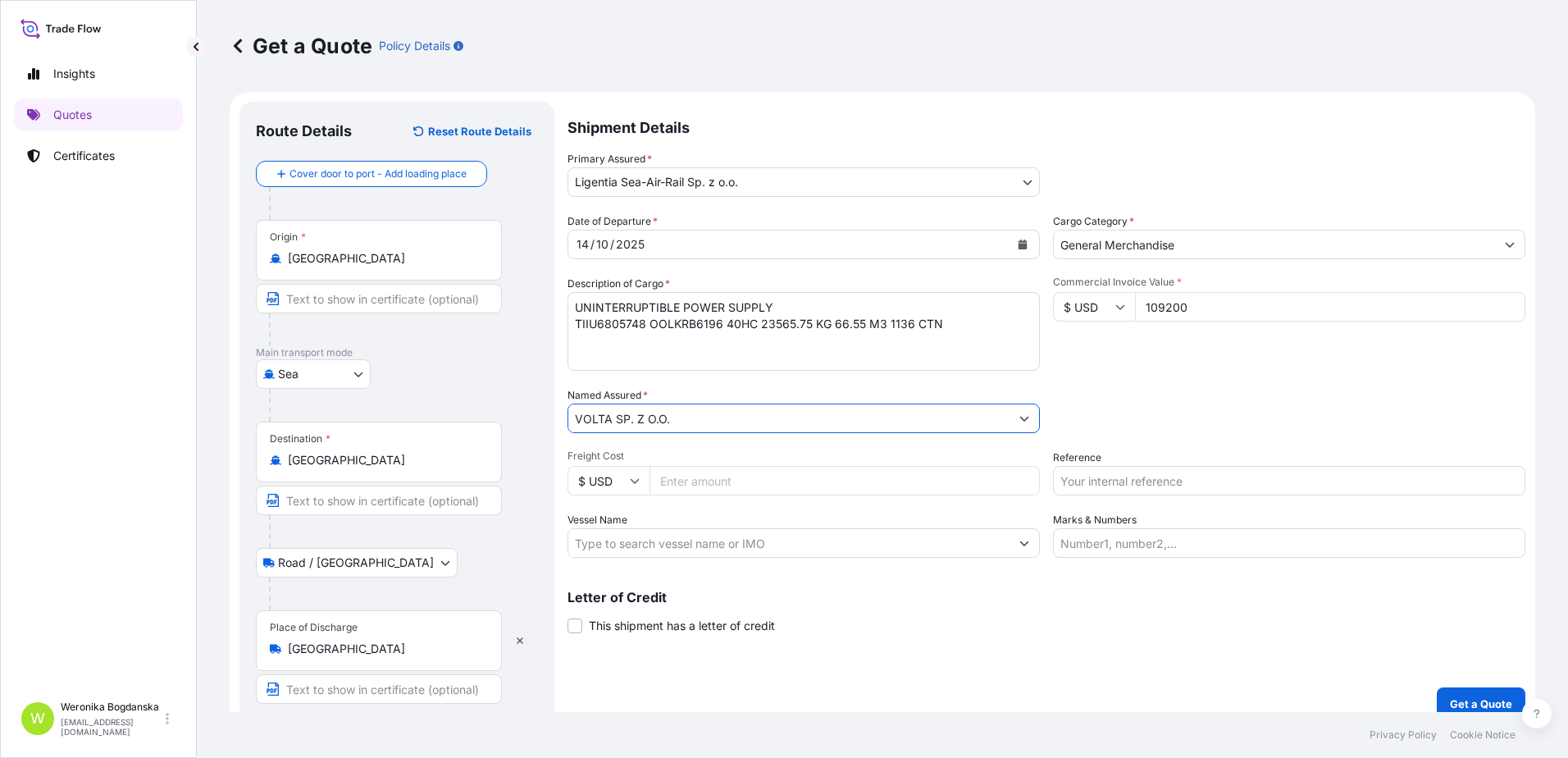
type input "VOLTA SP. Z O.O."
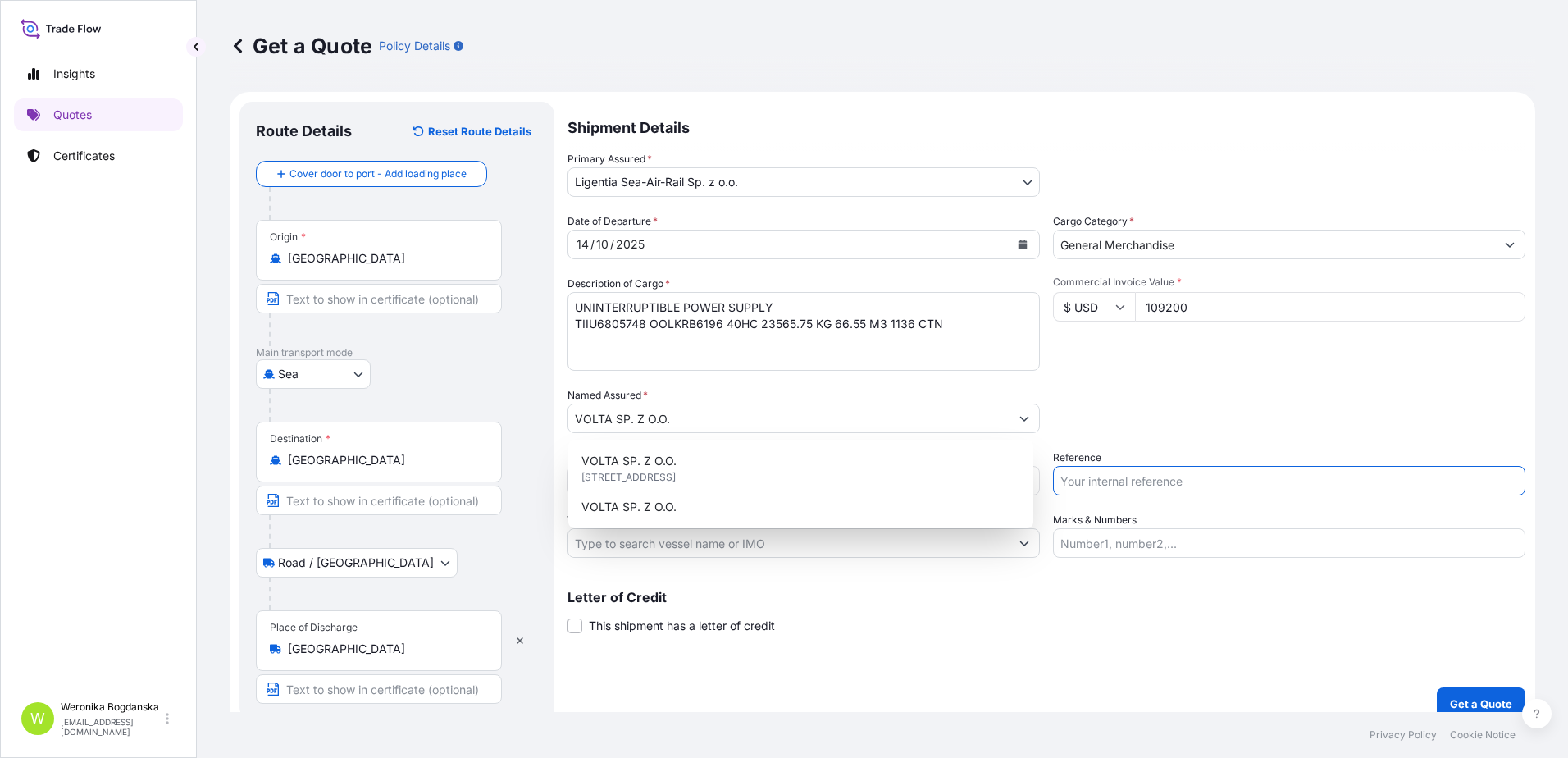
click at [1140, 473] on input "Reference" at bounding box center [1290, 480] width 473 height 30
paste input "S02046091"
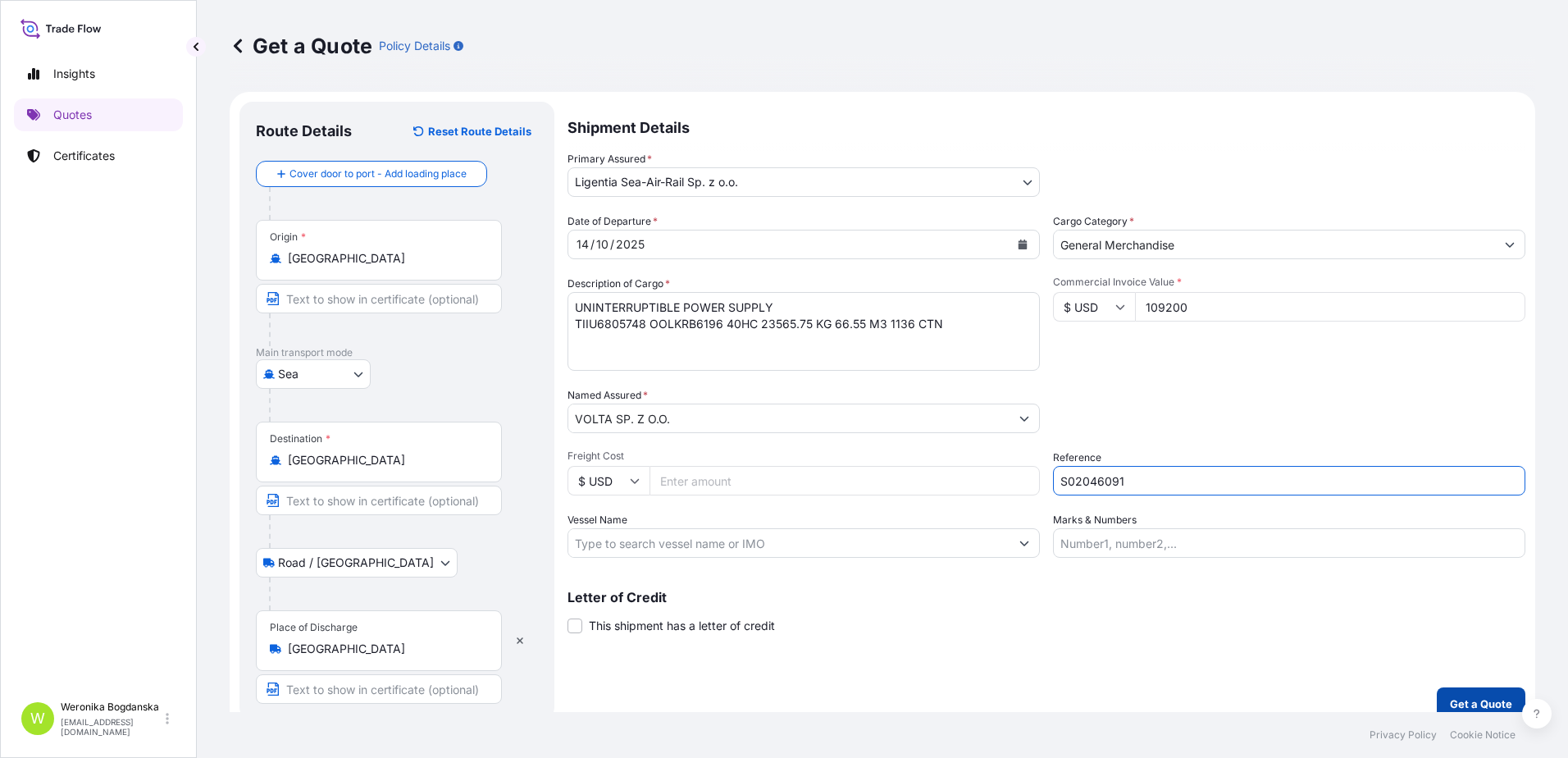
type input "S02046091"
click at [1476, 700] on p "Get a Quote" at bounding box center [1480, 704] width 62 height 17
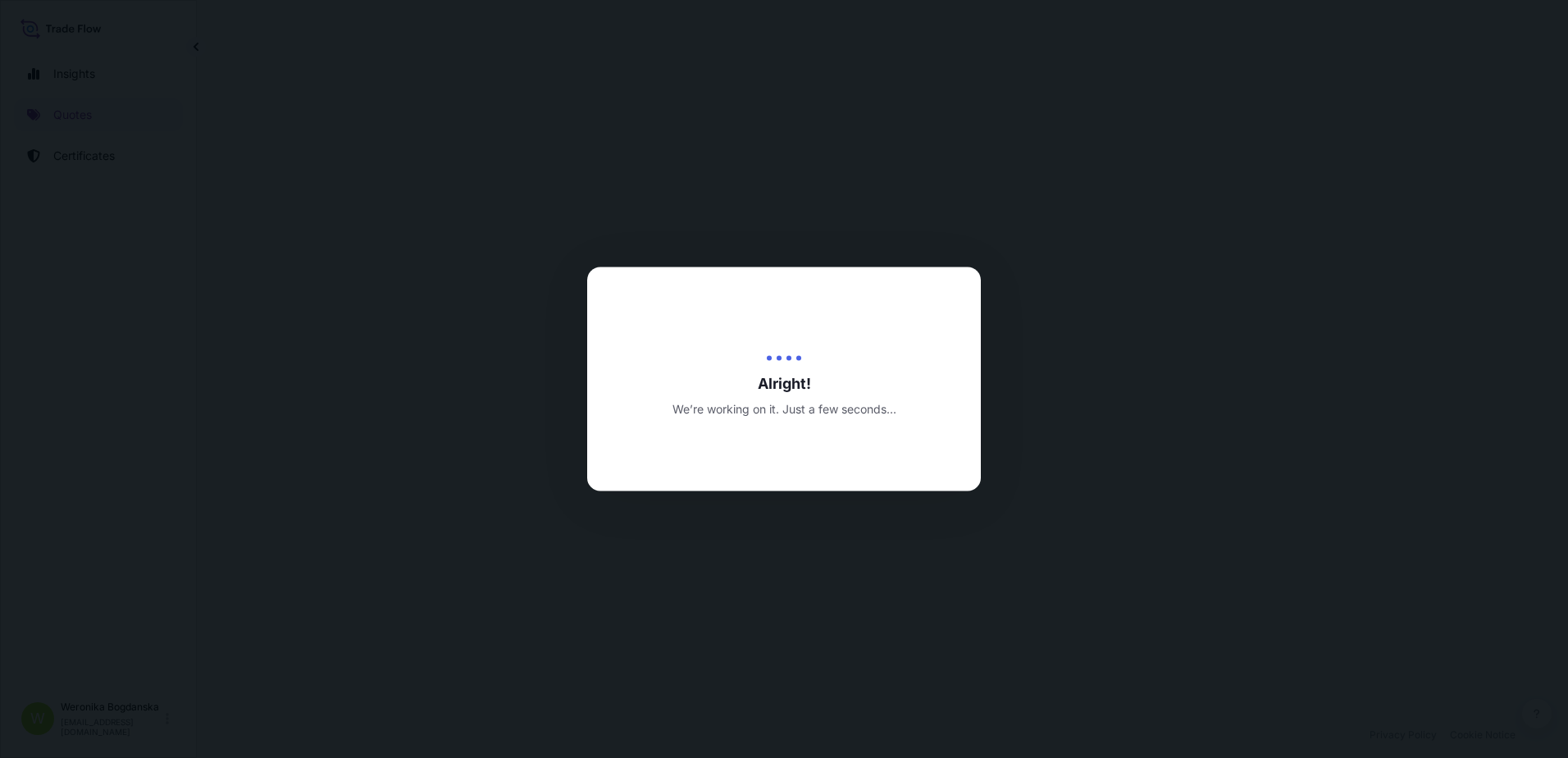
select select "Sea"
select select "Road / [GEOGRAPHIC_DATA]"
select select "31440"
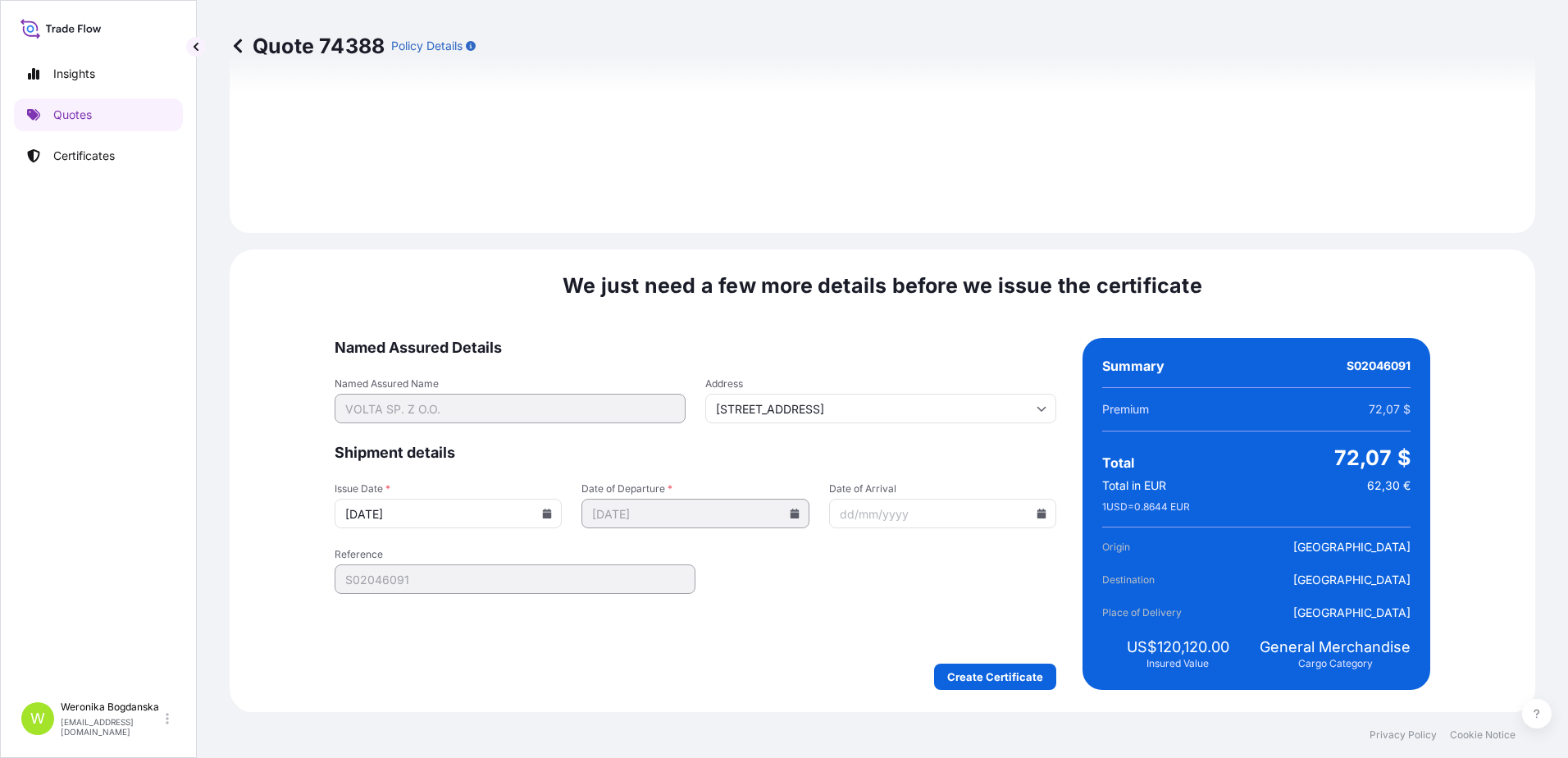
scroll to position [2003, 0]
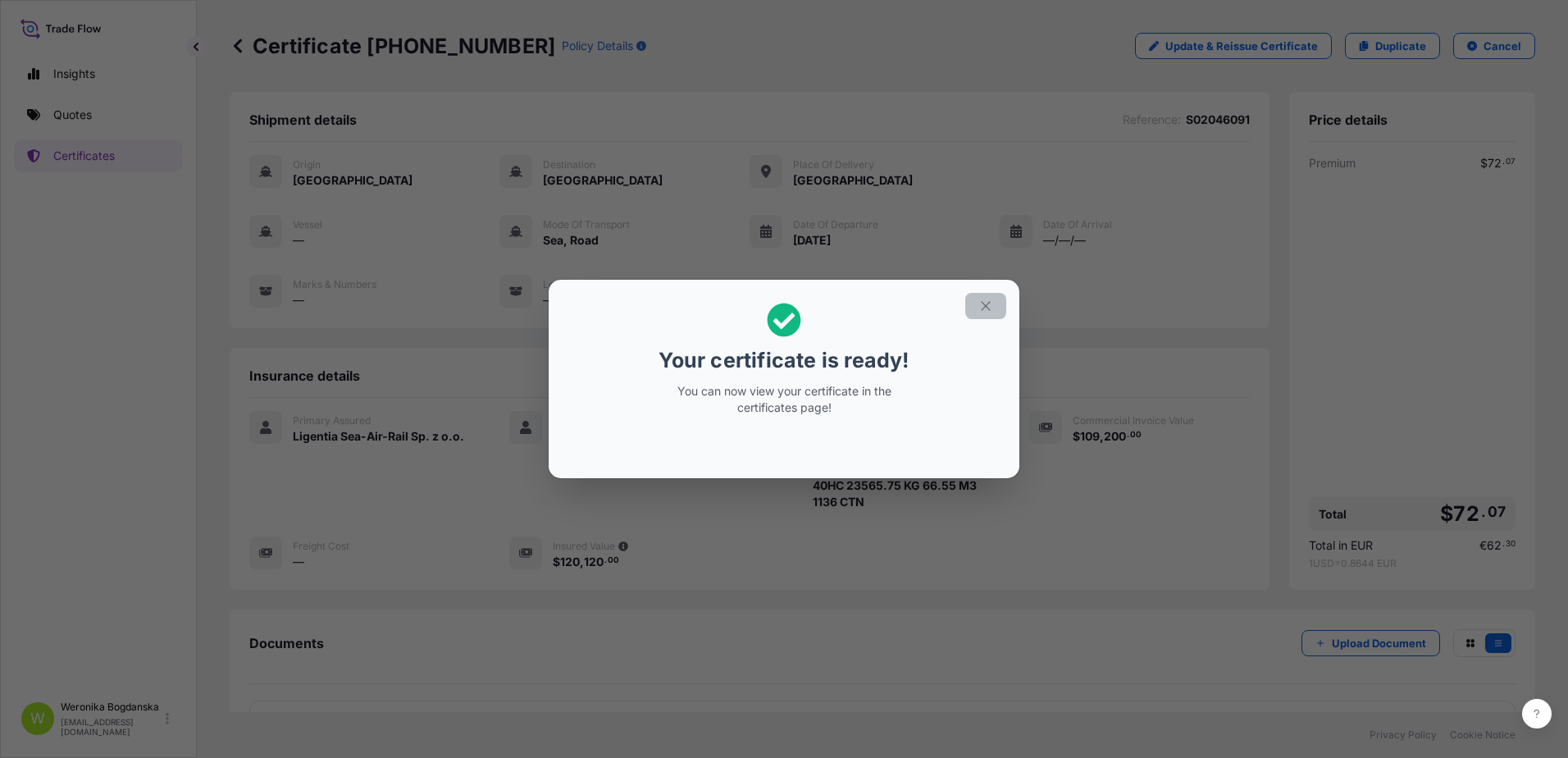
click at [990, 315] on button "button" at bounding box center [986, 306] width 41 height 26
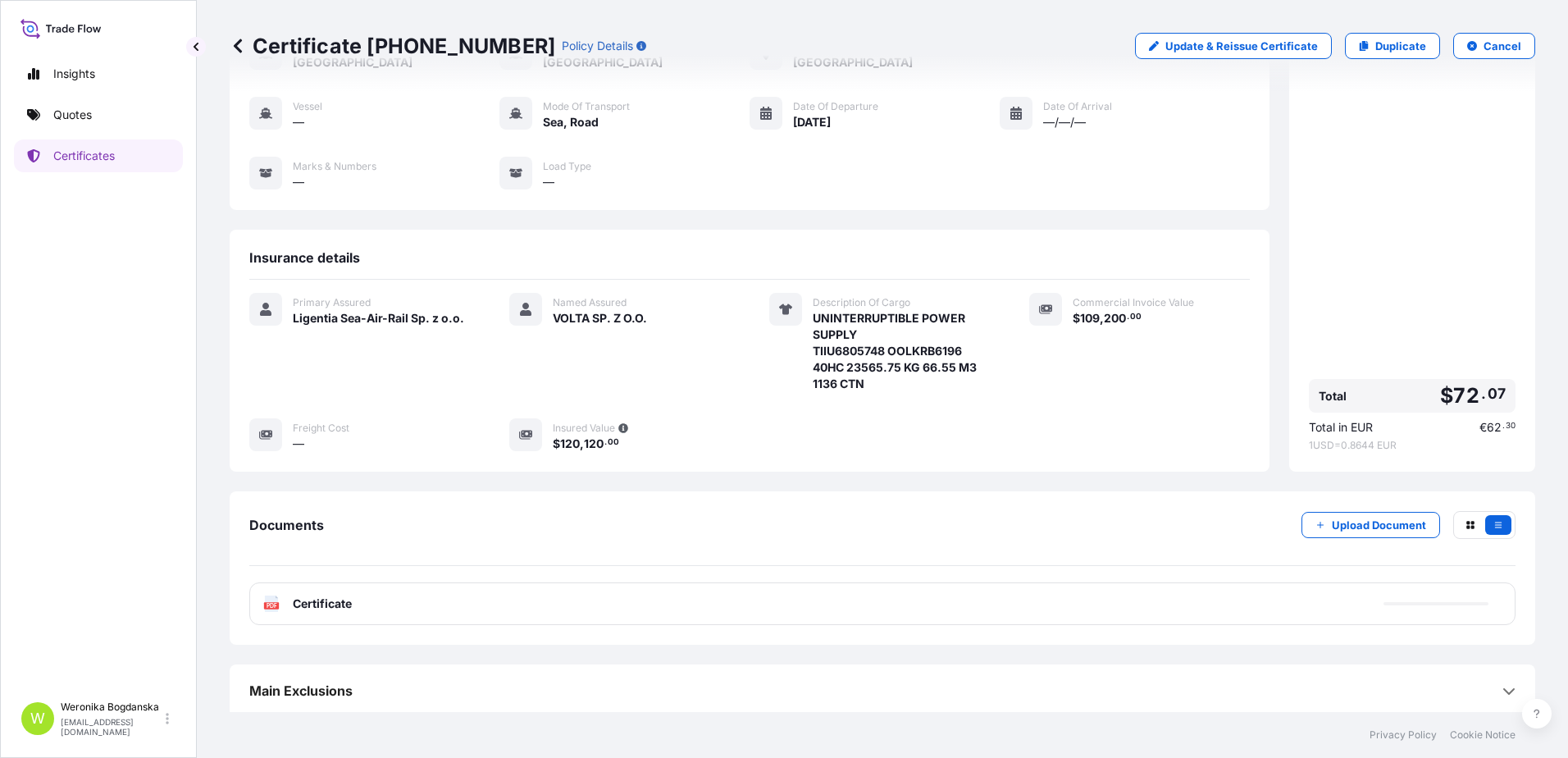
scroll to position [123, 0]
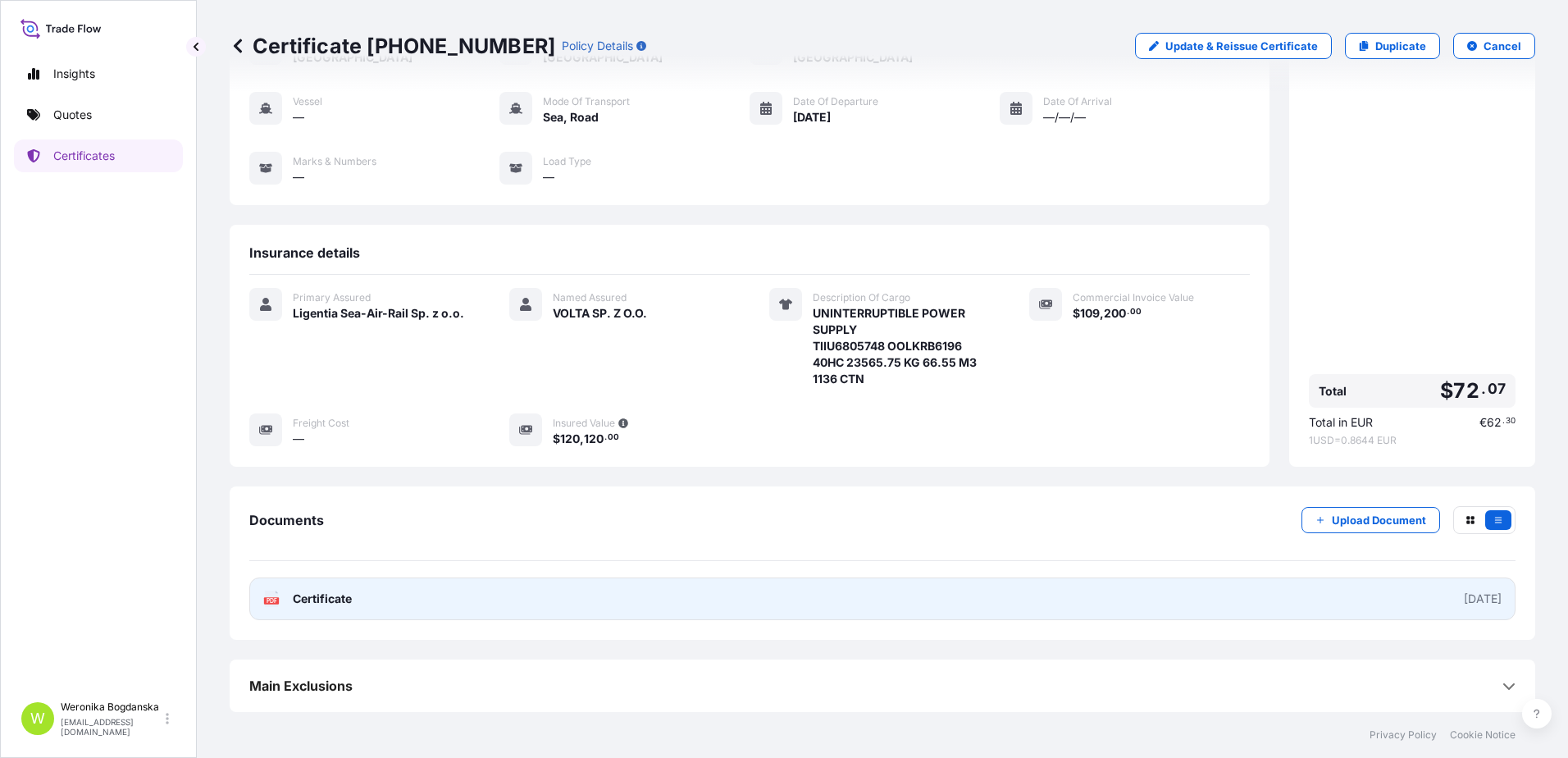
click at [730, 600] on link "PDF Certificate [DATE]" at bounding box center [882, 598] width 1266 height 43
